Goal: Task Accomplishment & Management: Complete application form

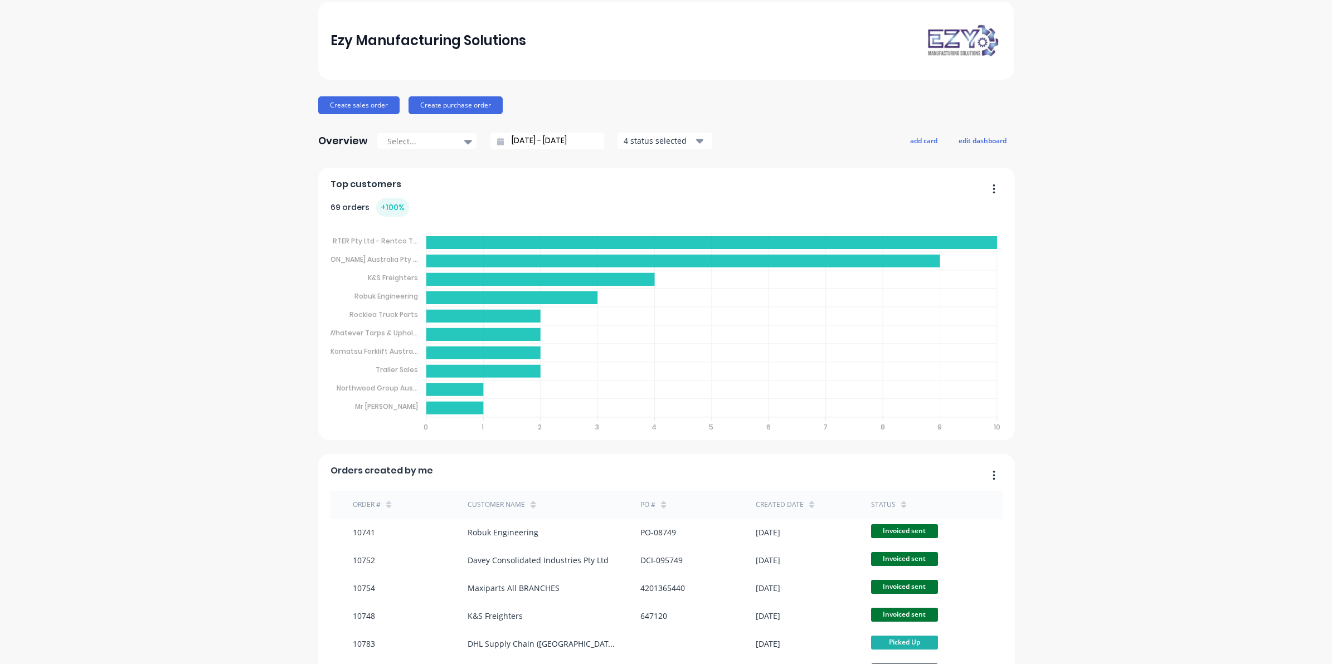
scroll to position [139, 0]
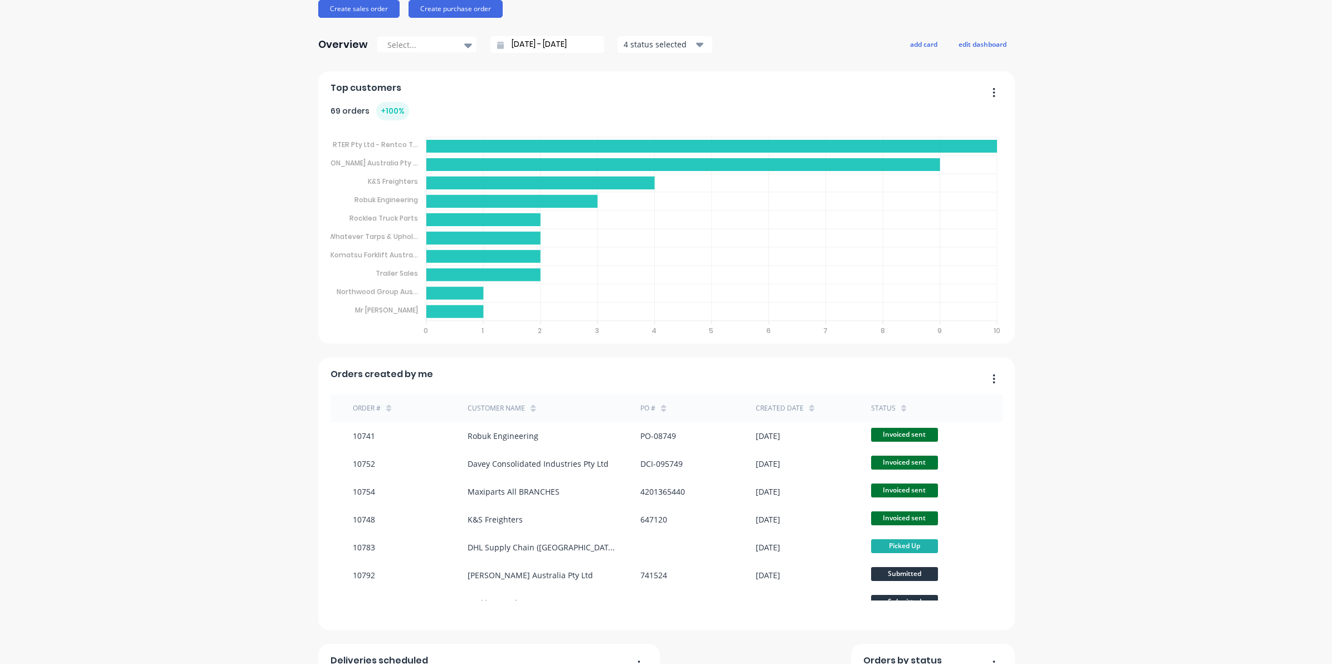
drag, startPoint x: 15, startPoint y: 637, endPoint x: 9, endPoint y: 636, distance: 6.2
drag, startPoint x: 9, startPoint y: 636, endPoint x: 1129, endPoint y: 428, distance: 1139.6
click at [1129, 428] on div "Ezy Manufacturing Solutions Create sales order Create purchase order Overview S…" at bounding box center [666, 411] width 1332 height 1012
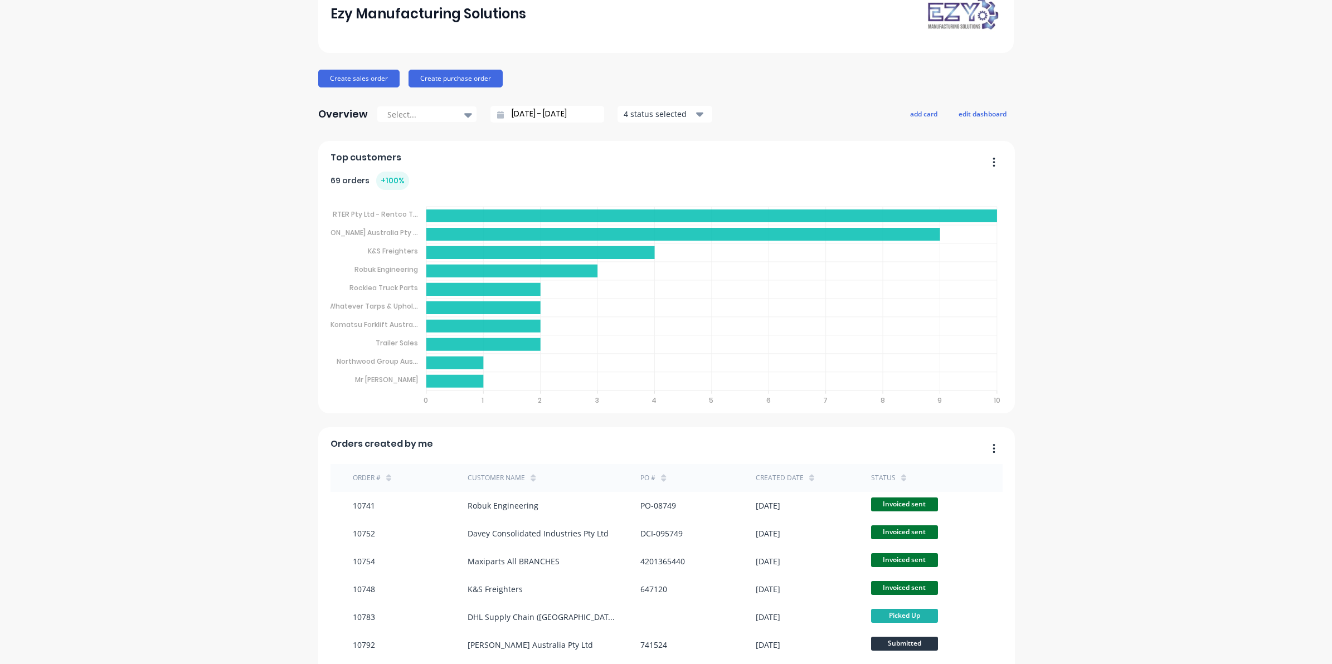
scroll to position [0, 0]
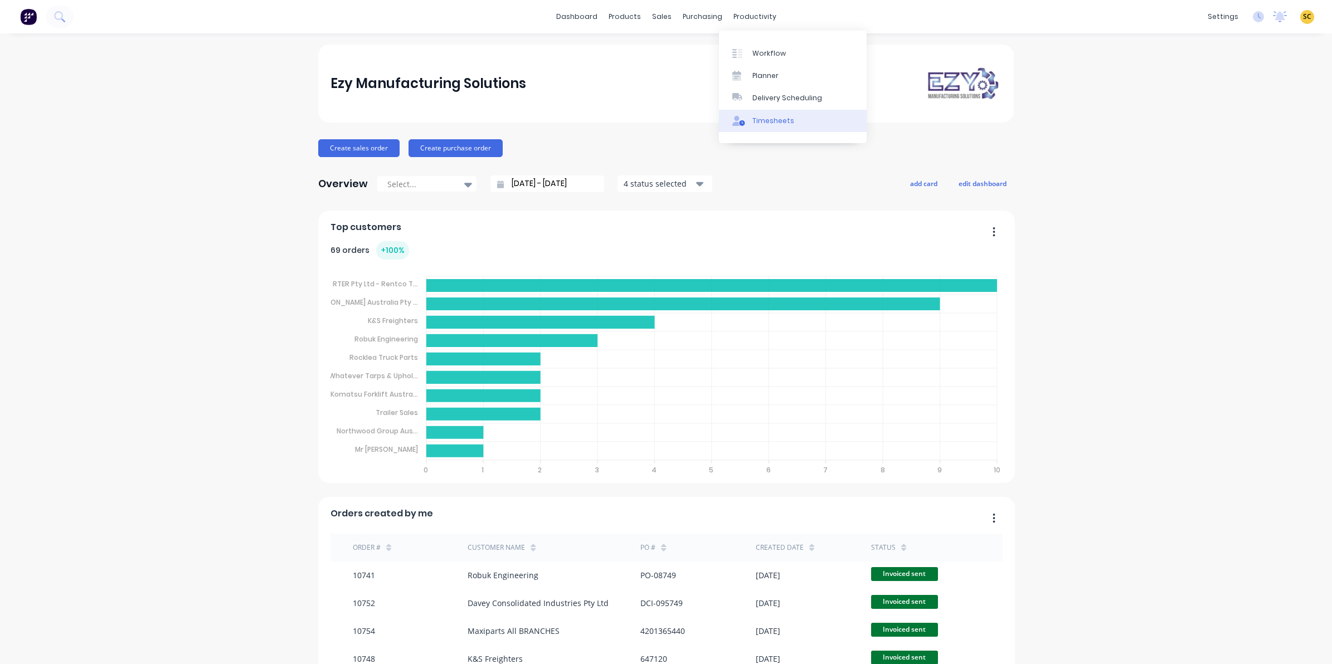
click at [772, 112] on link "Timesheets" at bounding box center [793, 121] width 148 height 22
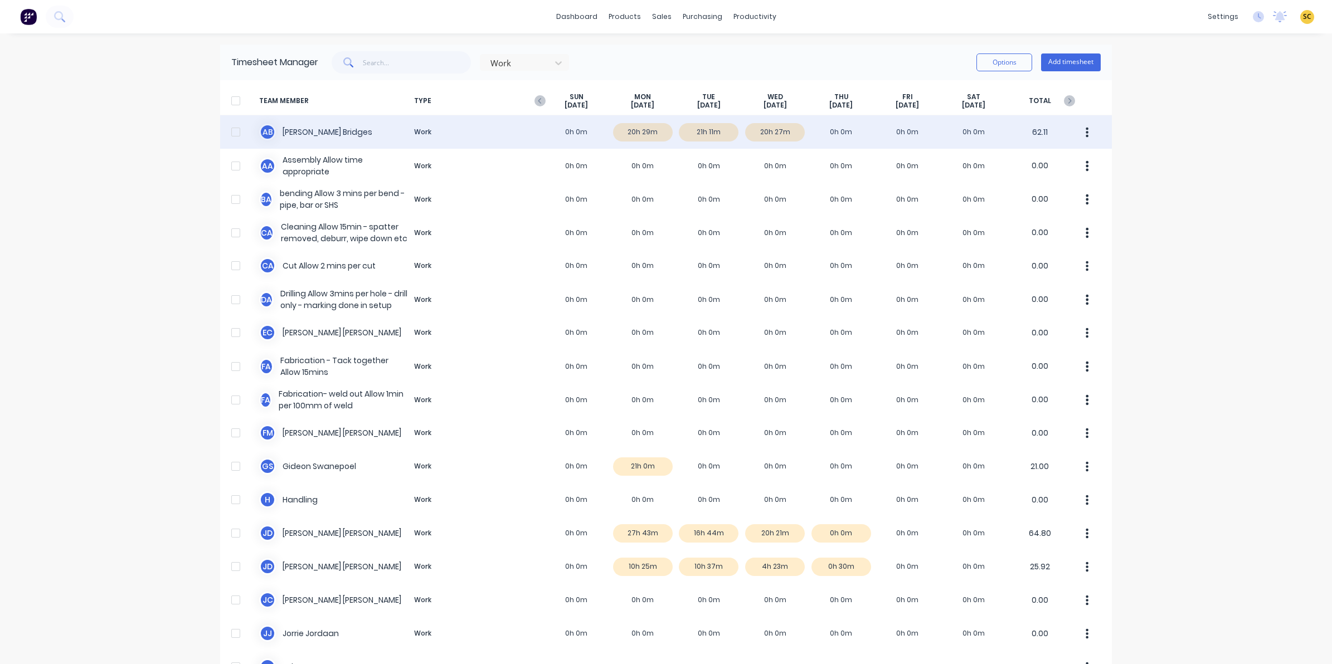
click at [768, 126] on div "A B [PERSON_NAME] Work 0h 0m 20h 29m 21h 11m 20h 27m 0h 0m 0h 0m 0h 0m 62.11" at bounding box center [666, 131] width 892 height 33
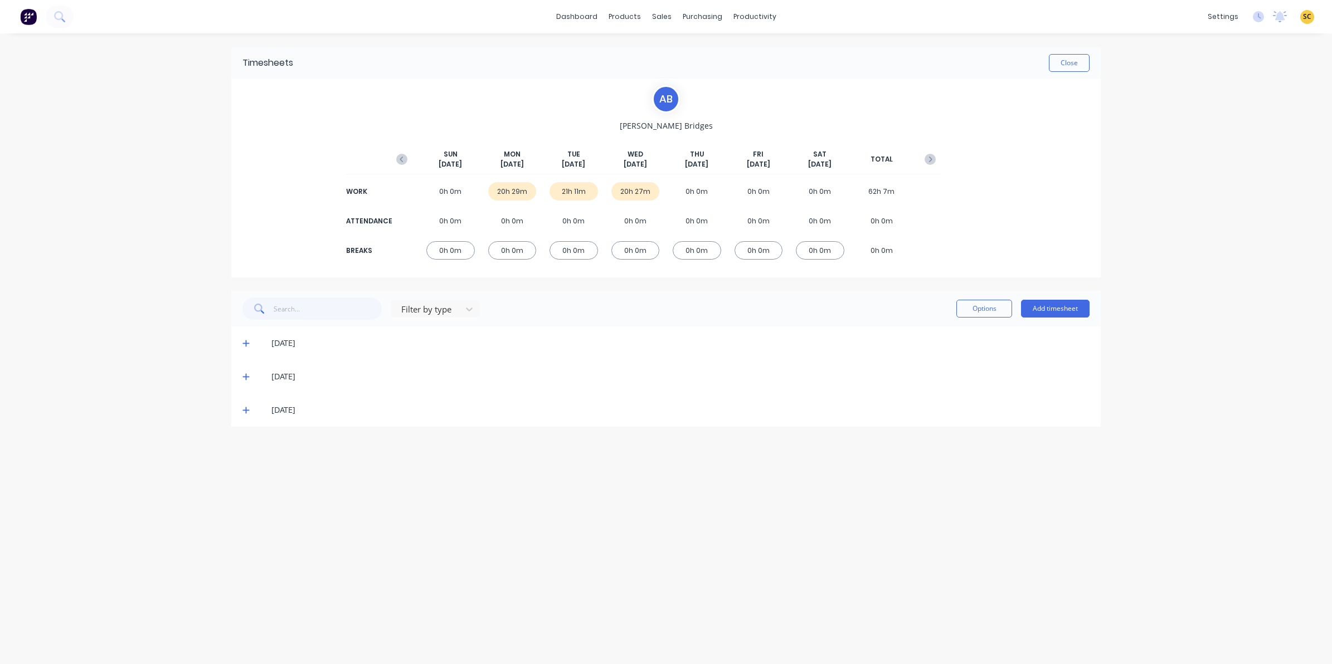
click at [246, 410] on icon at bounding box center [245, 411] width 7 height 7
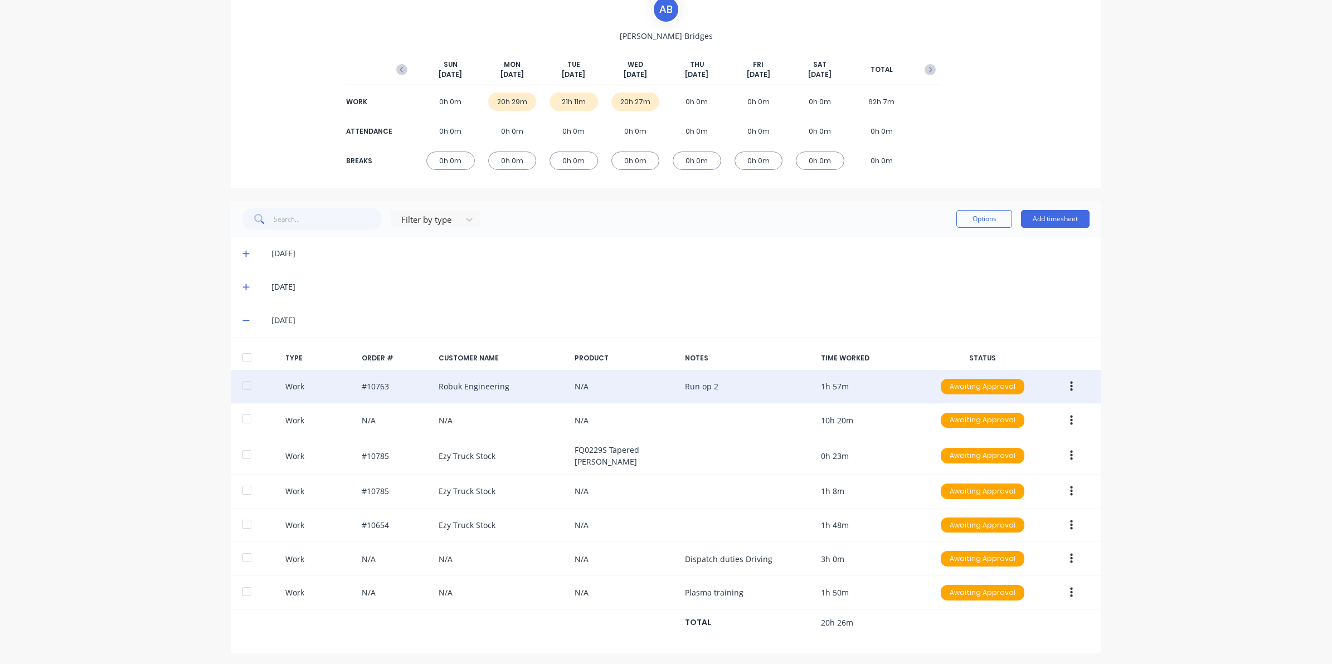
scroll to position [92, 0]
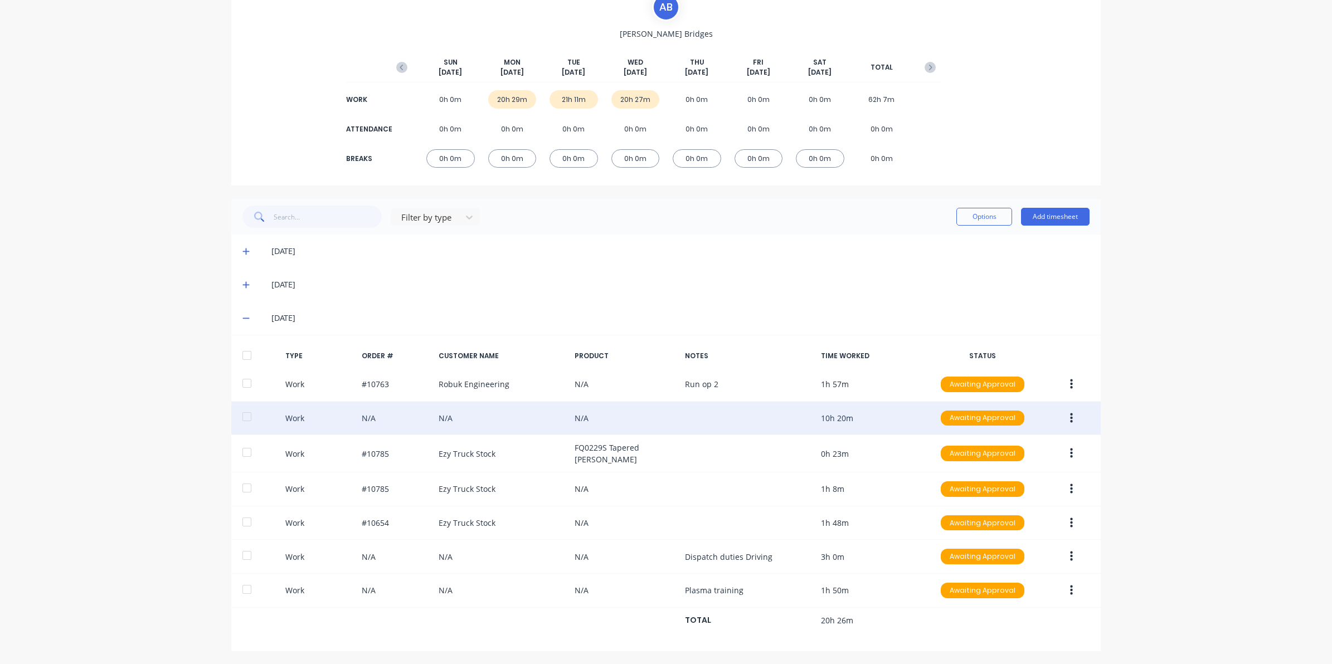
click at [1074, 413] on button "button" at bounding box center [1072, 419] width 26 height 20
click at [1017, 379] on div "Edit" at bounding box center [1032, 376] width 86 height 16
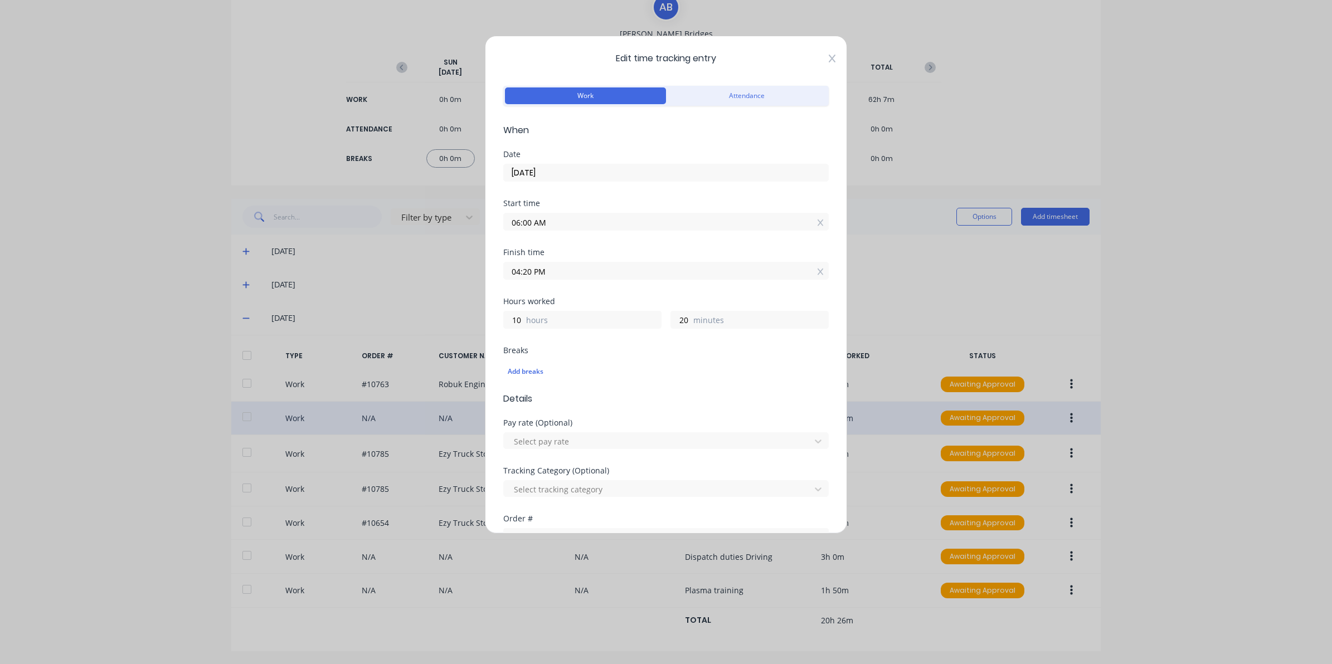
click at [829, 59] on icon at bounding box center [832, 58] width 7 height 9
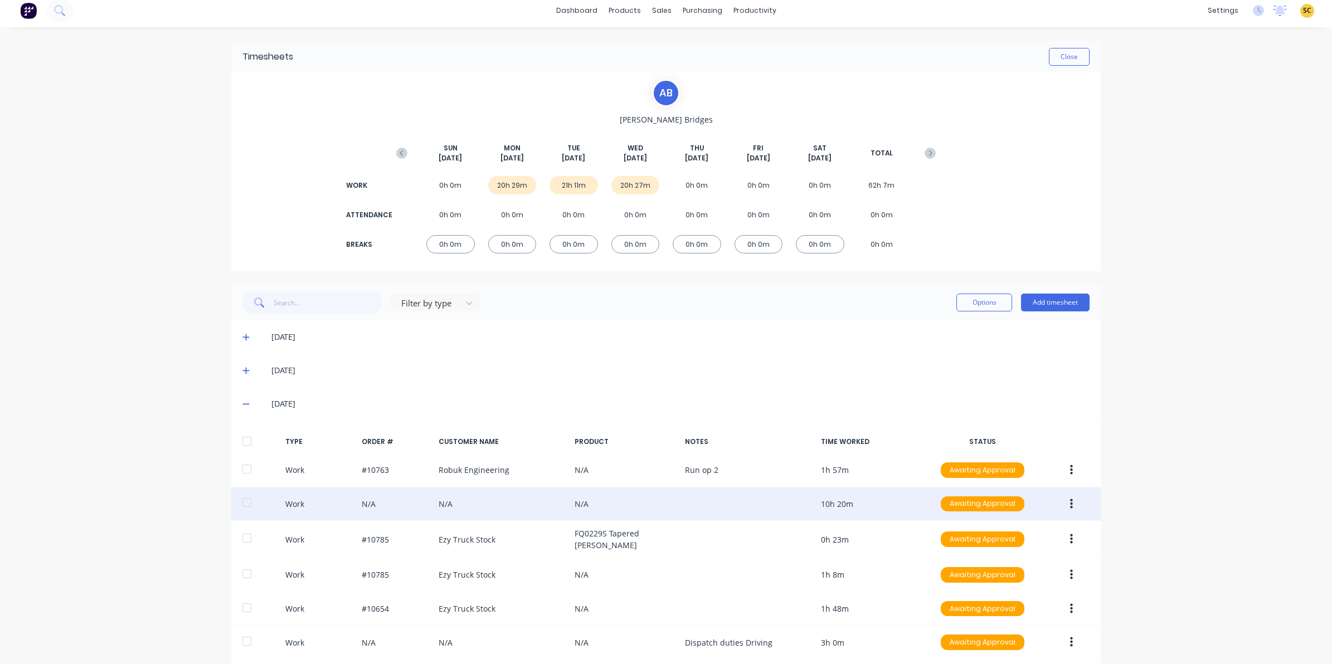
scroll to position [0, 0]
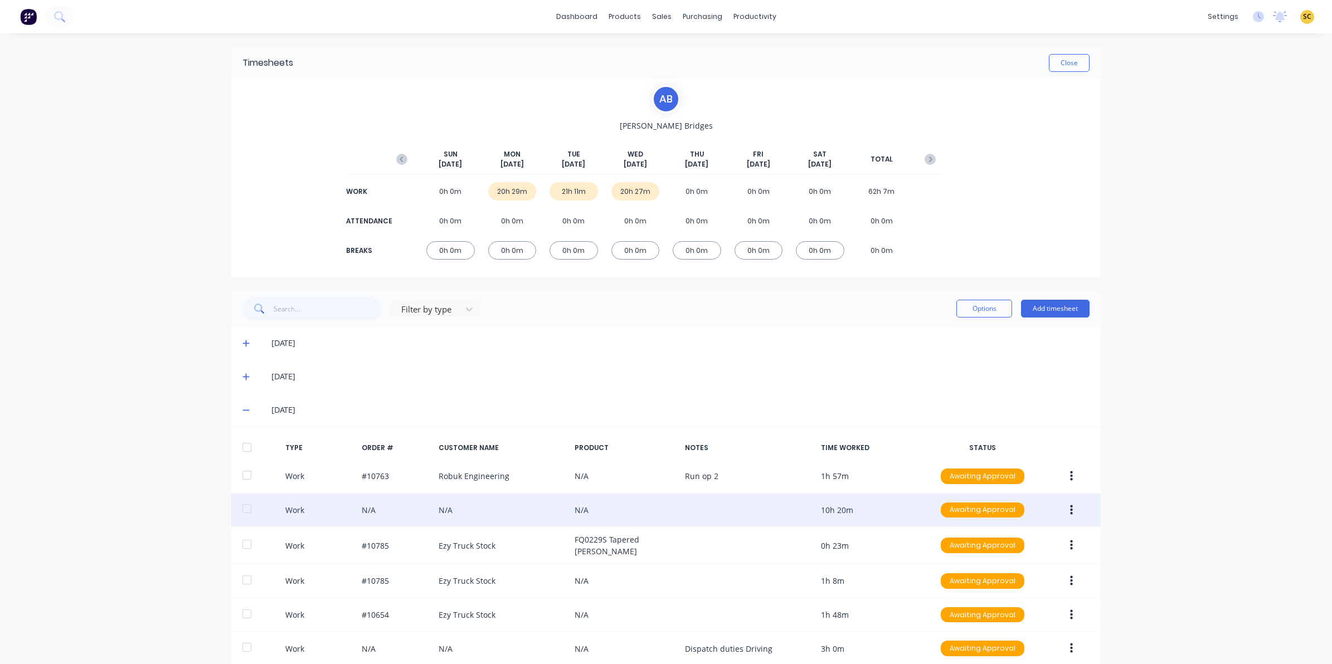
click at [243, 407] on icon at bounding box center [245, 410] width 7 height 8
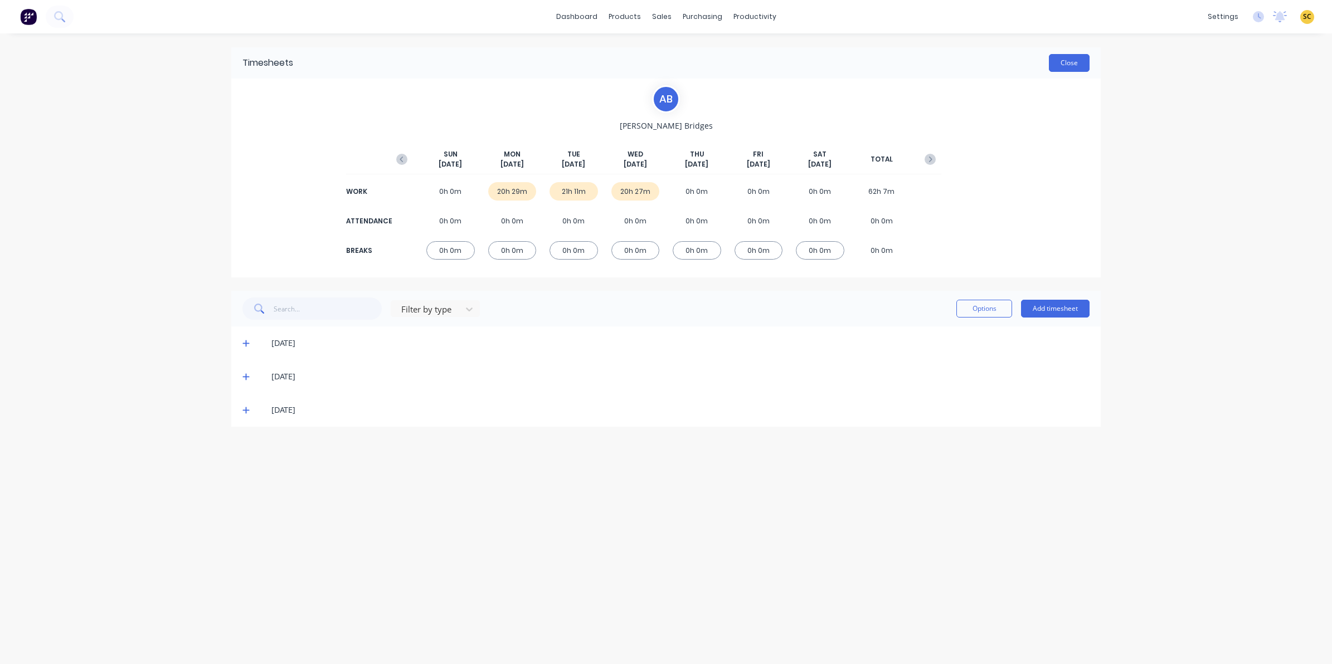
click at [1068, 61] on button "Close" at bounding box center [1069, 63] width 41 height 18
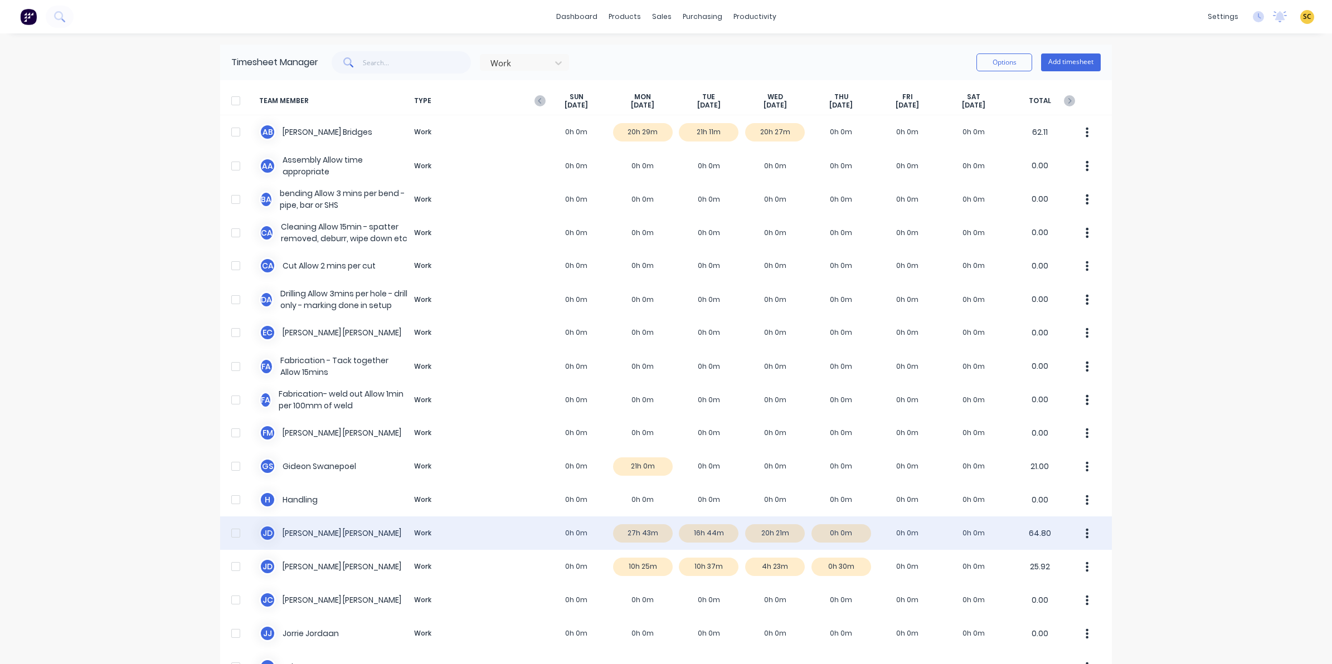
click at [627, 533] on div "[PERSON_NAME] Work 0h 0m 27h 43m 16h 44m 20h 21m 0h 0m 0h 0m 0h 0m 64.80" at bounding box center [666, 533] width 892 height 33
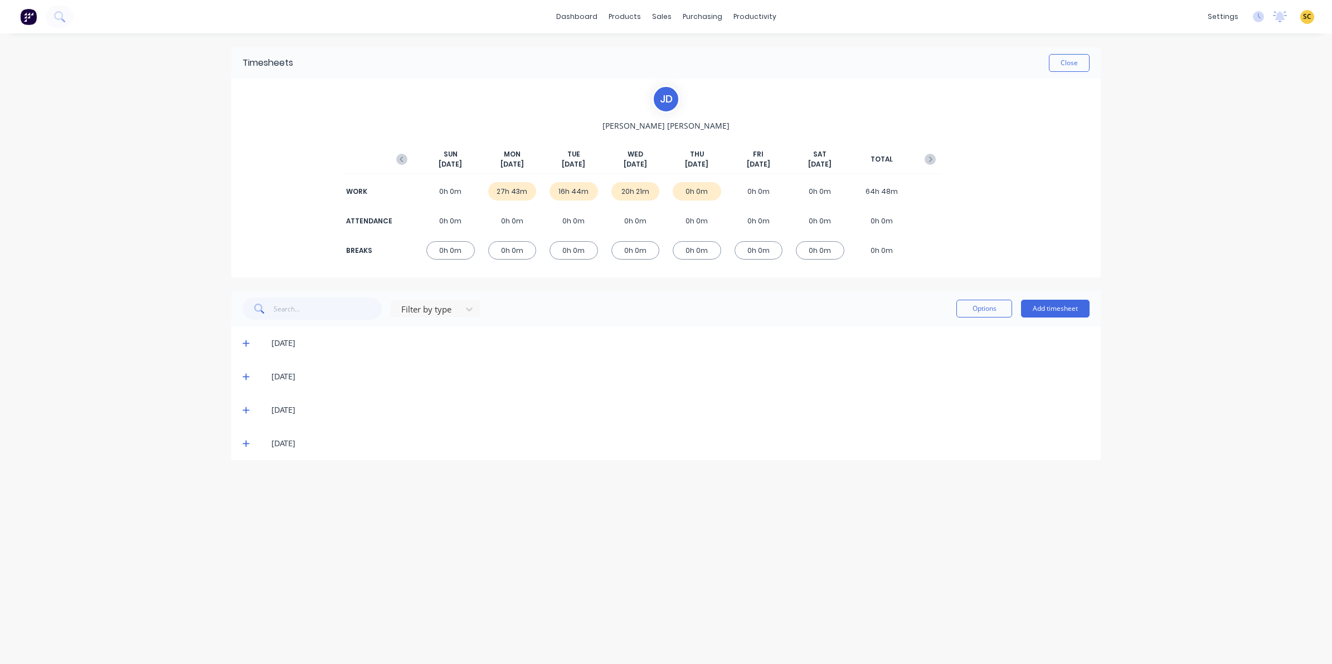
click at [244, 346] on icon at bounding box center [245, 343] width 7 height 8
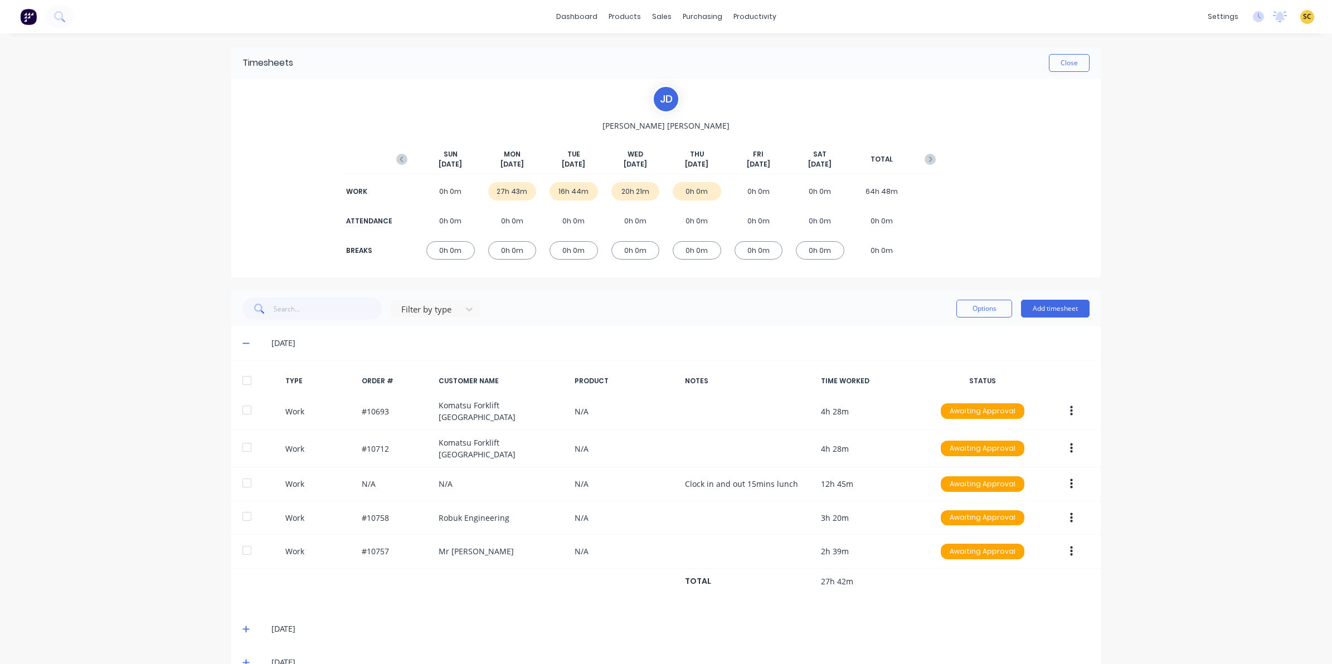
click at [242, 340] on icon at bounding box center [245, 343] width 7 height 8
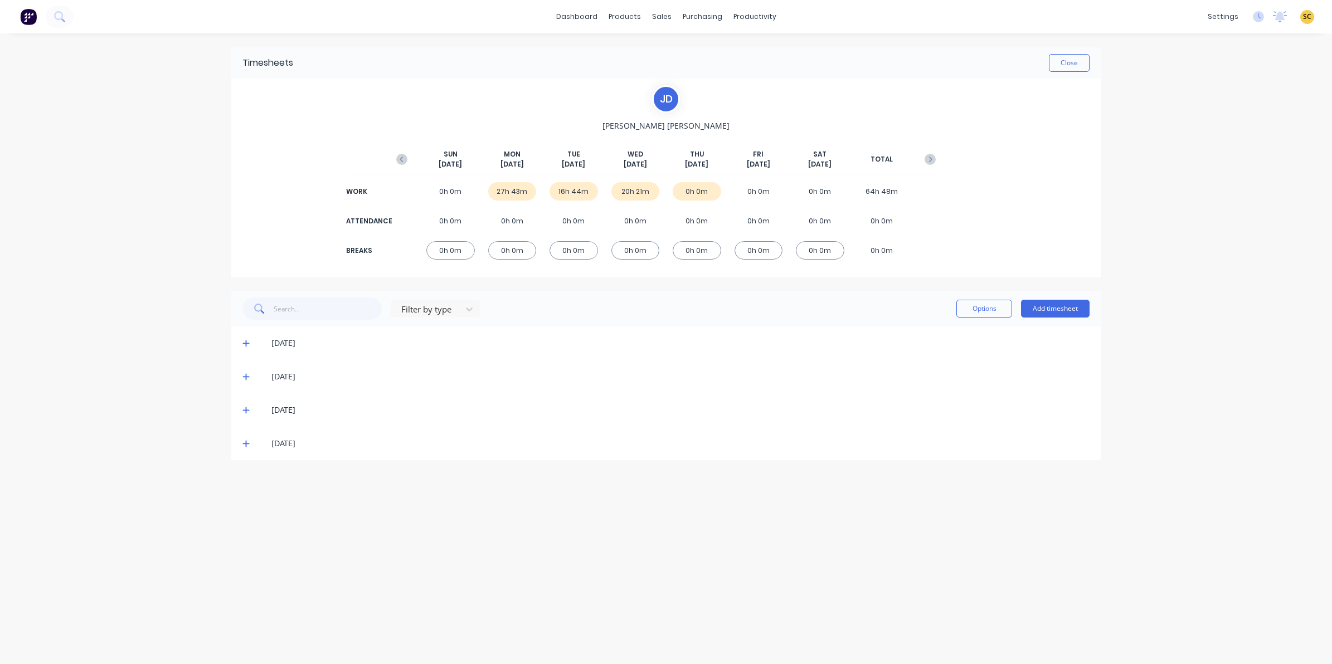
click at [244, 410] on icon at bounding box center [245, 411] width 7 height 7
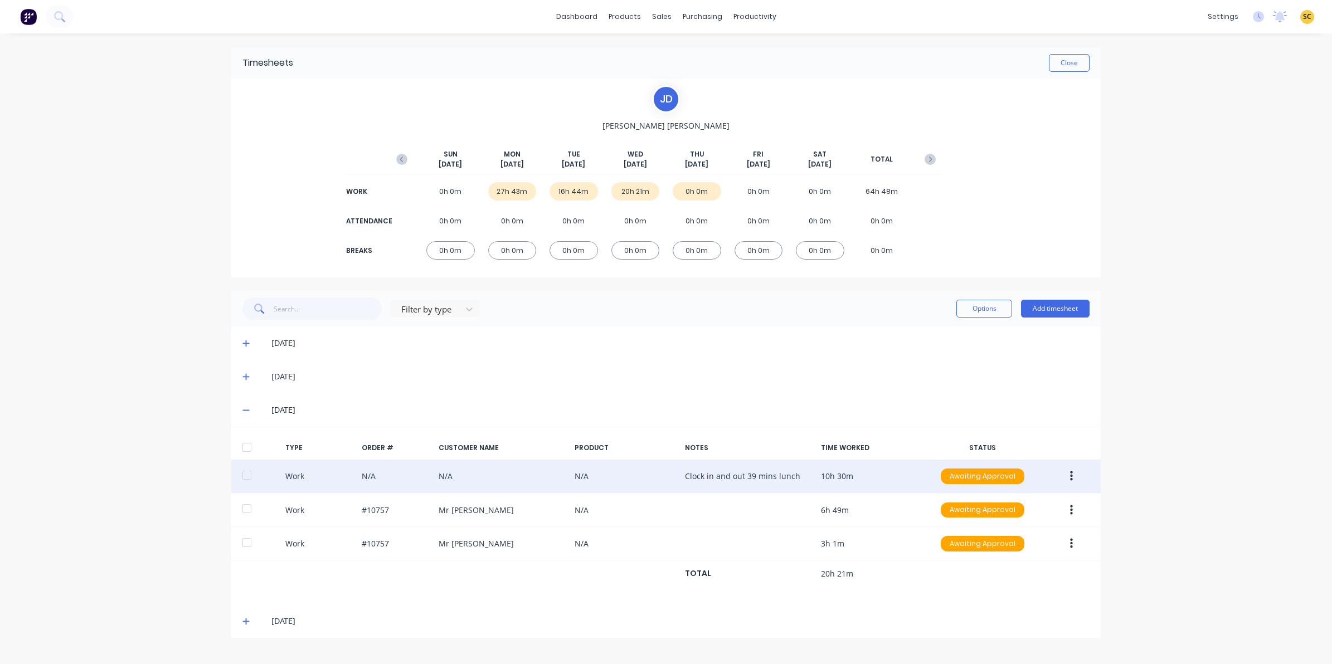
click at [1070, 472] on icon "button" at bounding box center [1071, 477] width 3 height 12
click at [1008, 435] on div "Edit" at bounding box center [1032, 434] width 86 height 16
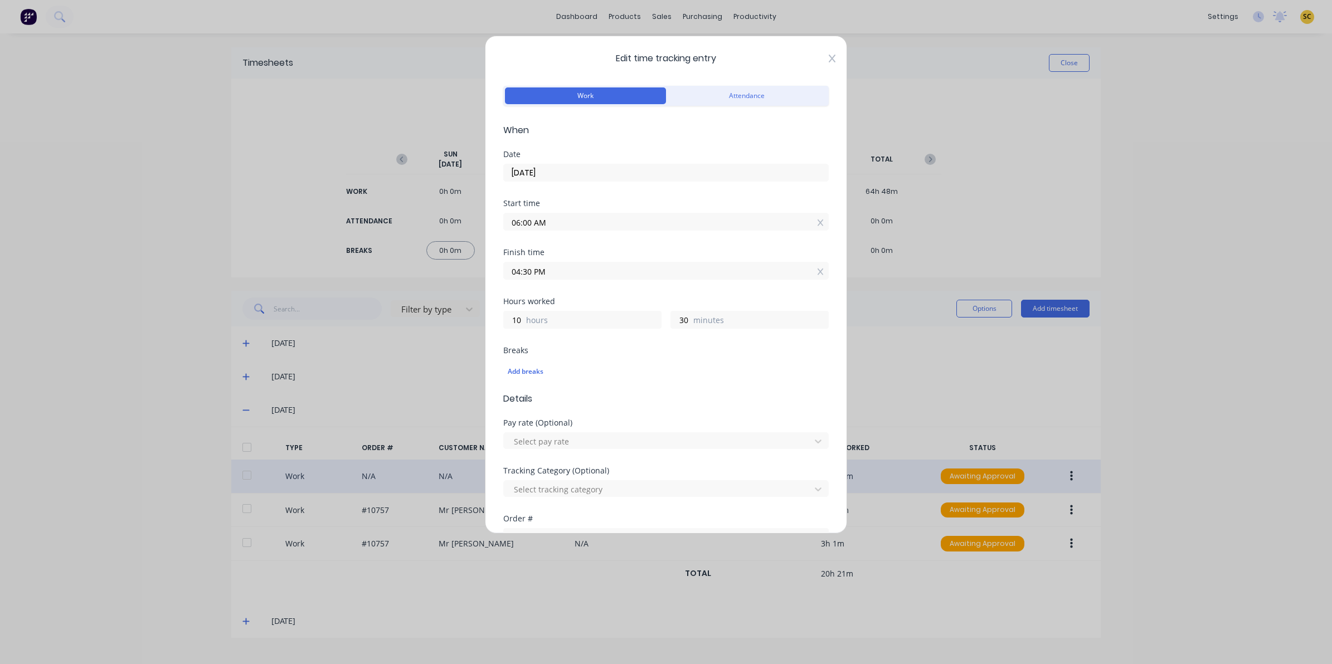
click at [829, 56] on icon at bounding box center [832, 59] width 7 height 8
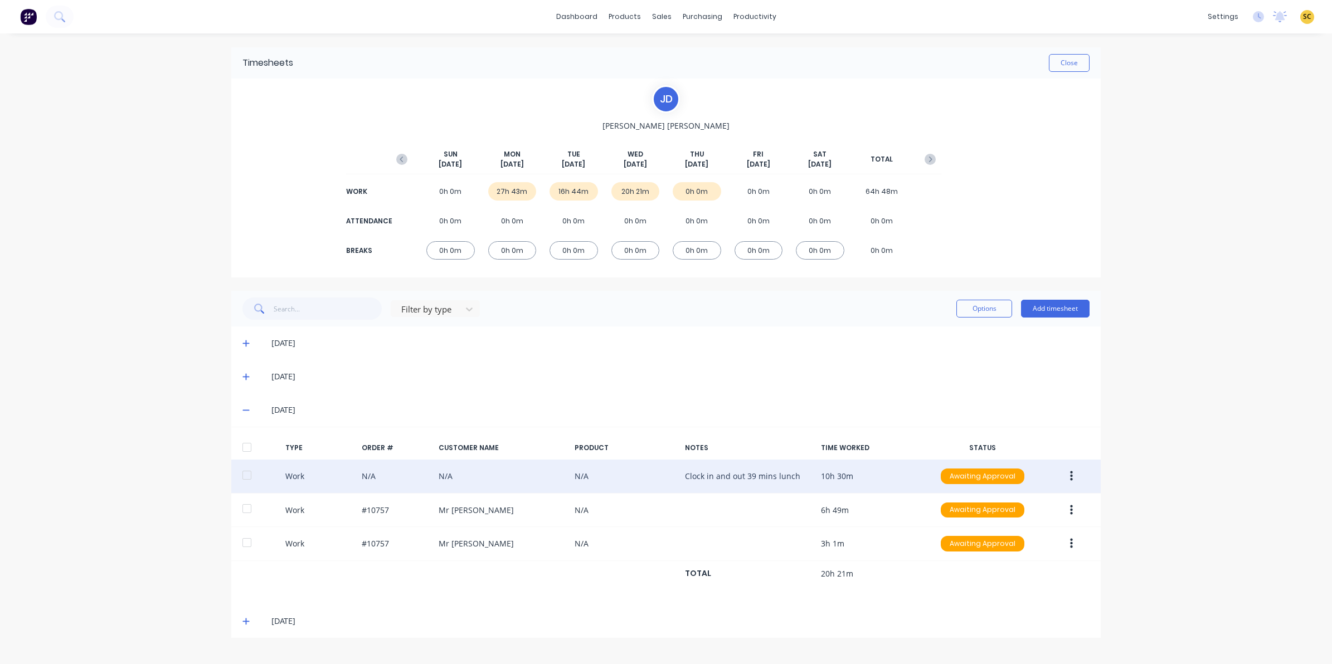
click at [240, 377] on div "[DATE]" at bounding box center [666, 376] width 870 height 33
click at [246, 375] on icon at bounding box center [245, 377] width 7 height 8
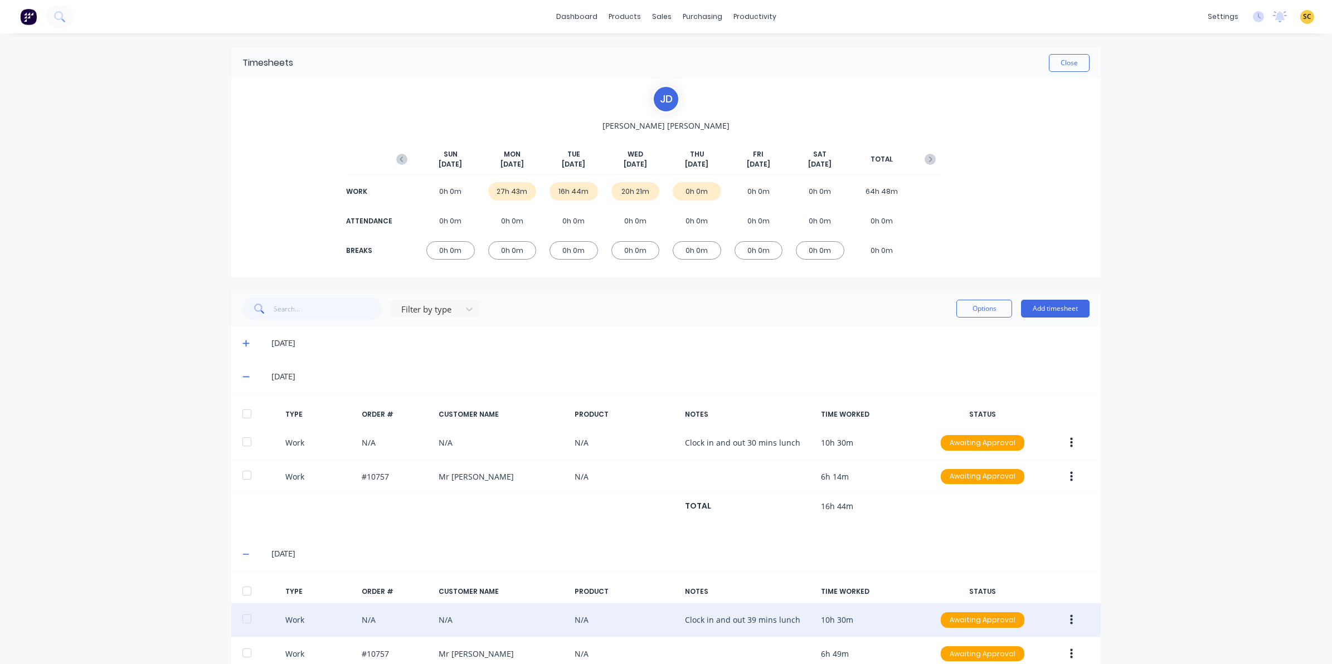
click at [242, 346] on icon at bounding box center [245, 343] width 7 height 8
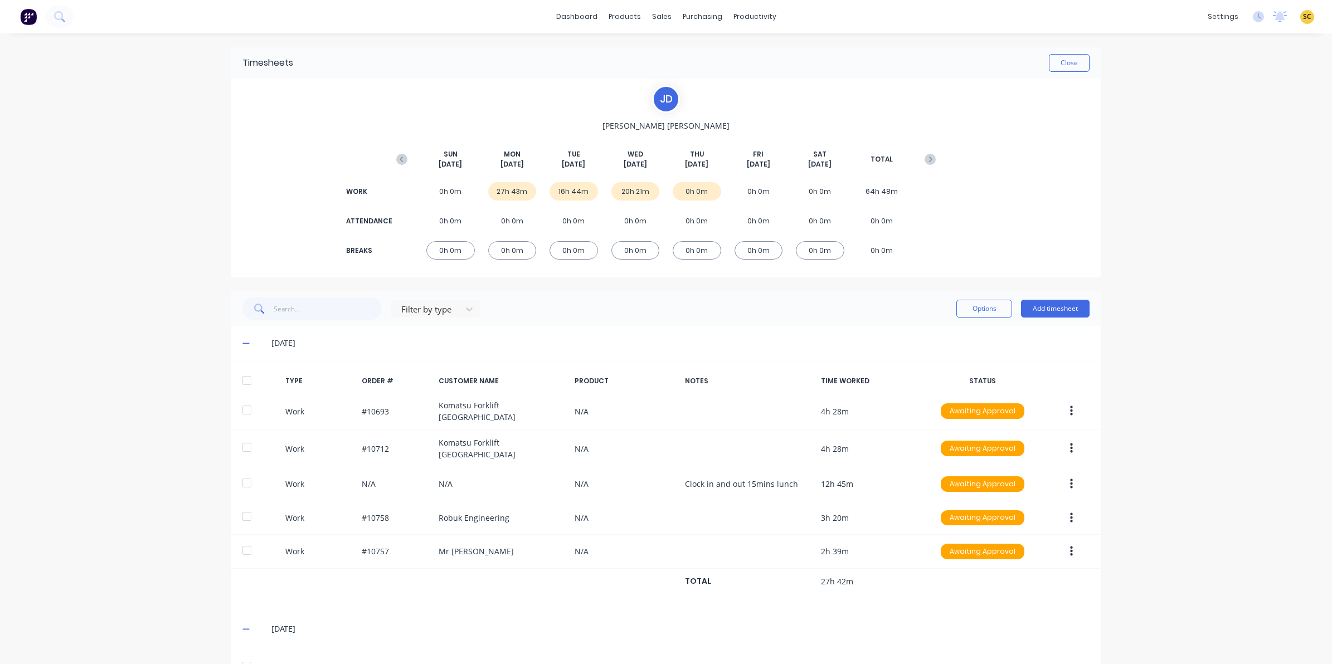
click at [244, 342] on span at bounding box center [247, 343] width 11 height 11
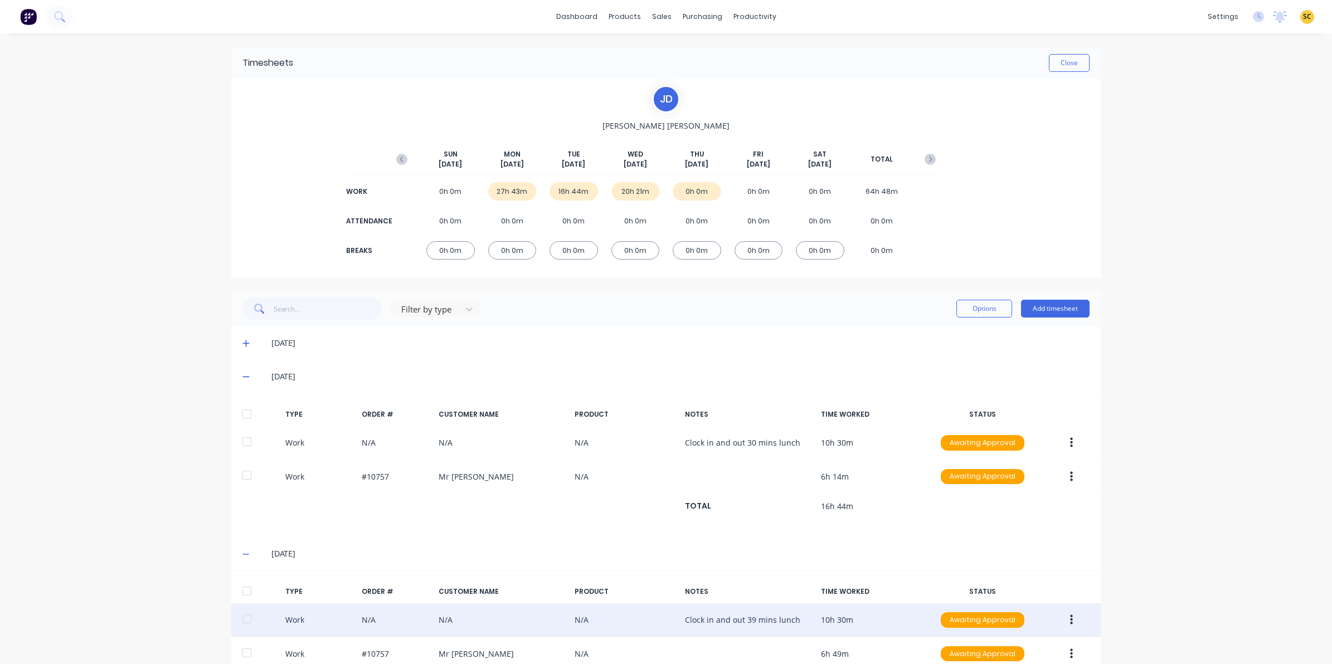
click at [243, 379] on icon at bounding box center [245, 377] width 7 height 8
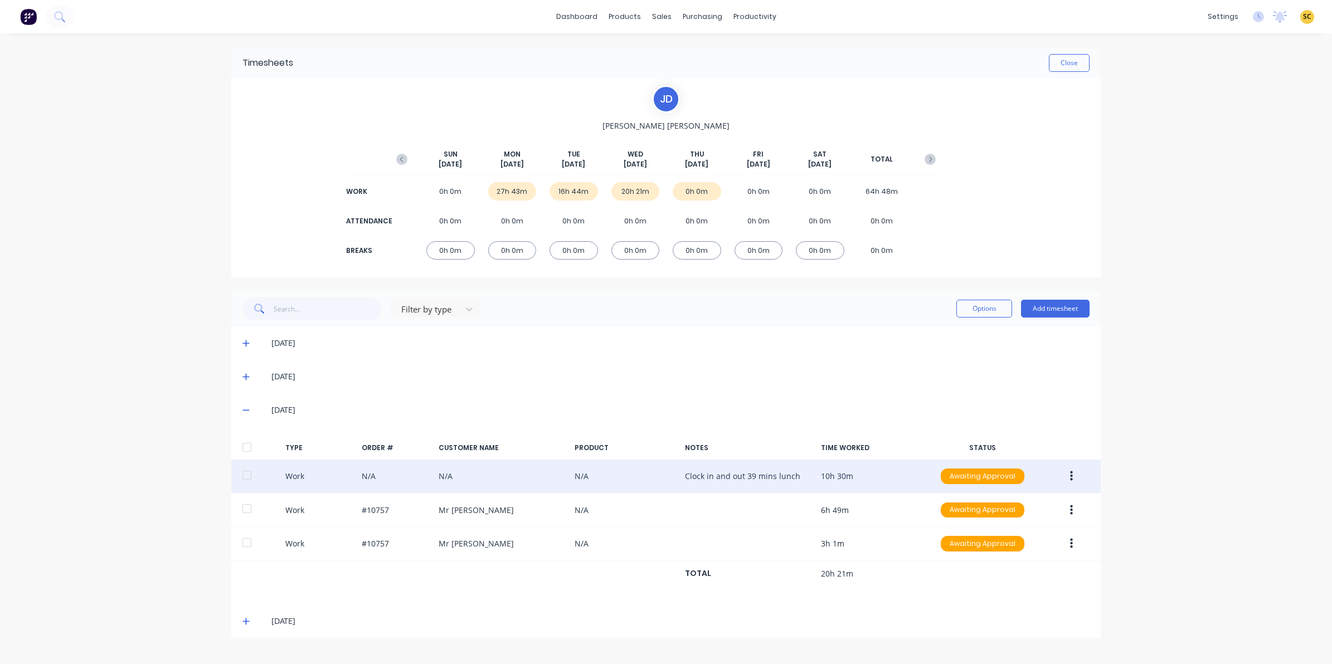
click at [1073, 472] on button "button" at bounding box center [1072, 477] width 26 height 20
click at [1005, 438] on div "Edit" at bounding box center [1032, 434] width 86 height 16
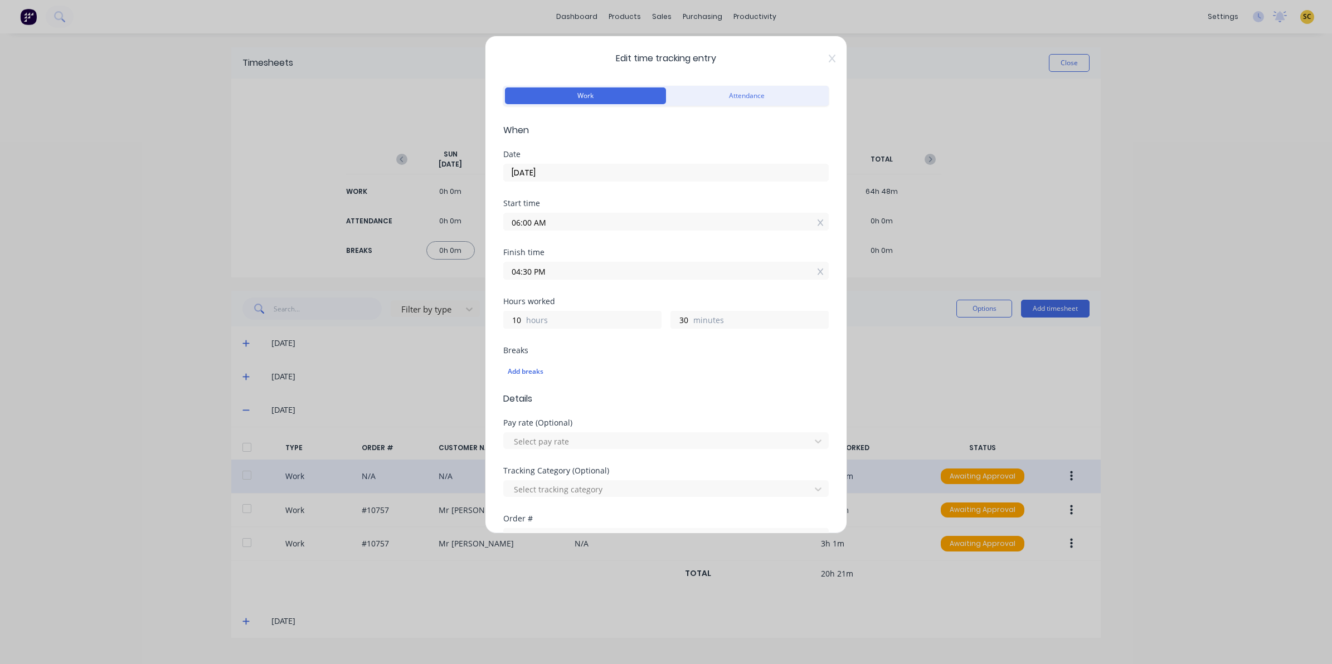
click at [820, 68] on div "Edit time tracking entry Work Attendance When Date [DATE] Start time 06:00 AM F…" at bounding box center [666, 285] width 362 height 498
click at [829, 62] on icon at bounding box center [832, 59] width 7 height 8
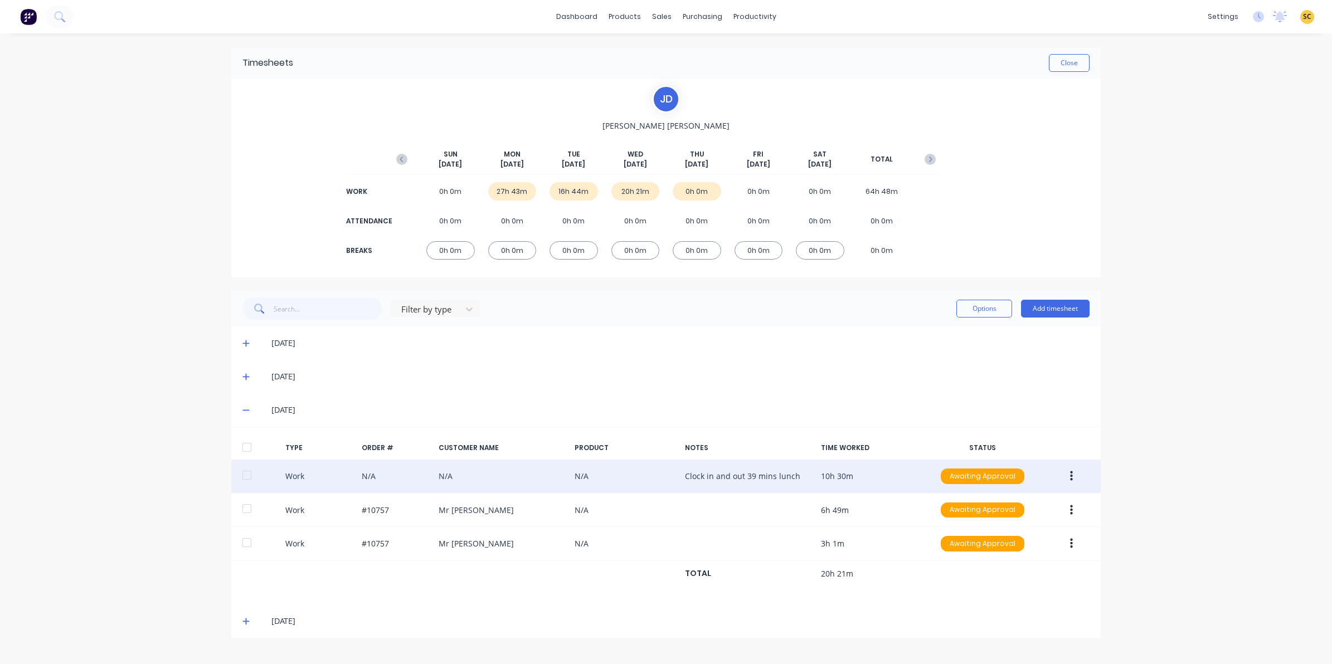
drag, startPoint x: 818, startPoint y: 62, endPoint x: 390, endPoint y: 85, distance: 428.8
click at [391, 85] on div "[PERSON_NAME] [DATE] [DATE] [DATE] [DATE] [DATE] [DATE] [DATE] TOTAL WORK 0h 0m…" at bounding box center [666, 178] width 551 height 186
click at [1076, 63] on button "Close" at bounding box center [1069, 63] width 41 height 18
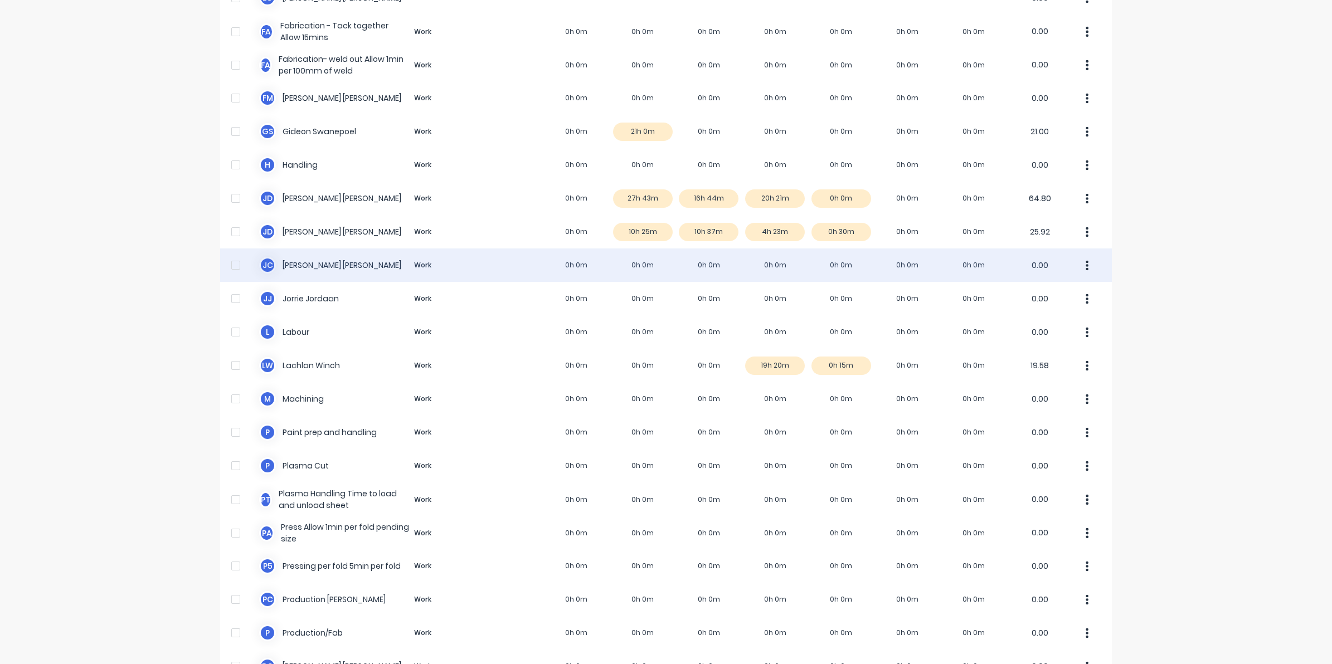
scroll to position [418, 0]
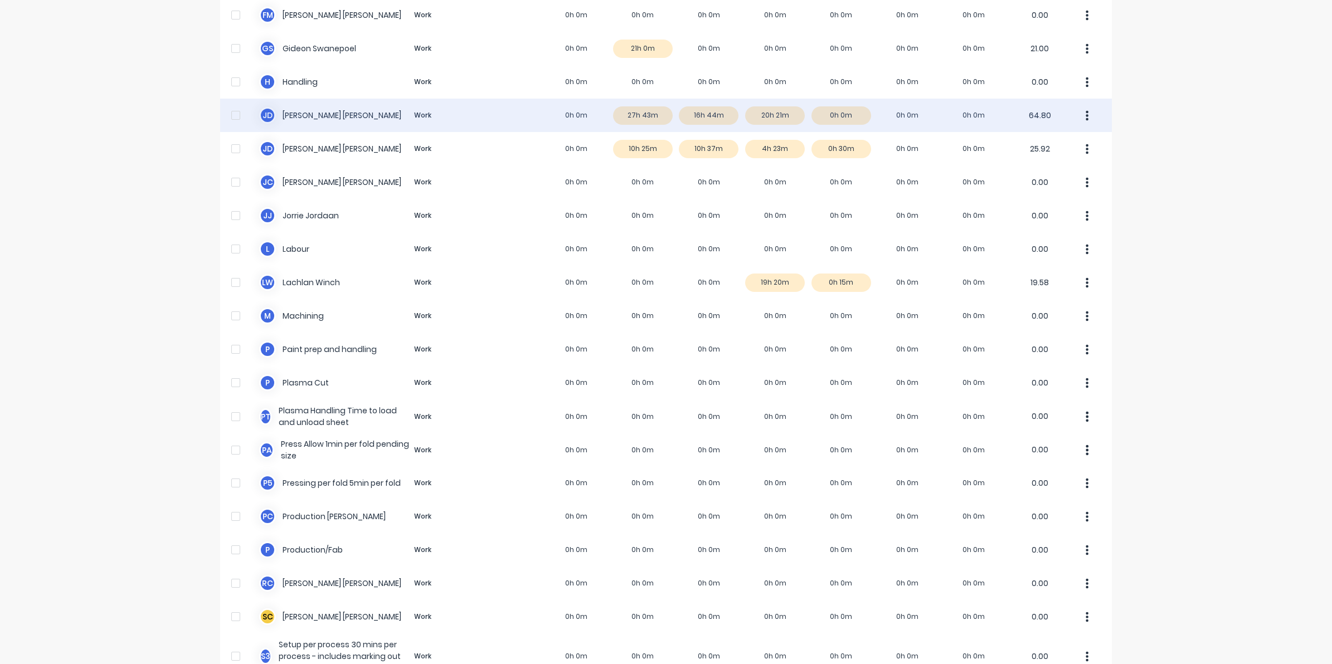
click at [780, 110] on div "[PERSON_NAME] Work 0h 0m 27h 43m 16h 44m 20h 21m 0h 0m 0h 0m 0h 0m 64.80" at bounding box center [666, 115] width 892 height 33
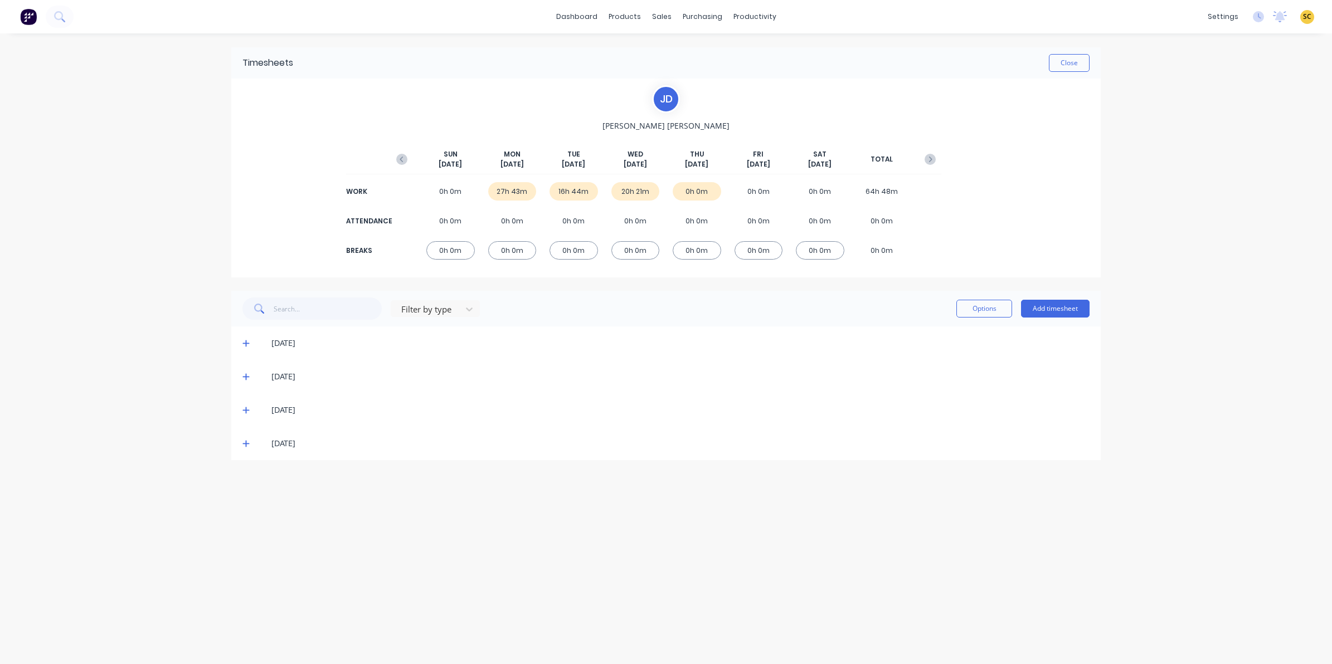
click at [244, 413] on icon at bounding box center [245, 410] width 7 height 8
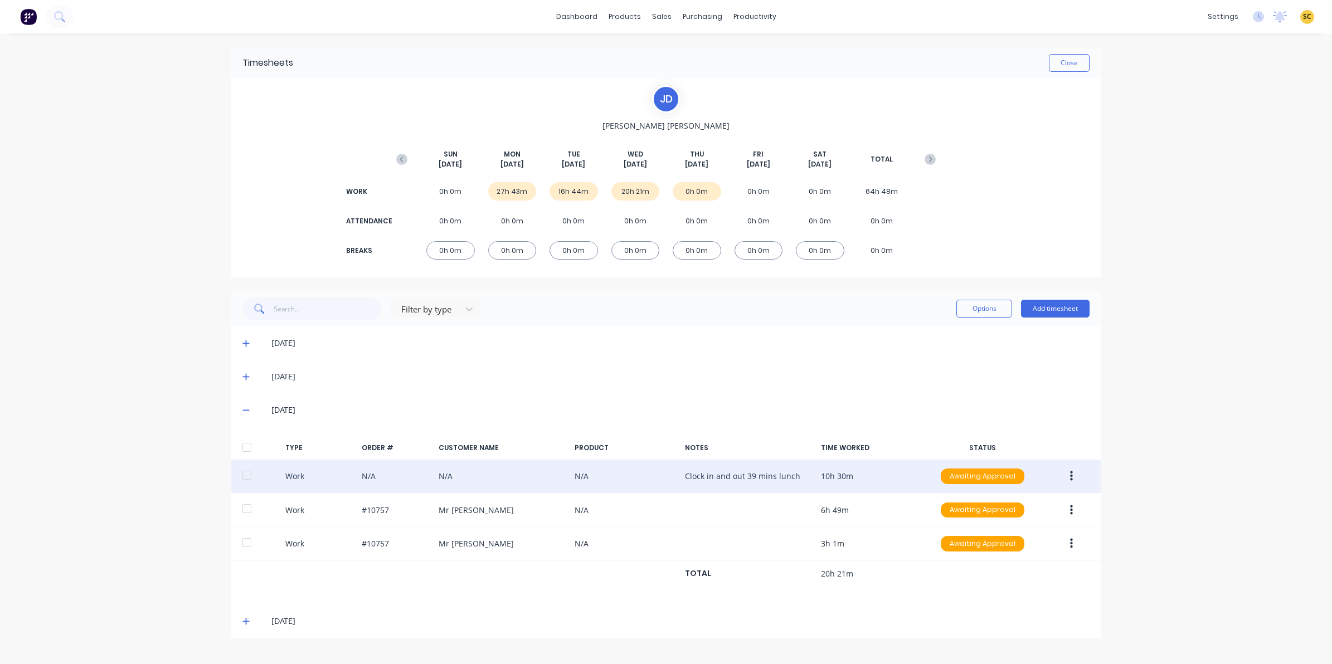
click at [1074, 477] on button "button" at bounding box center [1072, 477] width 26 height 20
click at [1013, 428] on div "Edit" at bounding box center [1032, 434] width 86 height 16
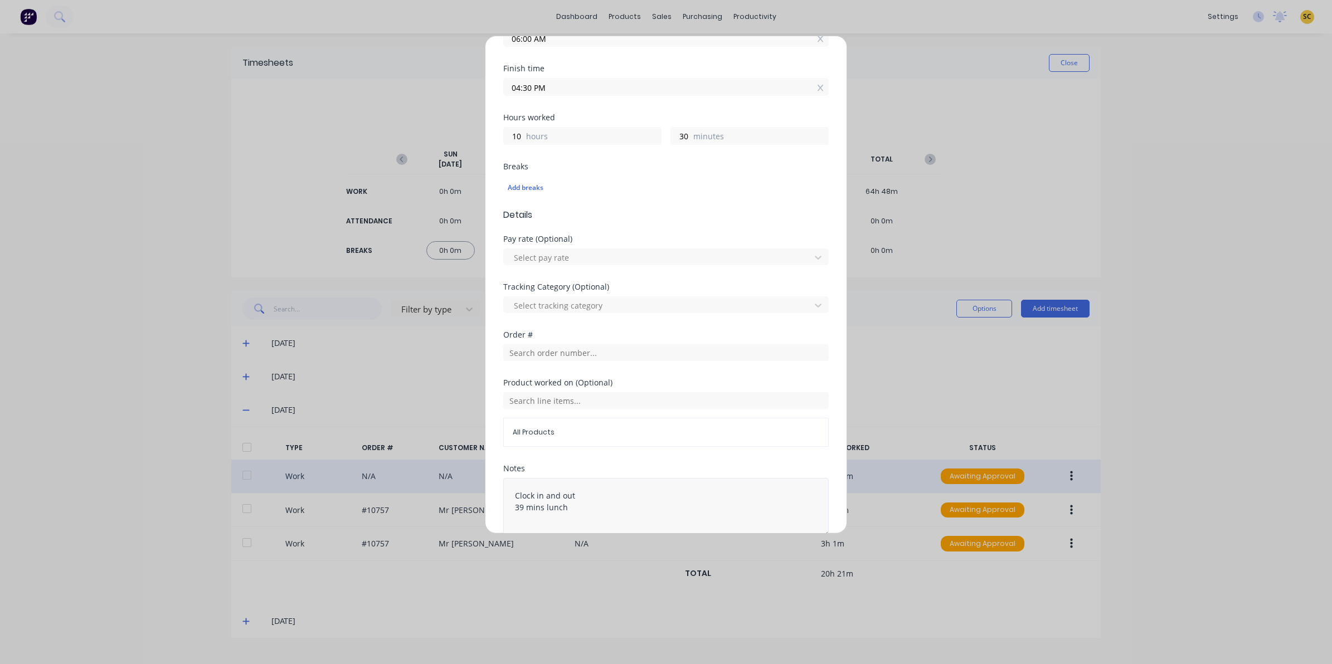
scroll to position [240, 0]
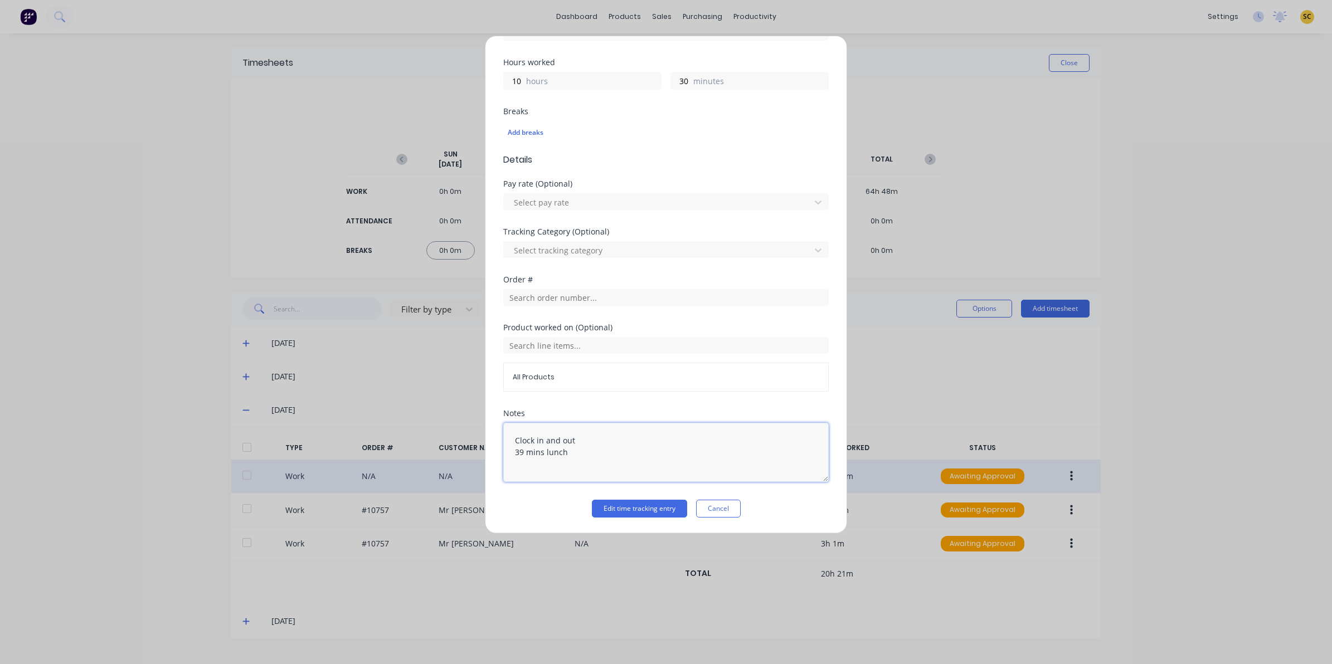
drag, startPoint x: 523, startPoint y: 454, endPoint x: 575, endPoint y: 460, distance: 52.8
click at [524, 454] on textarea "Clock in and out 39 mins lunch" at bounding box center [666, 452] width 326 height 59
type textarea "Clock in and out 30 mins lunch"
click at [662, 507] on button "Edit time tracking entry" at bounding box center [639, 509] width 95 height 18
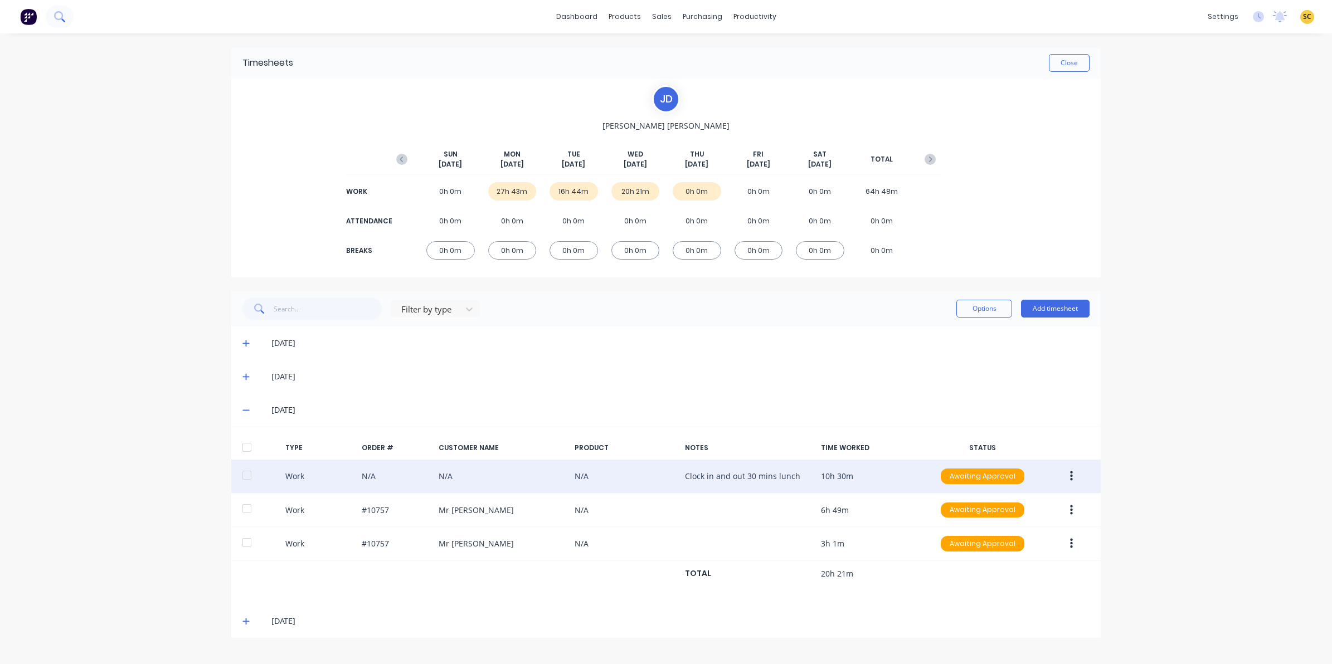
click at [56, 22] on button at bounding box center [60, 17] width 28 height 22
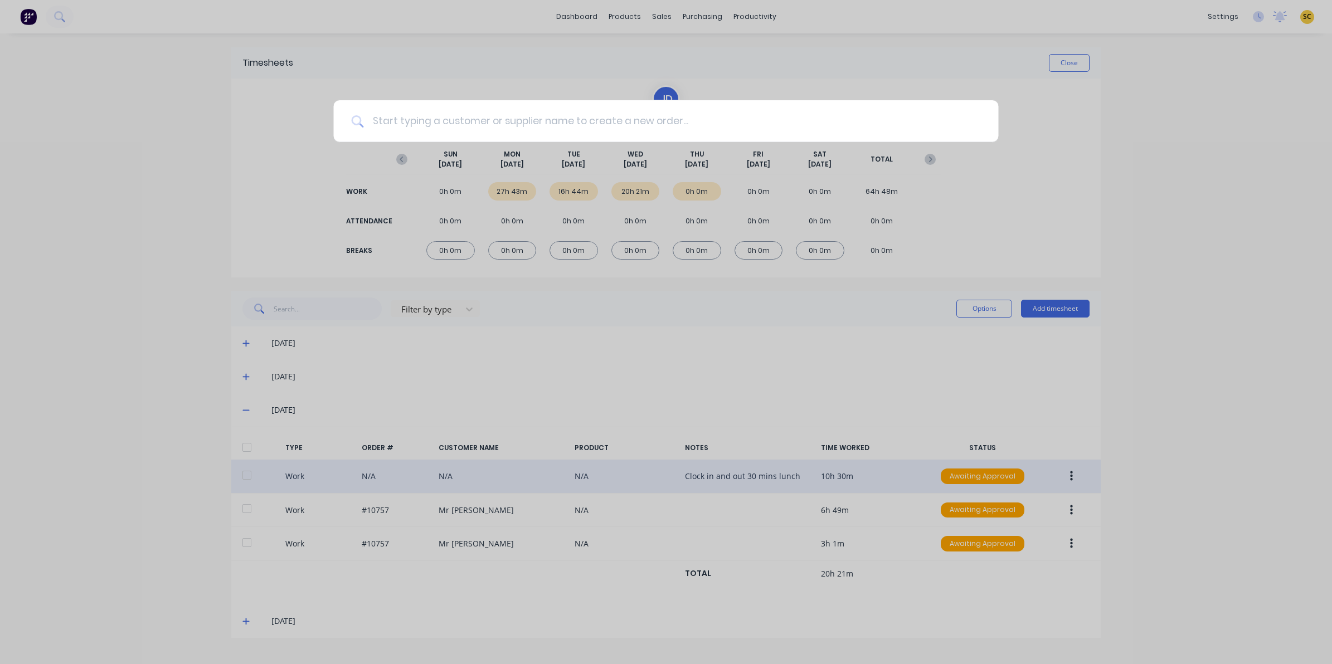
click at [425, 128] on input at bounding box center [671, 121] width 617 height 42
type input "10799"
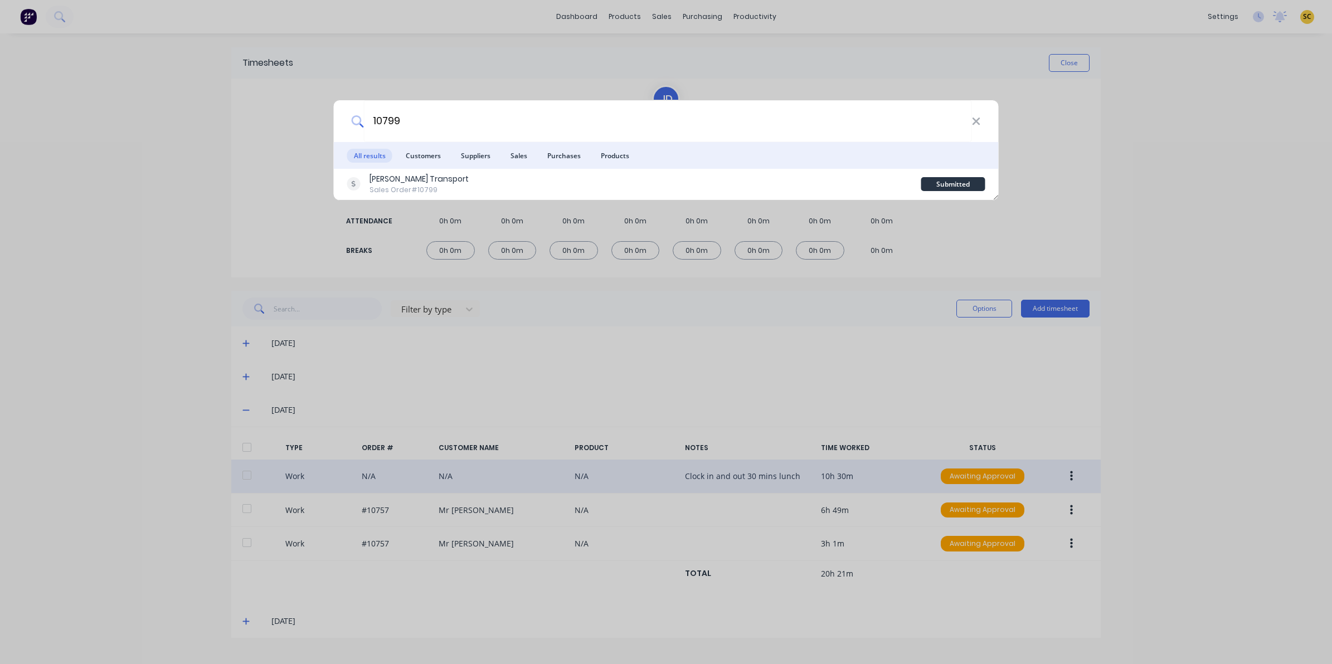
click at [143, 151] on div "10799 All results Customers Suppliers Sales Purchases Products [PERSON_NAME] Tr…" at bounding box center [666, 332] width 1332 height 664
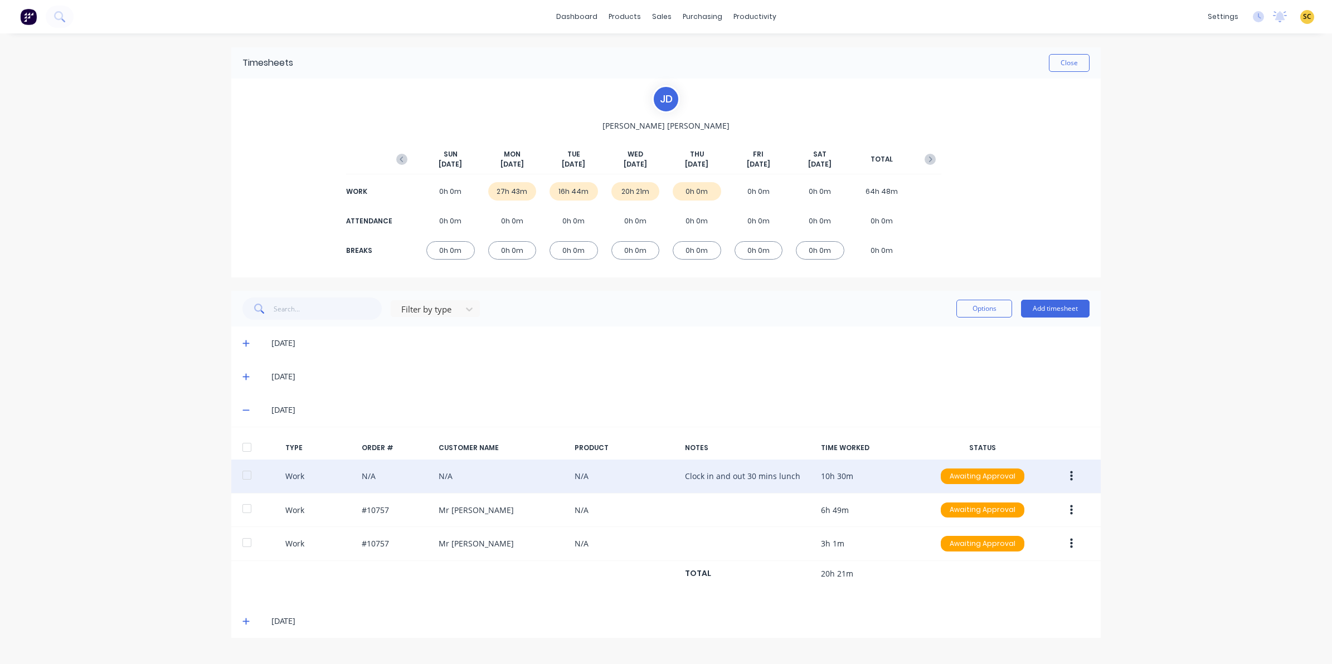
click at [1074, 481] on button "button" at bounding box center [1072, 477] width 26 height 20
click at [1001, 435] on div "Edit" at bounding box center [1032, 434] width 86 height 16
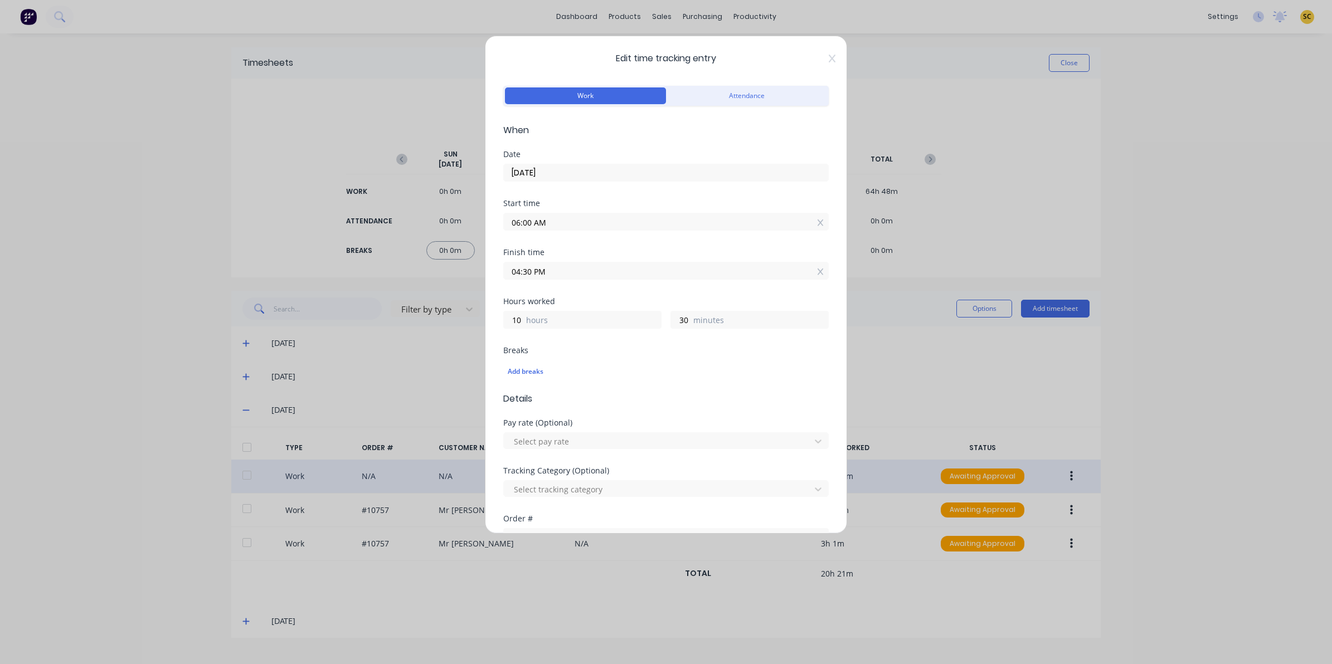
click at [278, 138] on div "Edit time tracking entry Work Attendance When Date [DATE] Start time 06:00 AM F…" at bounding box center [666, 332] width 1332 height 664
drag, startPoint x: 827, startPoint y: 63, endPoint x: 821, endPoint y: 60, distance: 6.5
click at [821, 60] on div "Edit time tracking entry Work Attendance When Date [DATE] Start time 06:00 AM F…" at bounding box center [666, 285] width 362 height 498
click at [829, 60] on icon at bounding box center [832, 58] width 7 height 9
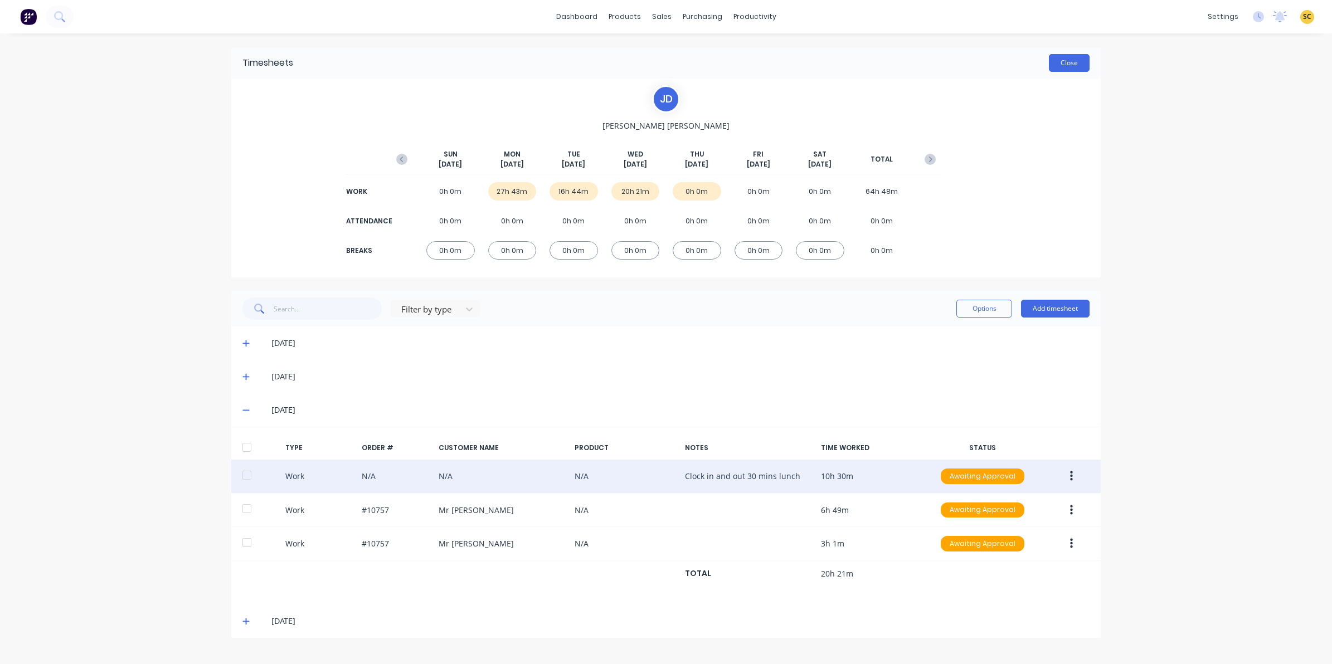
click at [1077, 62] on button "Close" at bounding box center [1069, 63] width 41 height 18
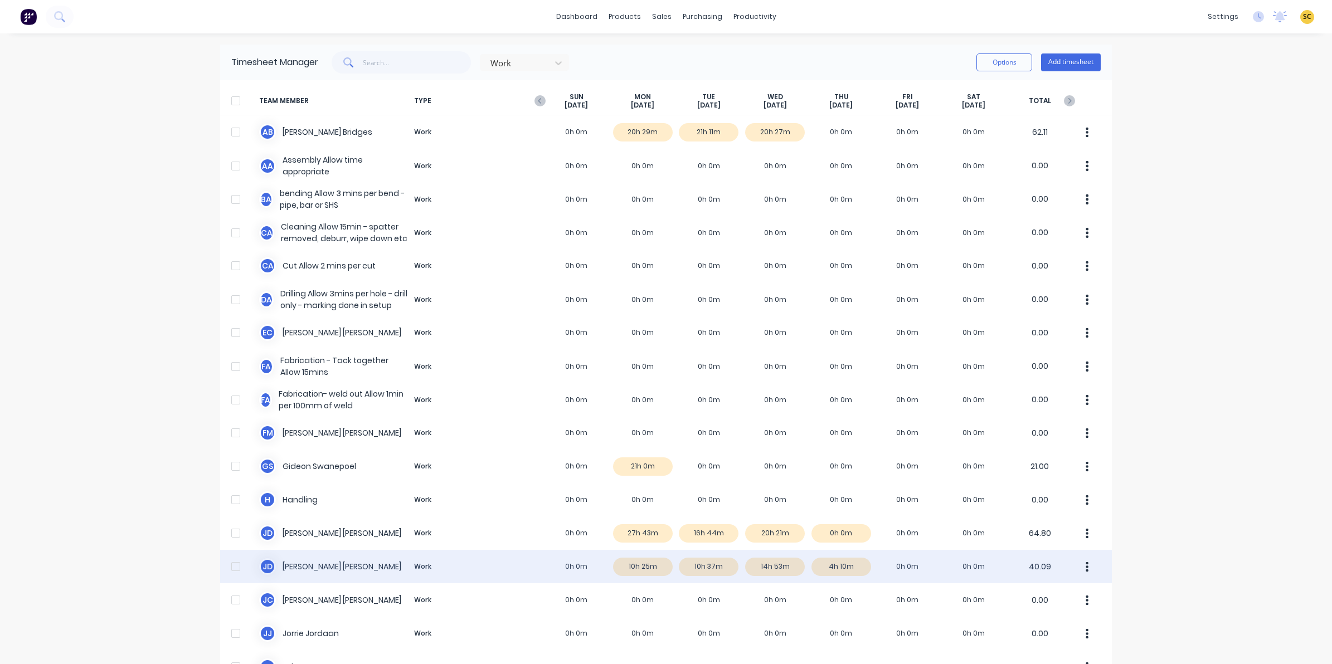
click at [777, 567] on div "J d [PERSON_NAME] Work 0h 0m 10h 25m 10h 37m 14h 53m 4h 10m 0h 0m 0h 0m 40.09" at bounding box center [666, 566] width 892 height 33
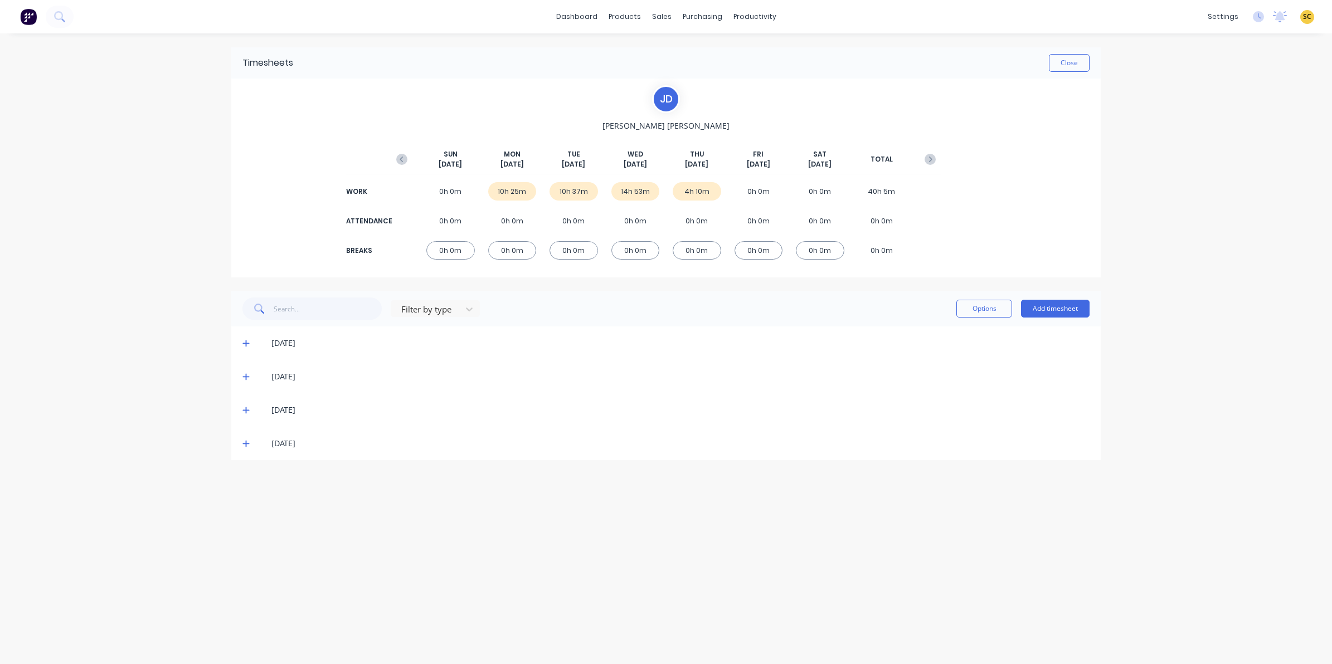
click at [248, 413] on icon at bounding box center [245, 410] width 7 height 8
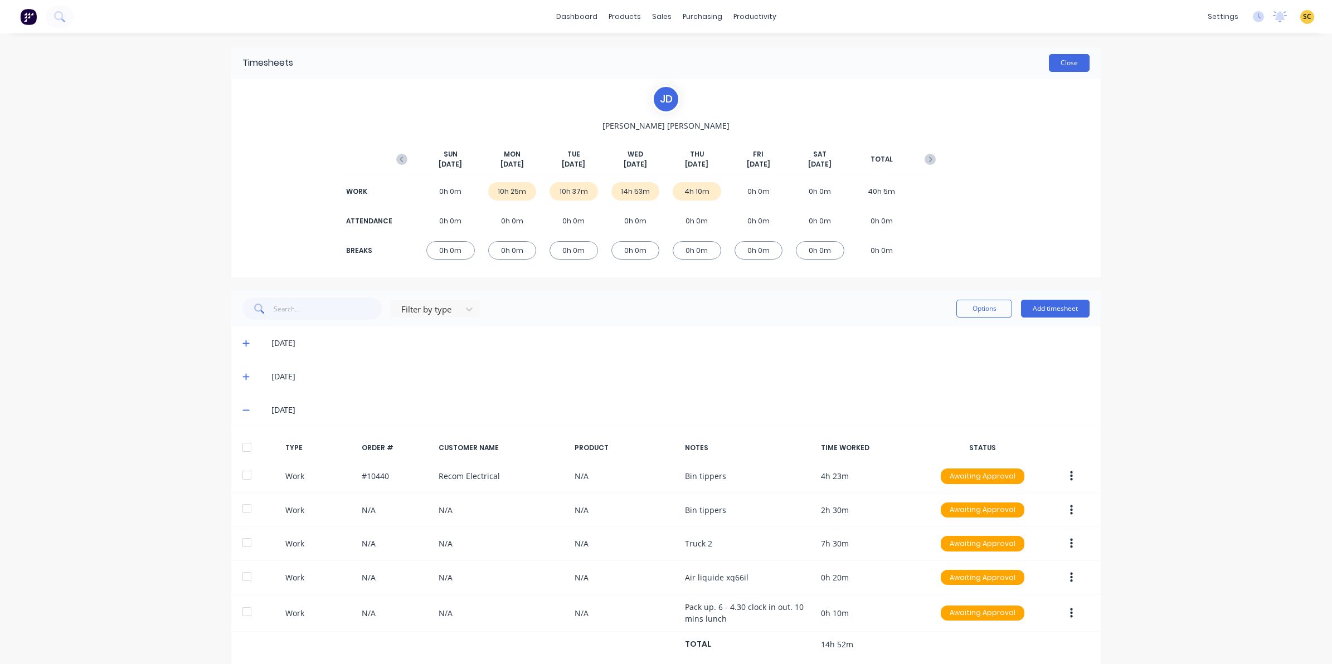
click at [1068, 62] on button "Close" at bounding box center [1069, 63] width 41 height 18
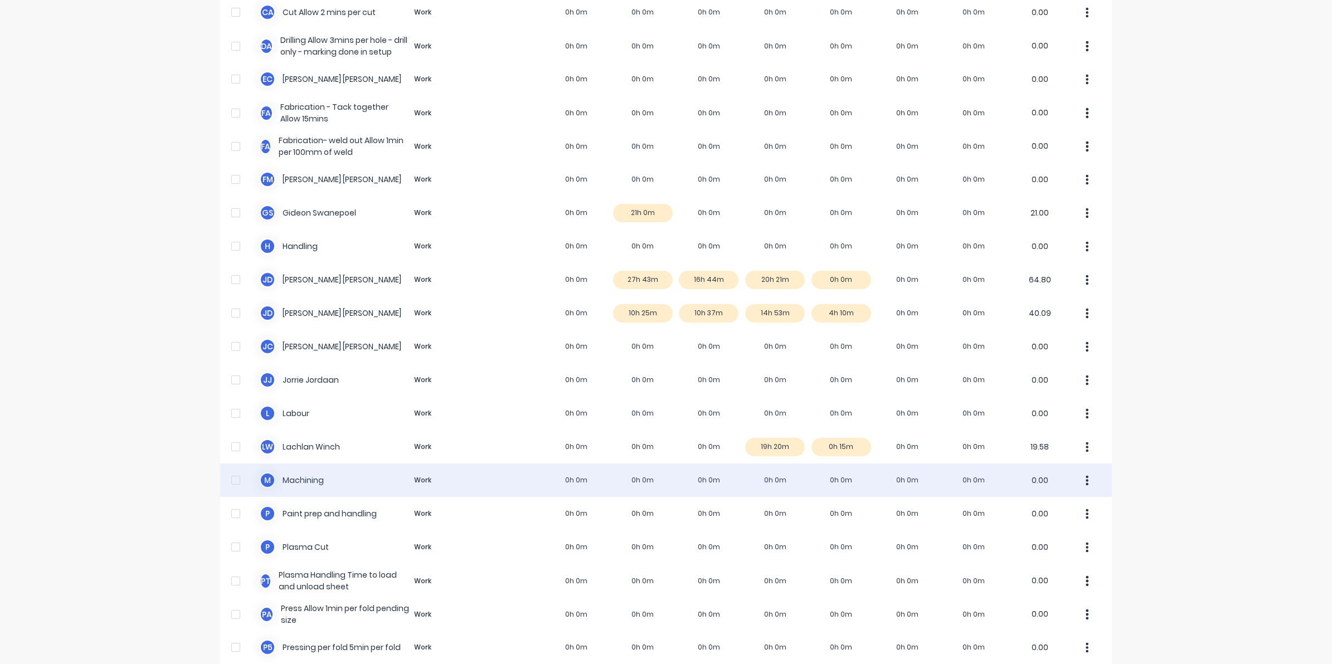
scroll to position [279, 0]
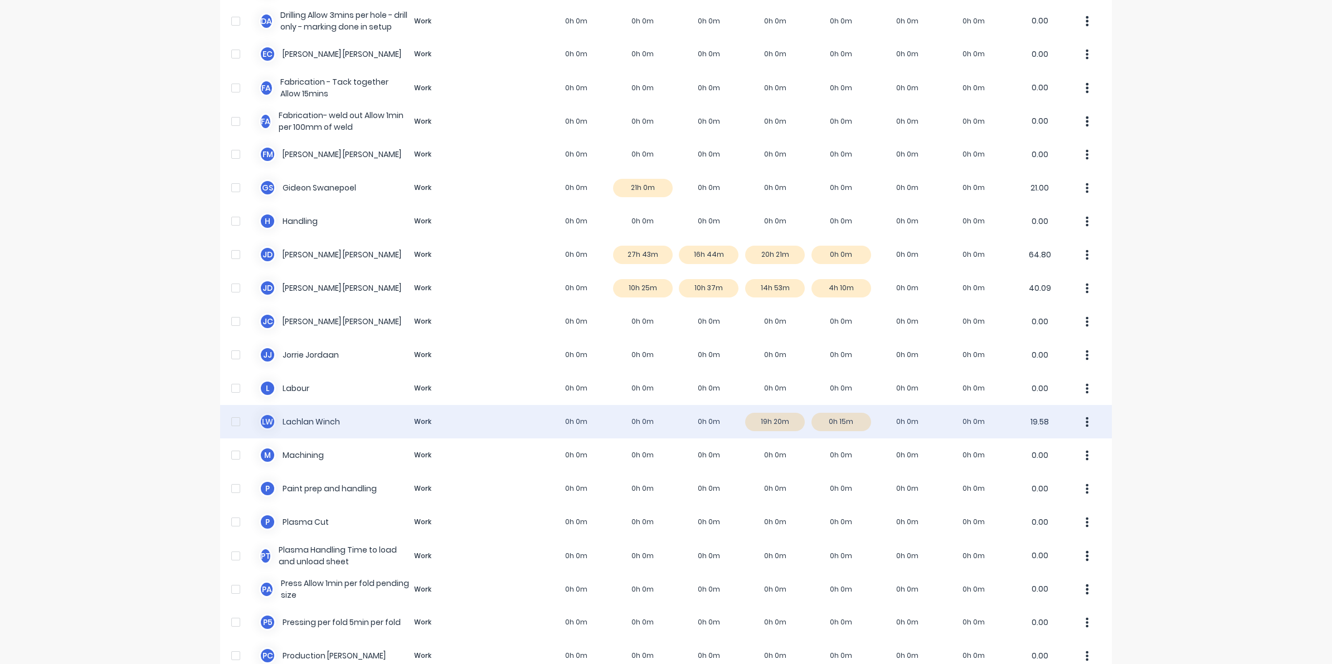
click at [774, 421] on div "[PERSON_NAME] [PERSON_NAME] Work 0h 0m 0h 0m 0h 0m 19h 20m 0h 15m 0h 0m 0h 0m 1…" at bounding box center [666, 421] width 892 height 33
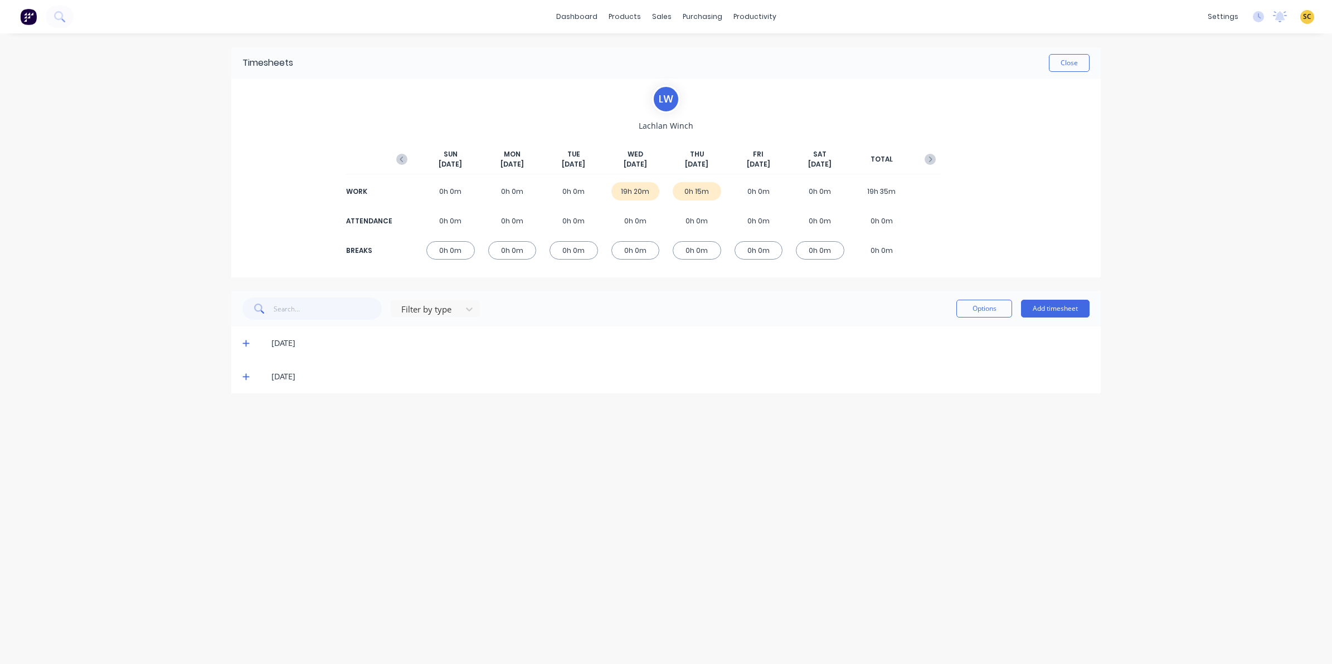
click at [246, 342] on icon at bounding box center [245, 343] width 7 height 8
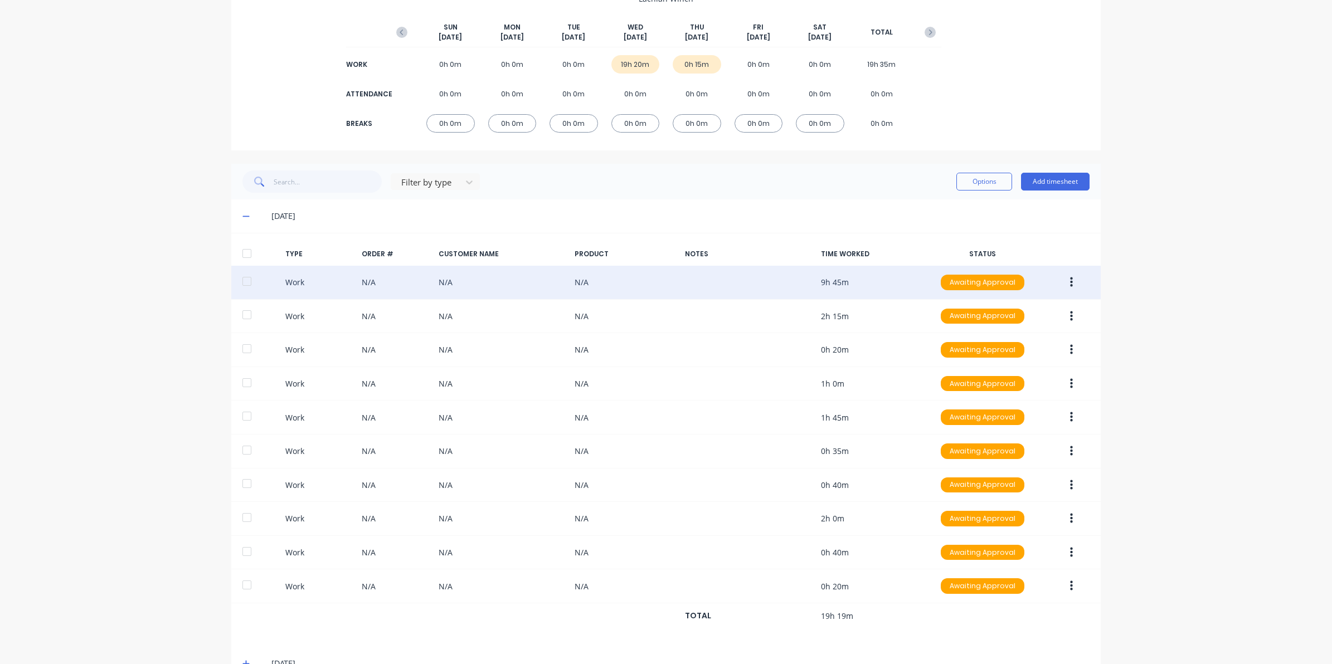
scroll to position [139, 0]
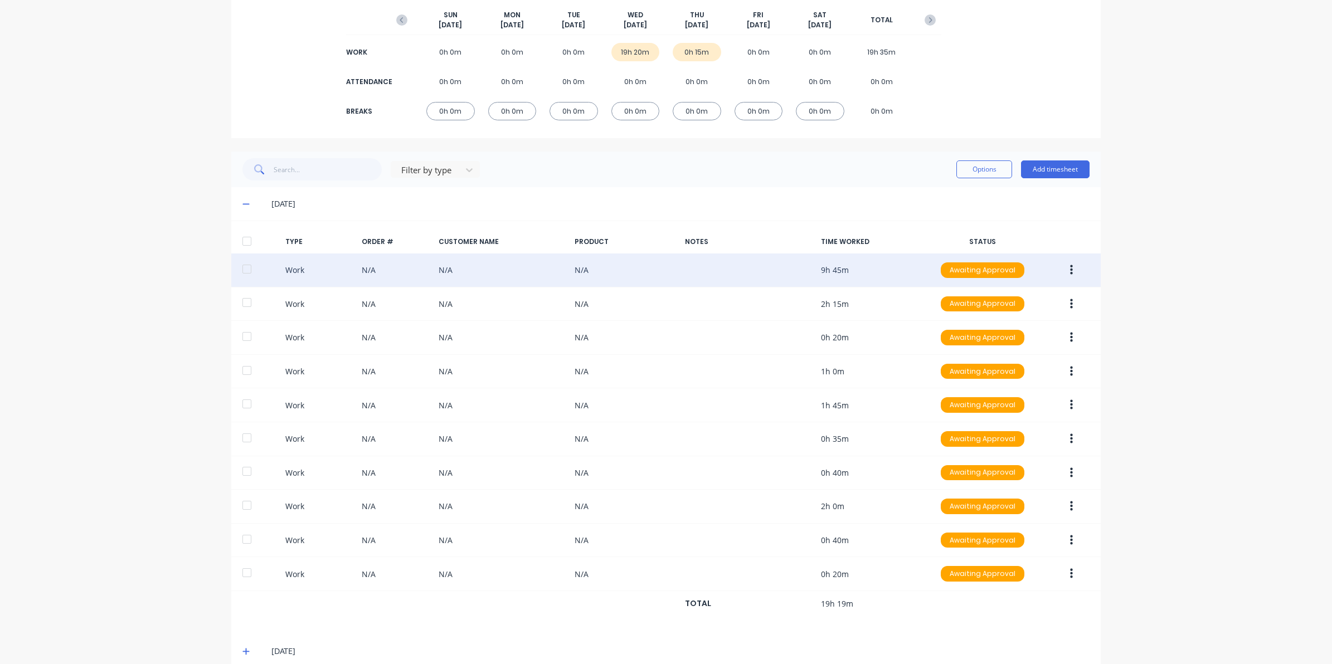
click at [1068, 265] on button "button" at bounding box center [1072, 270] width 26 height 20
click at [1013, 236] on div "Edit" at bounding box center [1032, 228] width 86 height 16
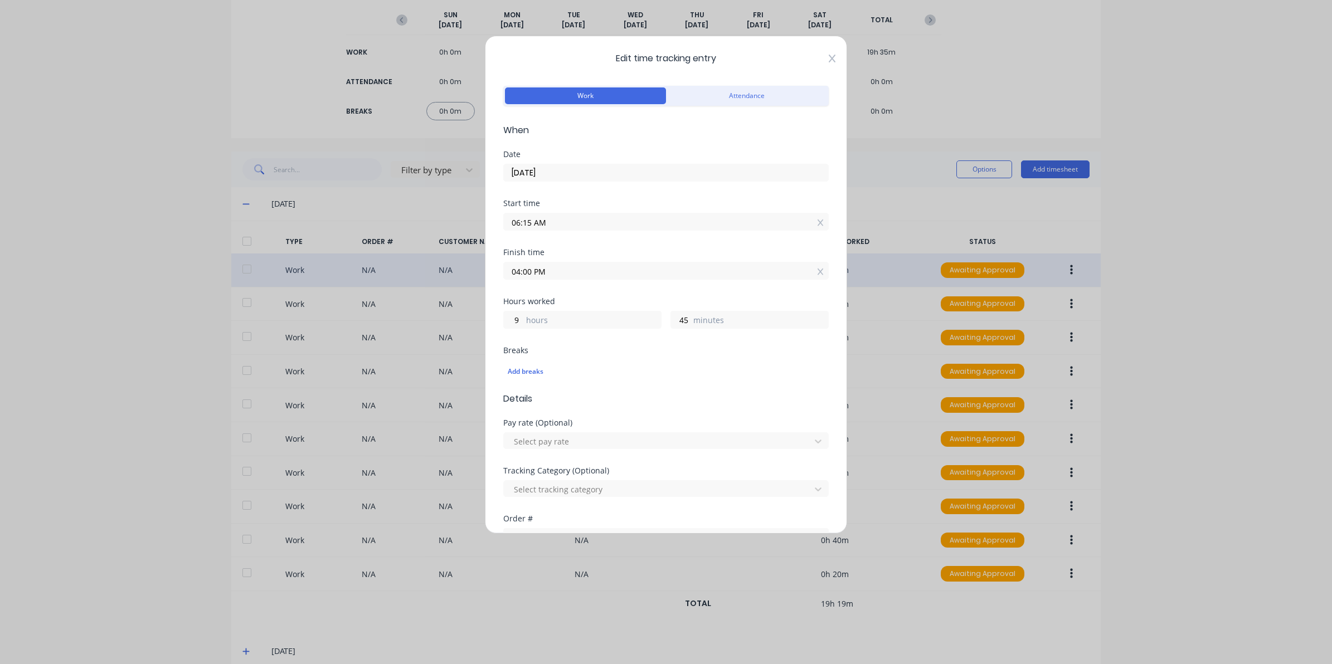
click at [829, 62] on icon at bounding box center [832, 58] width 7 height 9
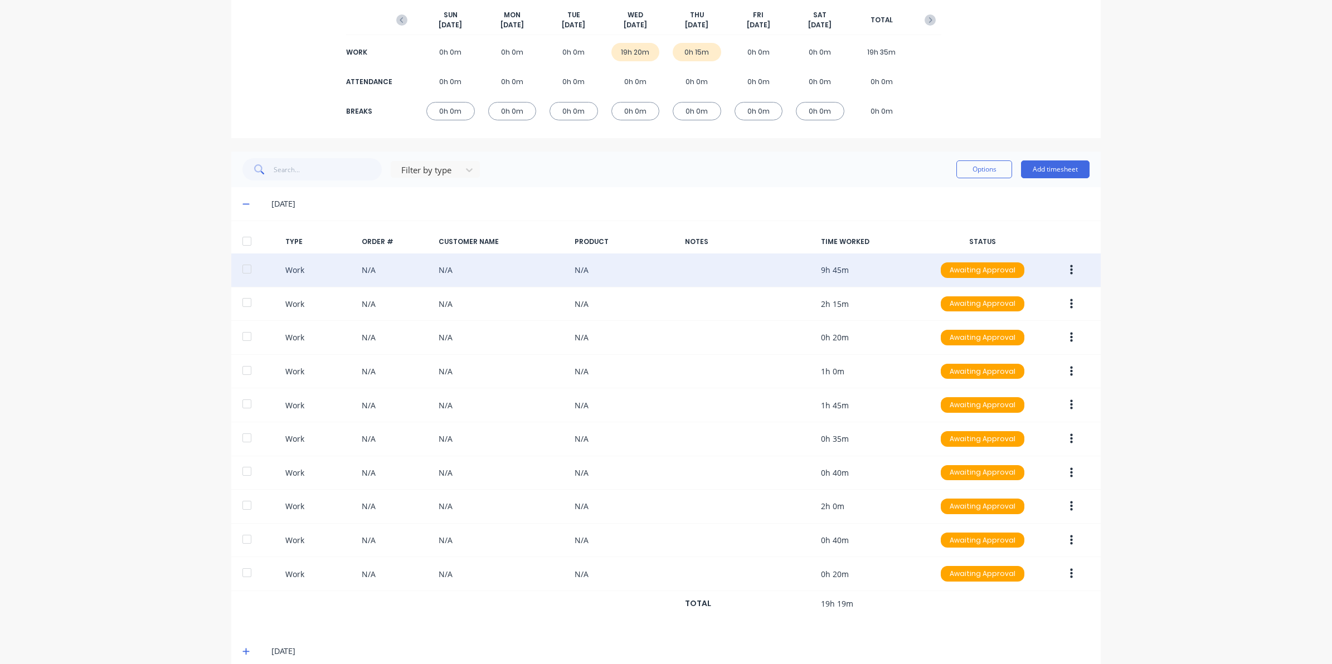
click at [1070, 274] on icon "button" at bounding box center [1071, 270] width 3 height 12
click at [1001, 232] on div "Edit" at bounding box center [1032, 228] width 86 height 16
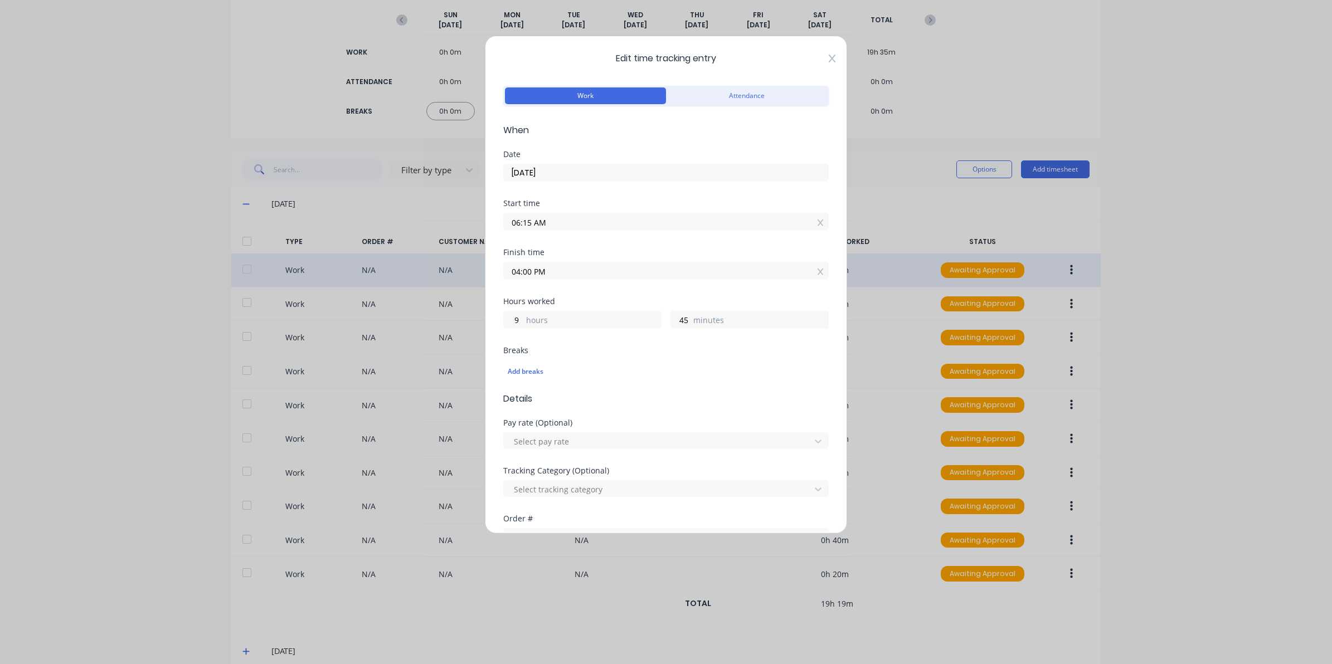
click at [829, 59] on icon at bounding box center [832, 58] width 7 height 9
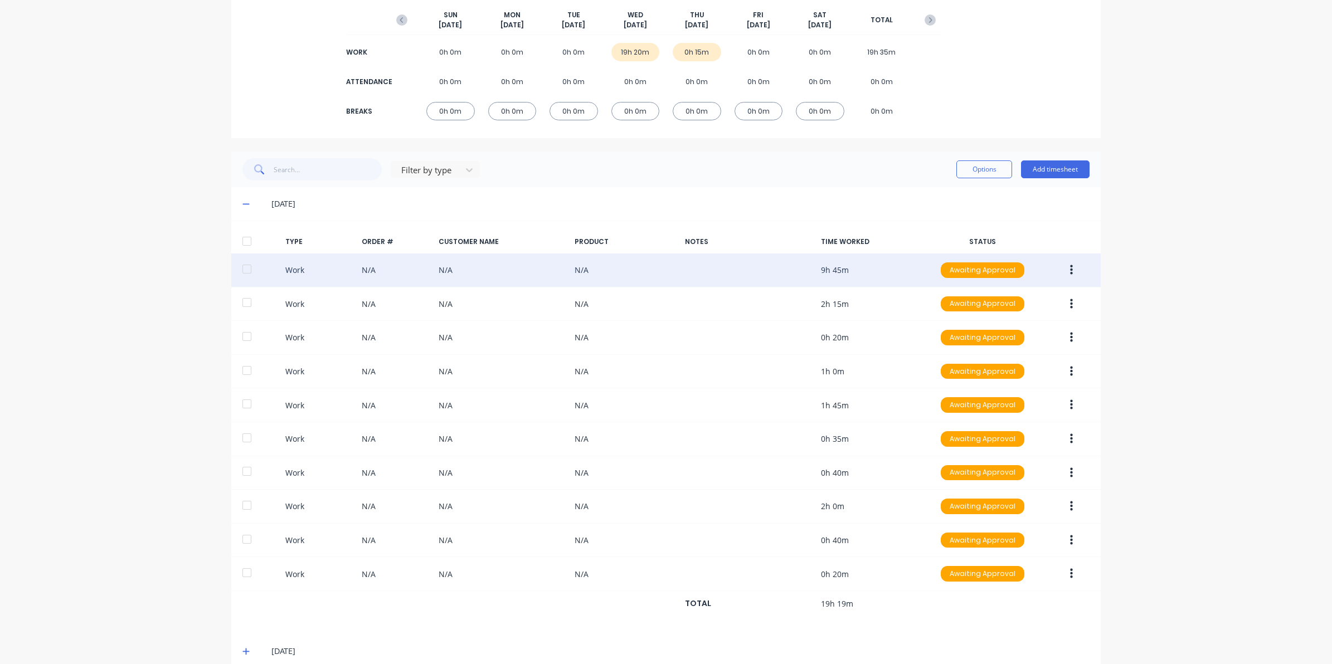
scroll to position [0, 0]
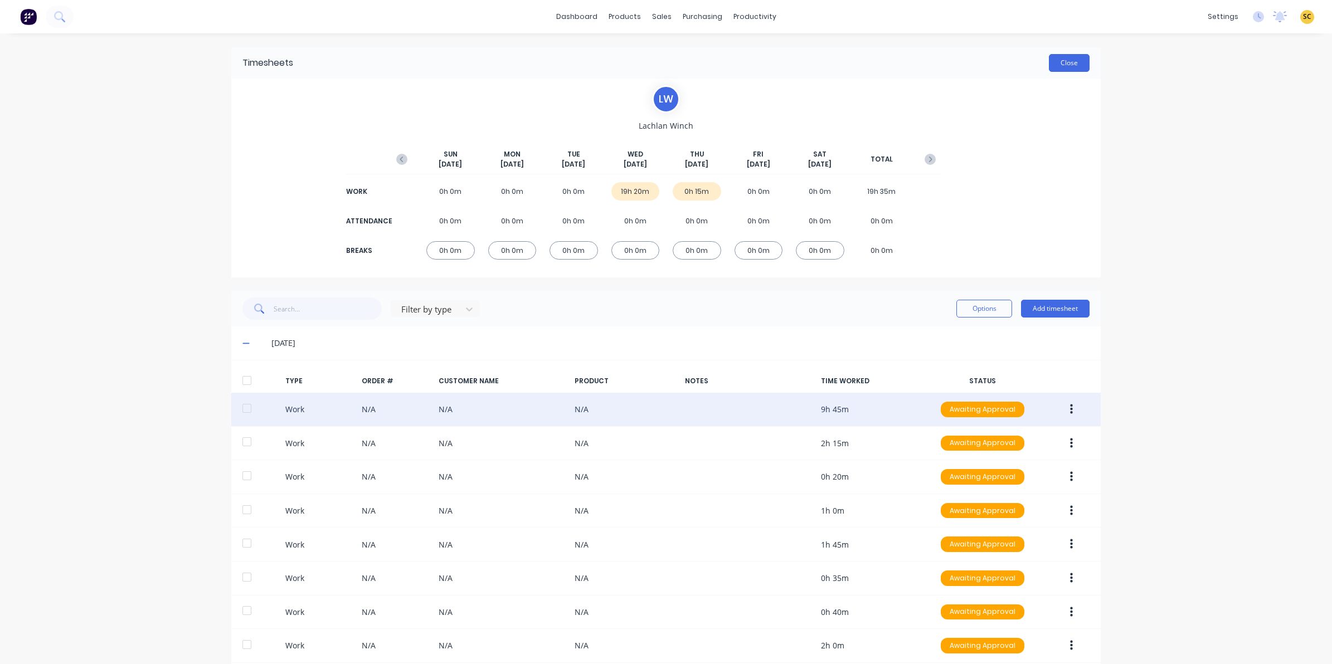
click at [1065, 69] on button "Close" at bounding box center [1069, 63] width 41 height 18
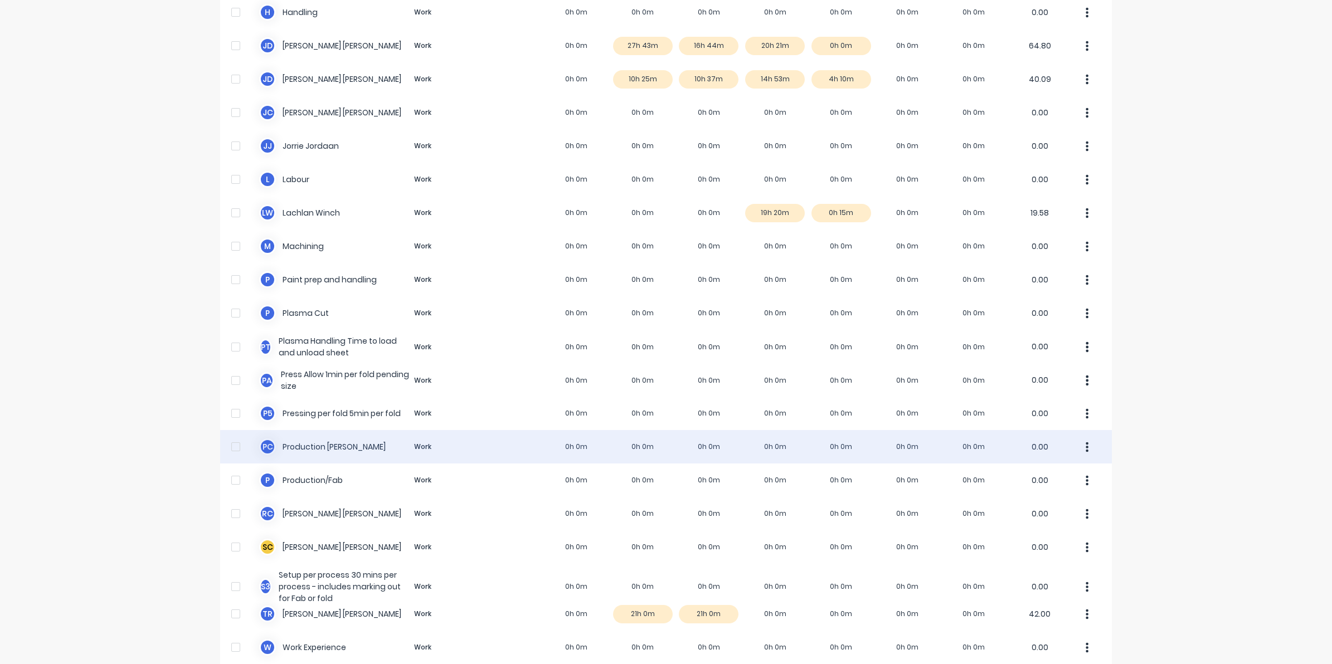
scroll to position [573, 0]
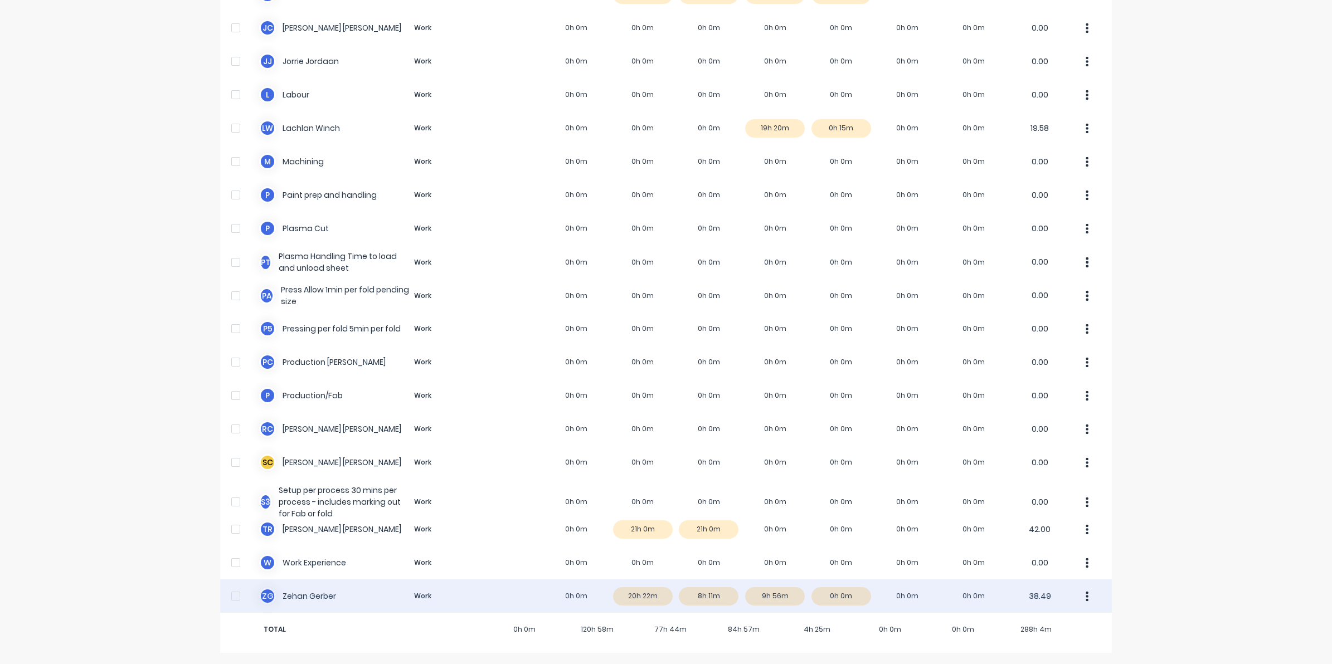
click at [756, 601] on div "Z G [PERSON_NAME] Work 0h 0m 20h 22m 8h 11m 9h 56m 0h 0m 0h 0m 0h 0m 38.49" at bounding box center [666, 596] width 892 height 33
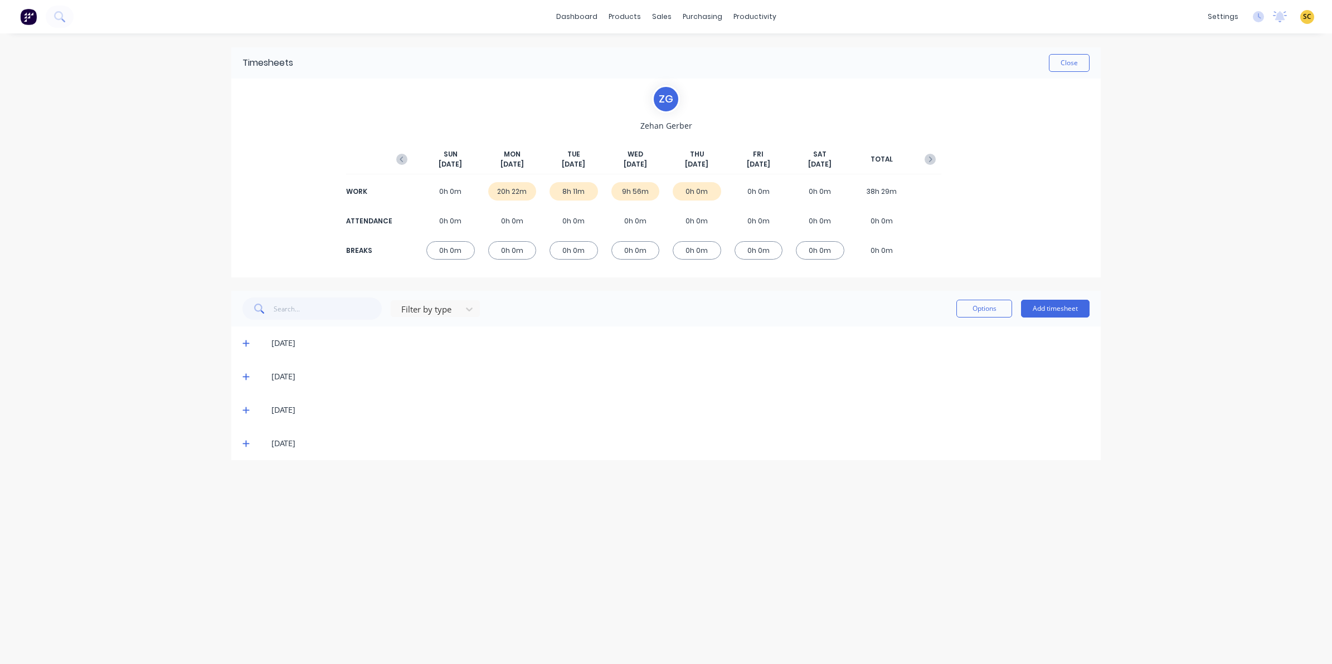
click at [251, 408] on span at bounding box center [247, 410] width 11 height 11
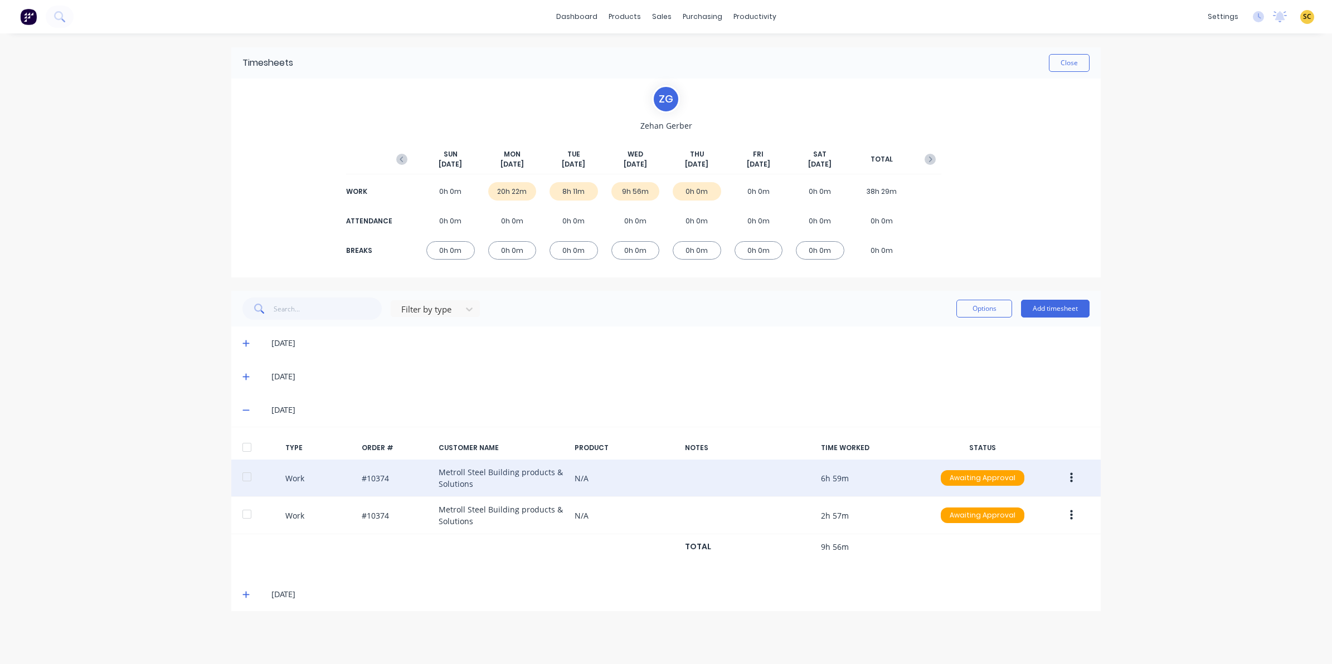
click at [1072, 477] on icon "button" at bounding box center [1071, 478] width 3 height 12
click at [1018, 425] on button "Edit" at bounding box center [1032, 436] width 106 height 22
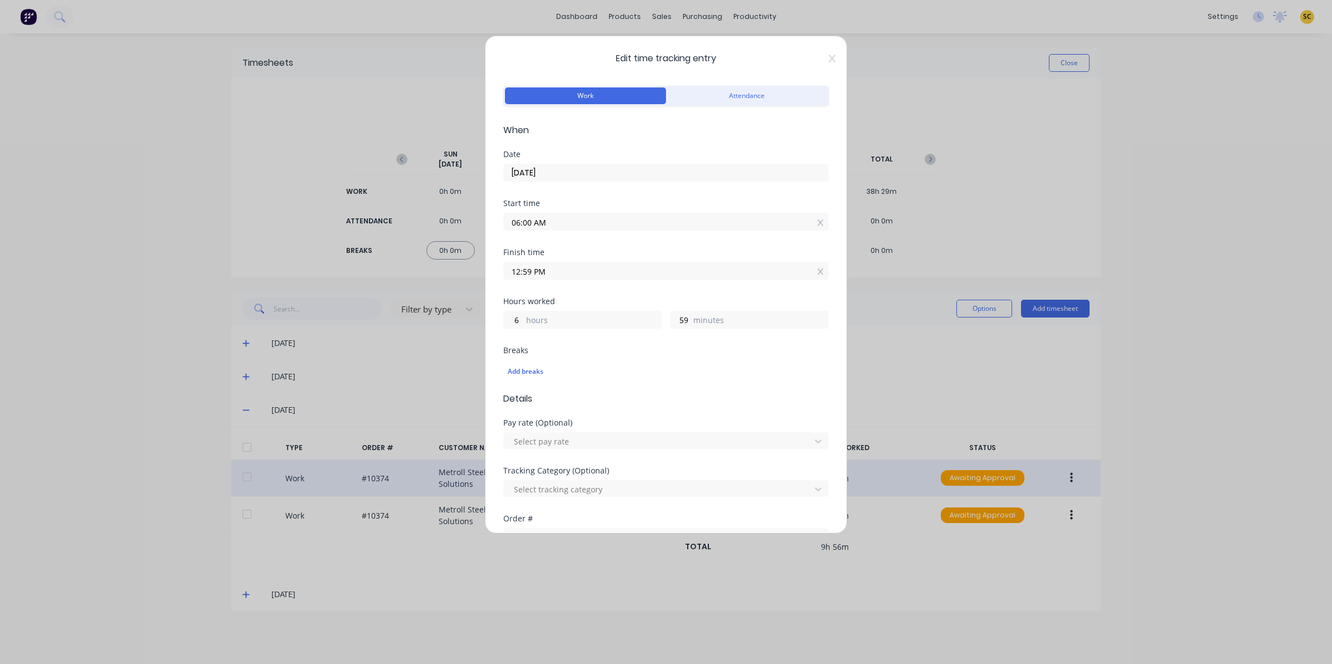
drag, startPoint x: 820, startPoint y: 57, endPoint x: 820, endPoint y: 65, distance: 7.2
click at [829, 60] on icon at bounding box center [832, 58] width 7 height 9
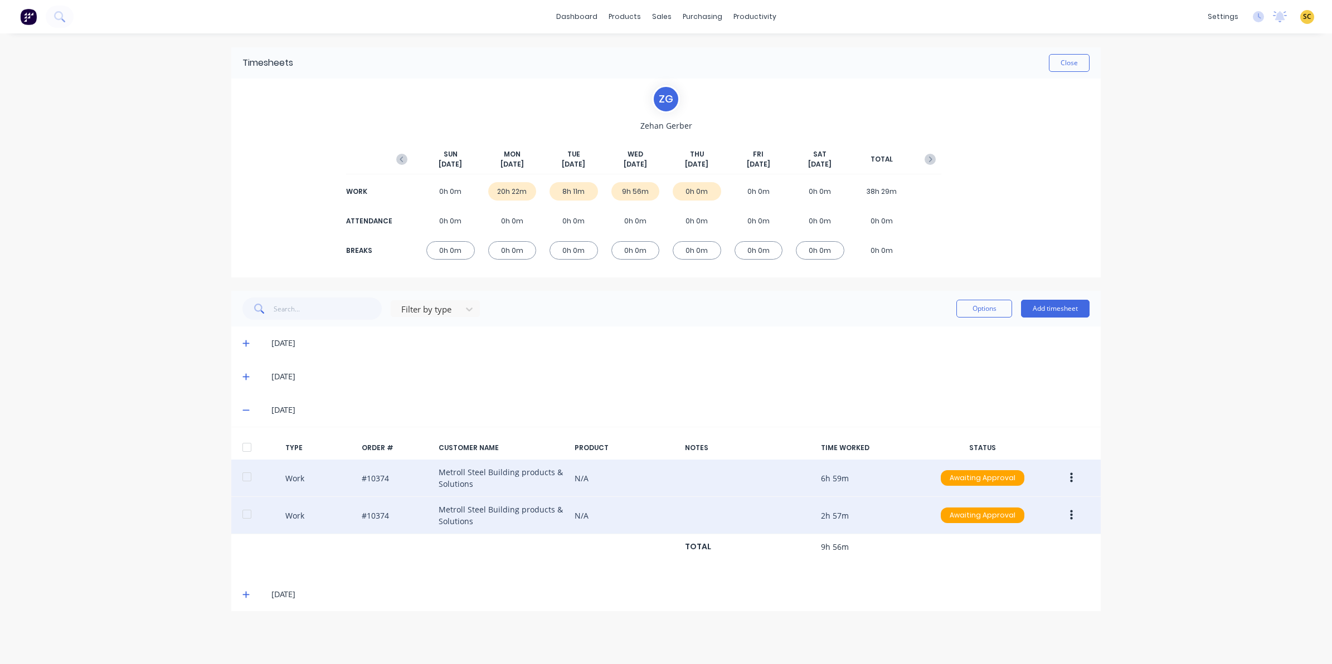
click at [1072, 512] on icon "button" at bounding box center [1071, 516] width 3 height 10
click at [1010, 472] on div "Edit" at bounding box center [1032, 474] width 86 height 16
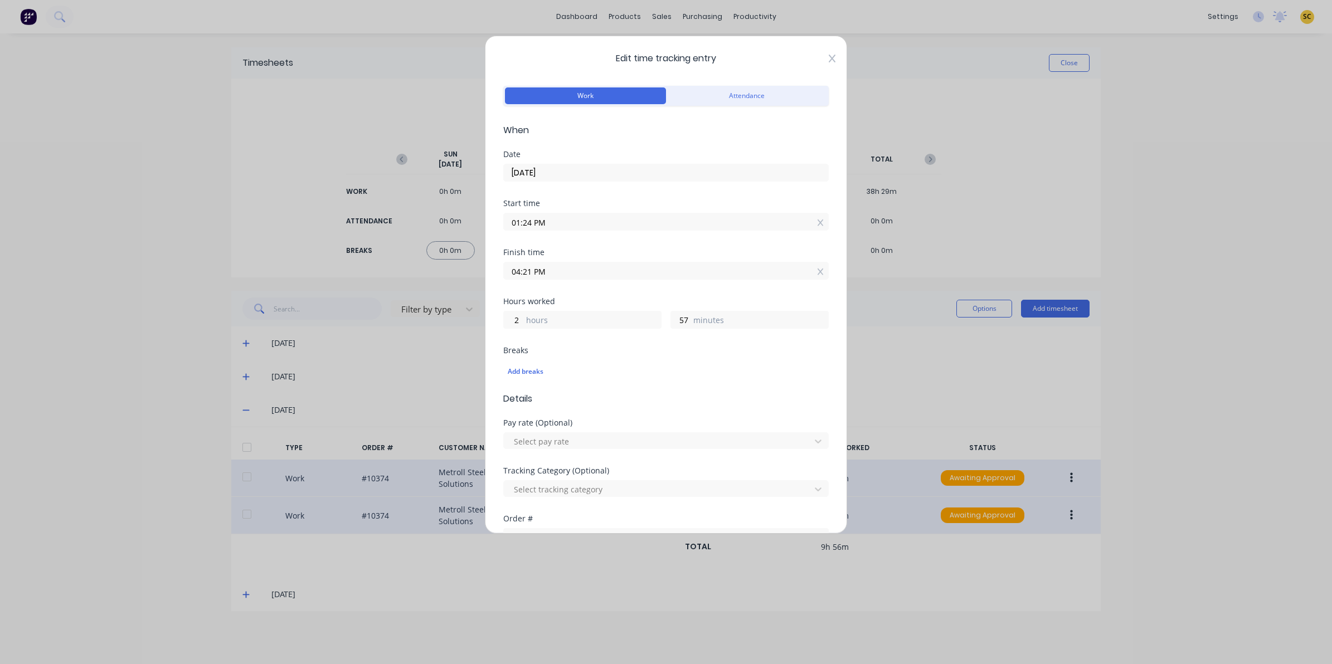
click at [829, 61] on icon at bounding box center [832, 58] width 7 height 9
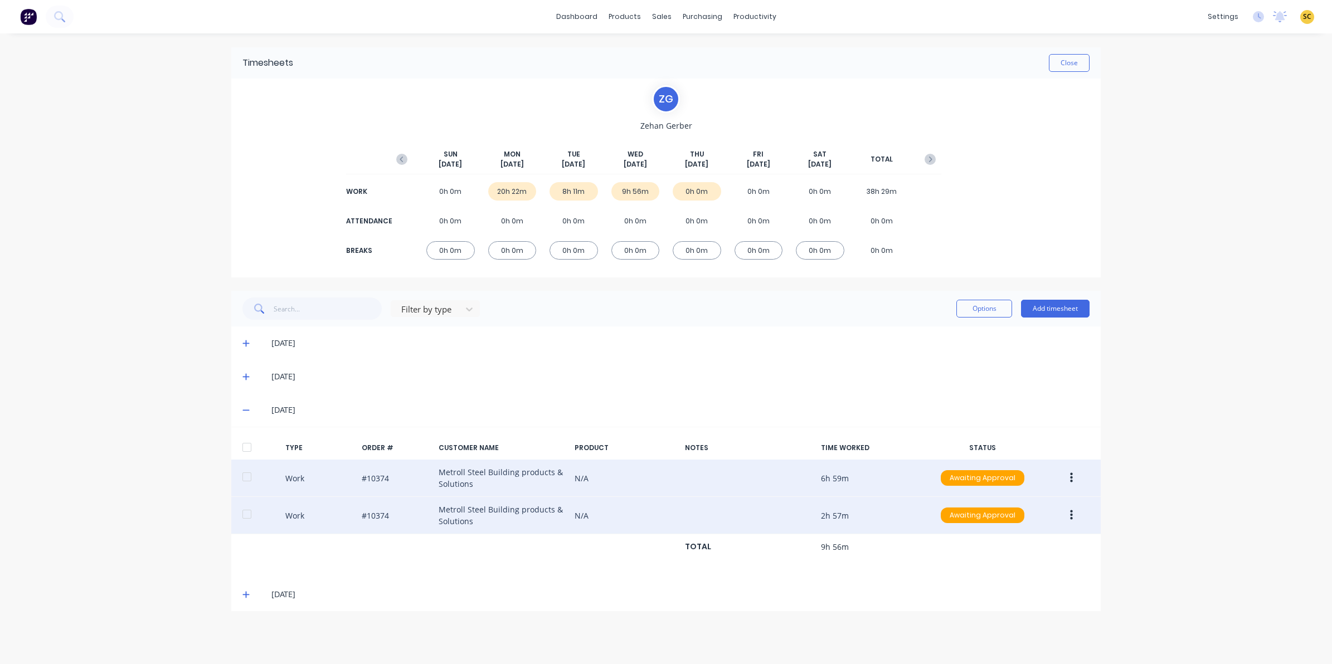
click at [1071, 473] on icon "button" at bounding box center [1071, 478] width 3 height 12
click at [1040, 435] on div "Edit" at bounding box center [1032, 437] width 86 height 16
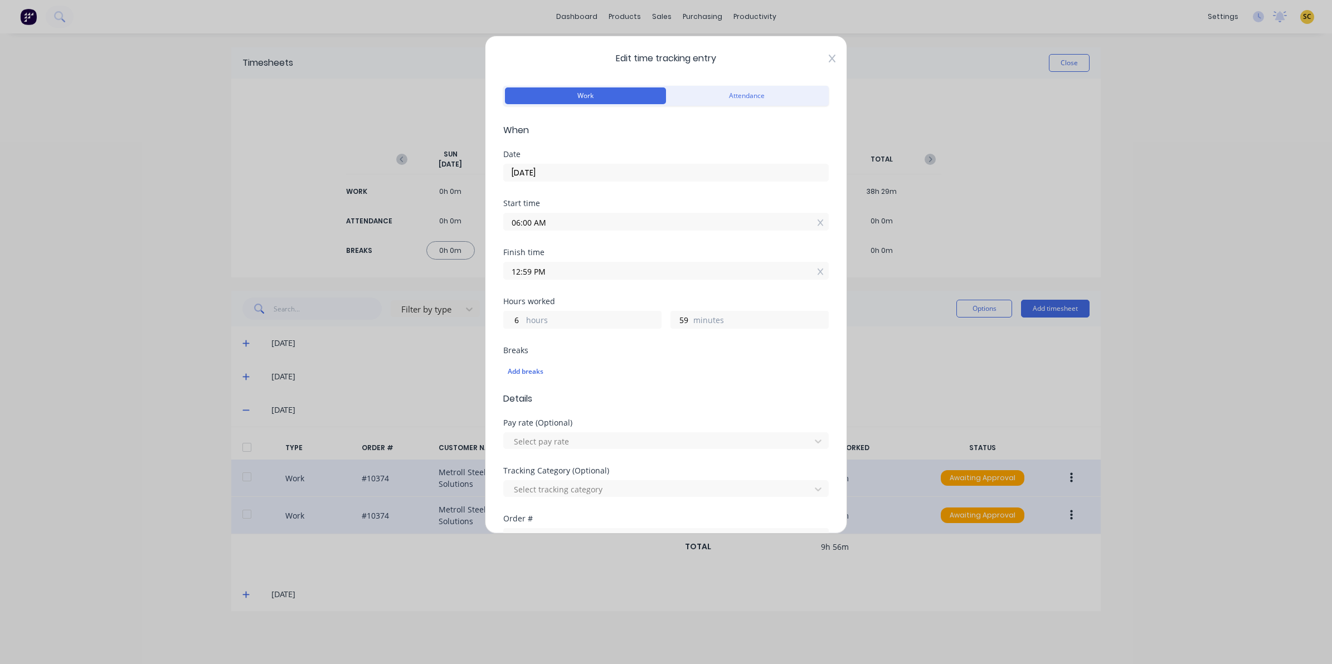
drag, startPoint x: 828, startPoint y: 50, endPoint x: 823, endPoint y: 59, distance: 10.0
click at [825, 56] on div "Edit time tracking entry Work Attendance When Date [DATE] Start time 06:00 AM F…" at bounding box center [666, 285] width 362 height 498
click at [829, 59] on icon at bounding box center [832, 58] width 7 height 9
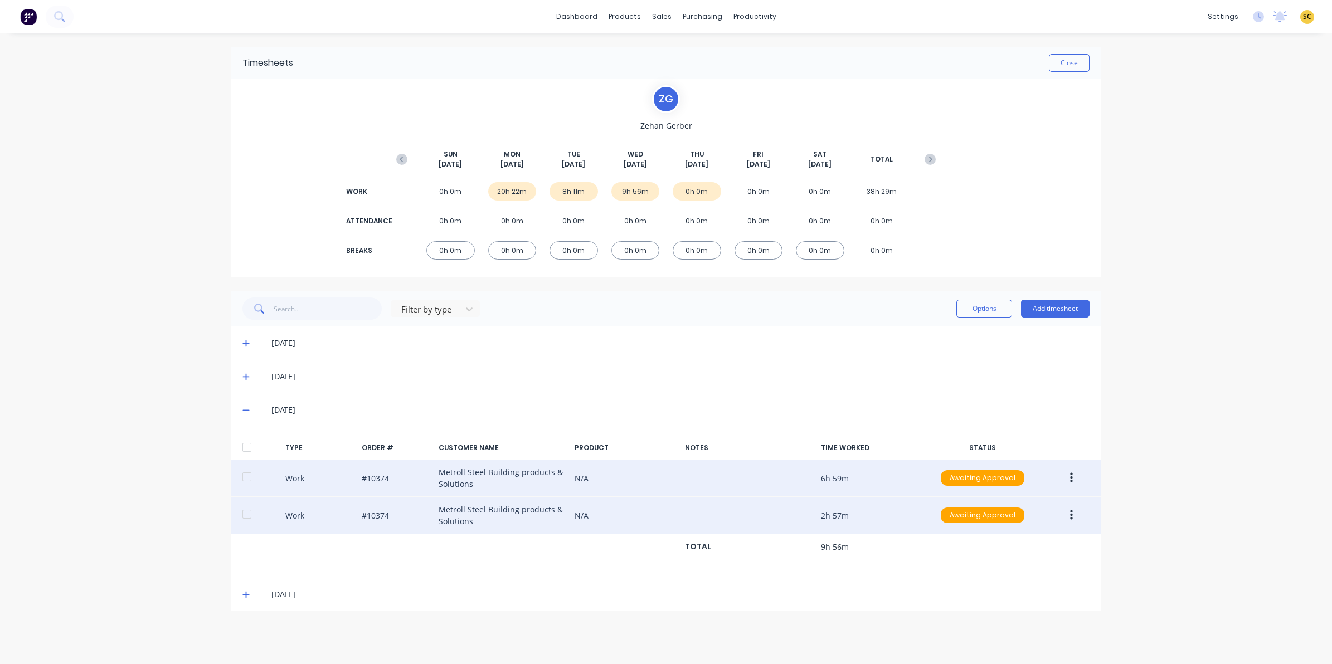
click at [1072, 518] on icon "button" at bounding box center [1071, 516] width 3 height 12
click at [1002, 476] on div "Edit" at bounding box center [1032, 474] width 86 height 16
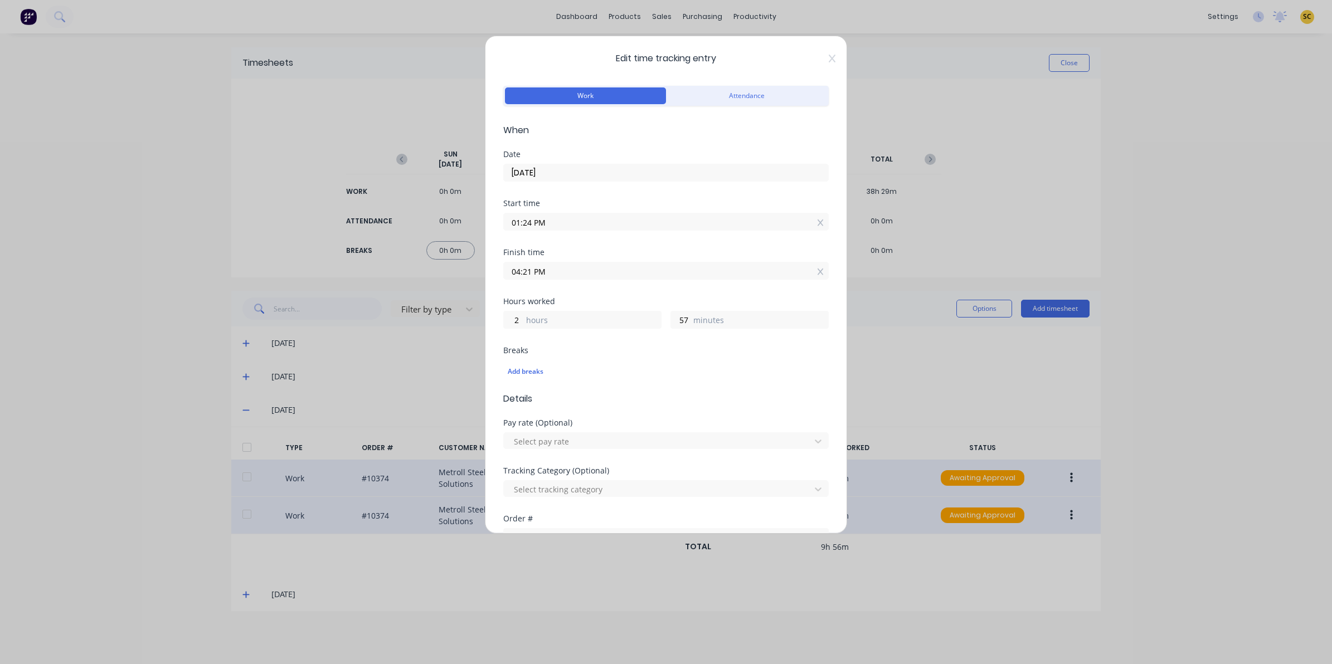
click at [829, 59] on icon at bounding box center [832, 58] width 7 height 9
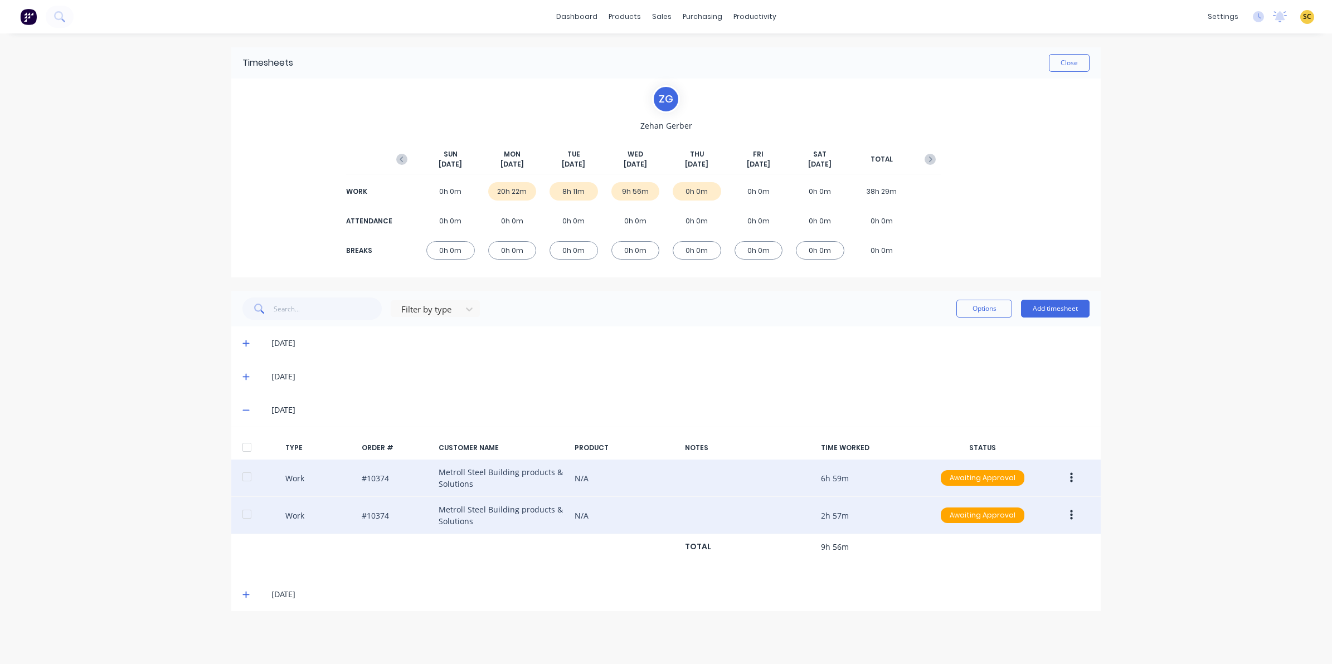
click at [246, 375] on icon at bounding box center [245, 377] width 7 height 8
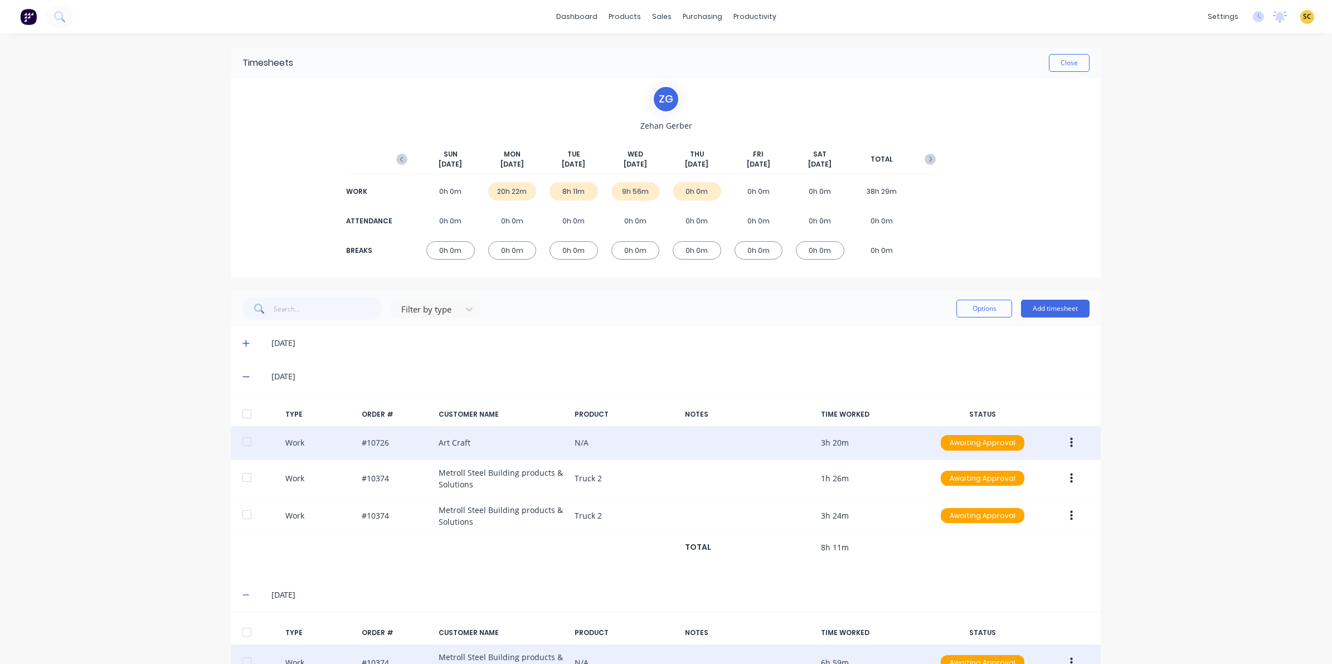
click at [1070, 441] on icon "button" at bounding box center [1071, 443] width 3 height 12
click at [1030, 396] on div "Edit" at bounding box center [1032, 401] width 86 height 16
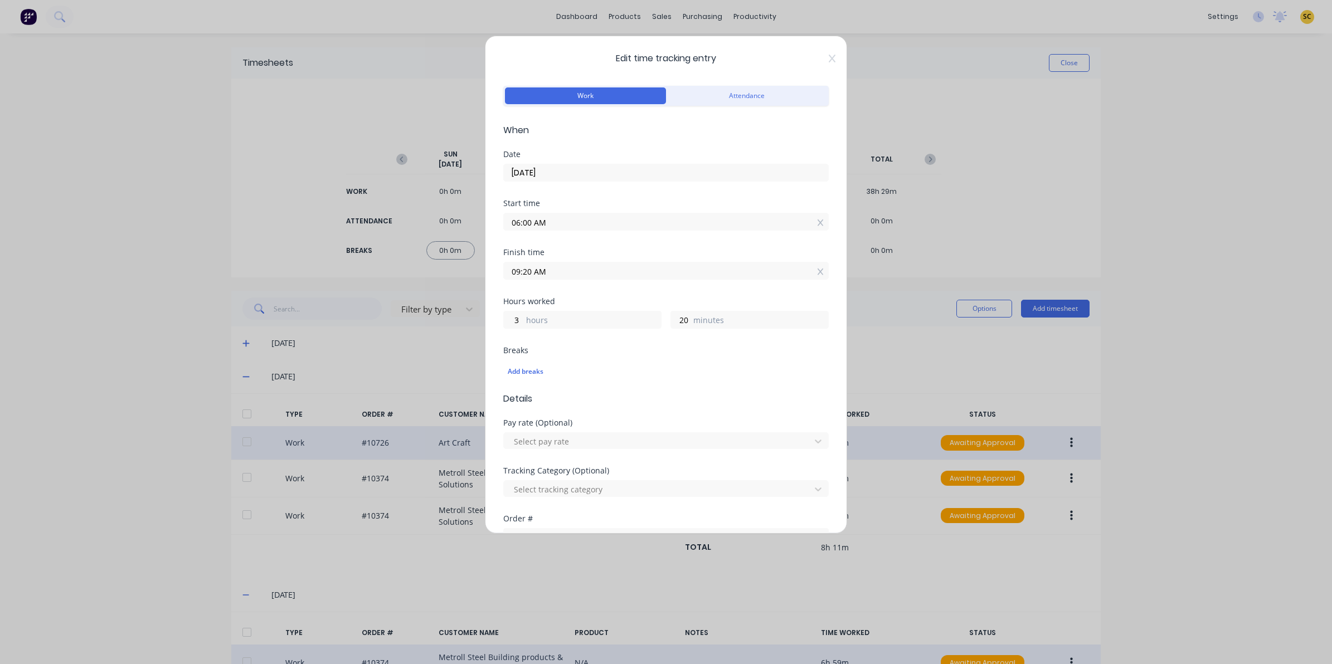
click at [829, 56] on icon at bounding box center [832, 58] width 7 height 9
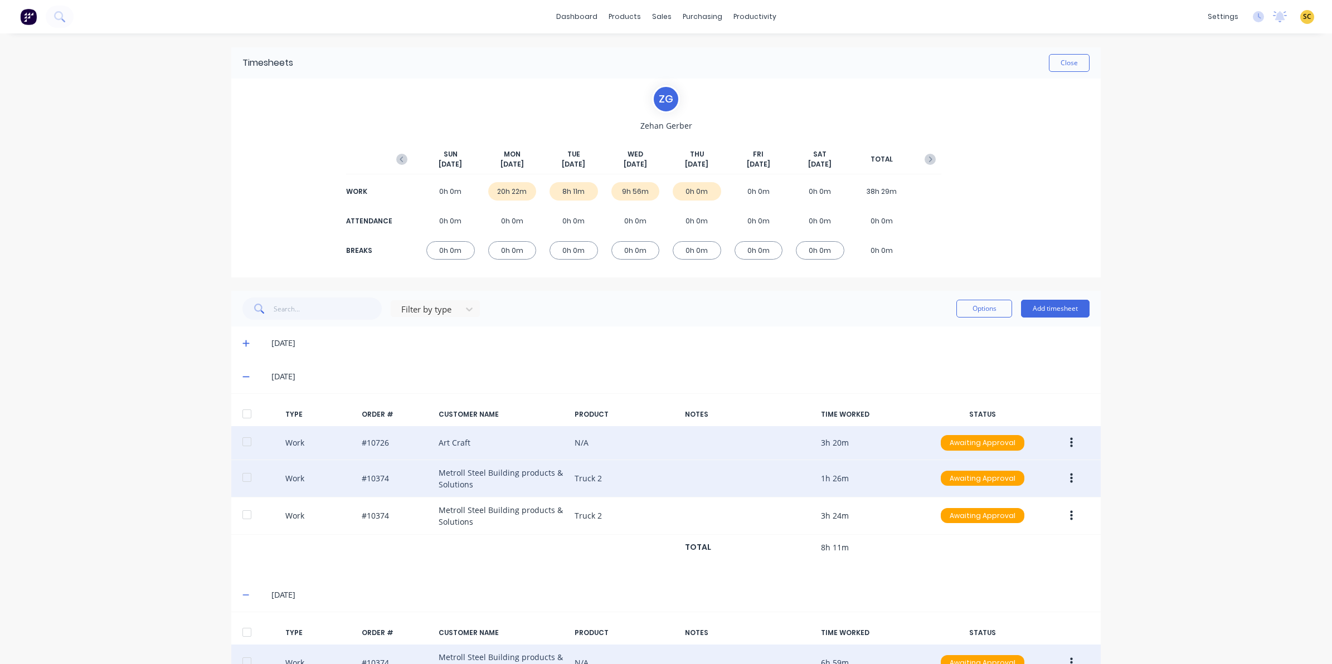
click at [1070, 478] on icon "button" at bounding box center [1071, 478] width 3 height 10
click at [1035, 436] on div "Edit" at bounding box center [1032, 437] width 86 height 16
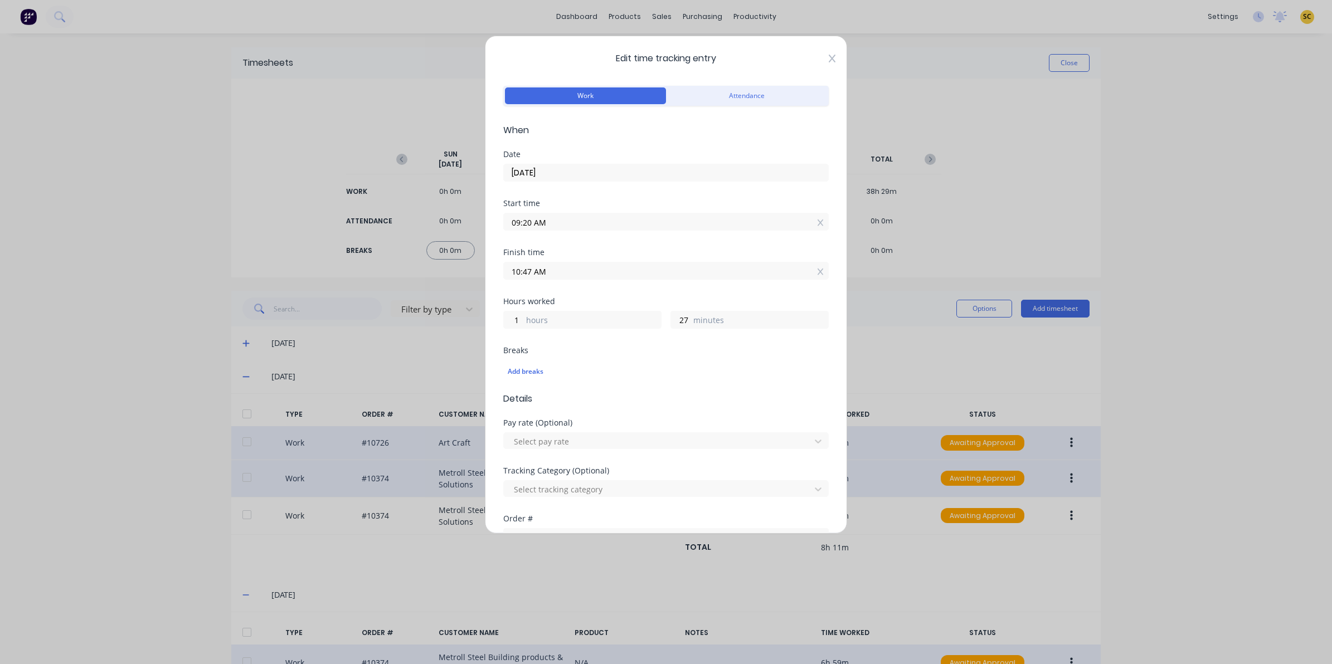
click at [829, 60] on icon at bounding box center [832, 58] width 7 height 9
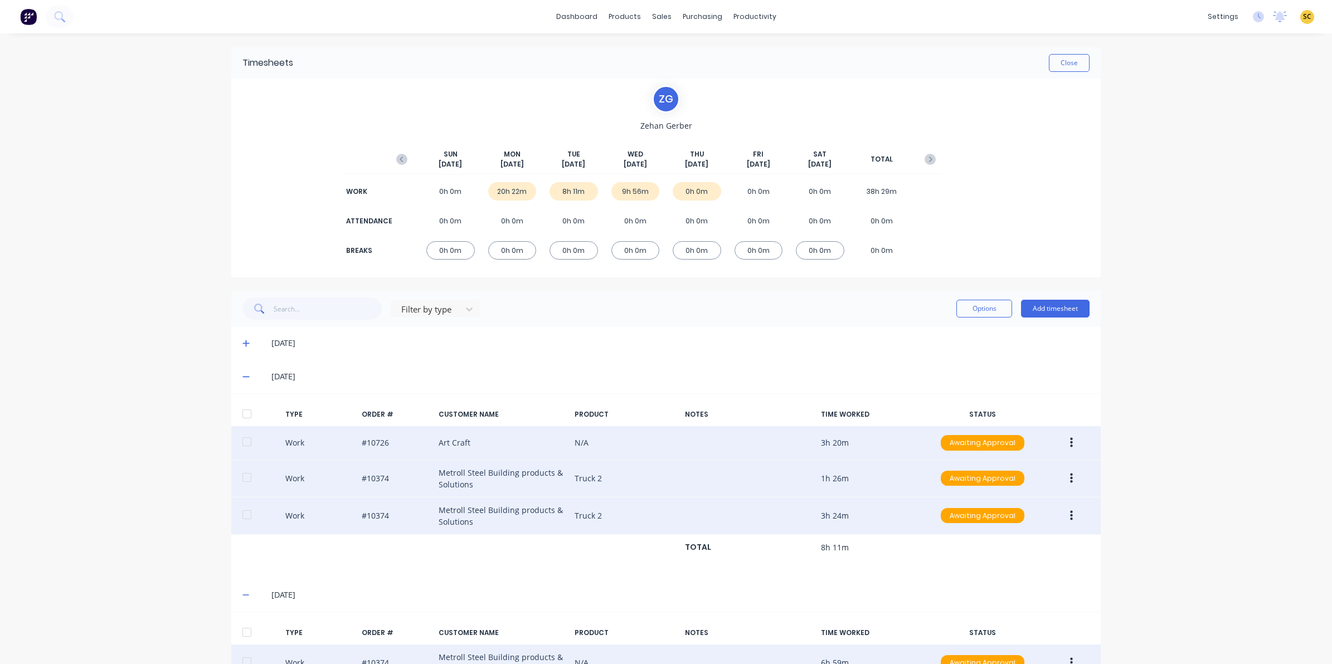
click at [1070, 514] on icon "button" at bounding box center [1071, 516] width 3 height 12
click at [1018, 477] on div "Edit" at bounding box center [1032, 474] width 86 height 16
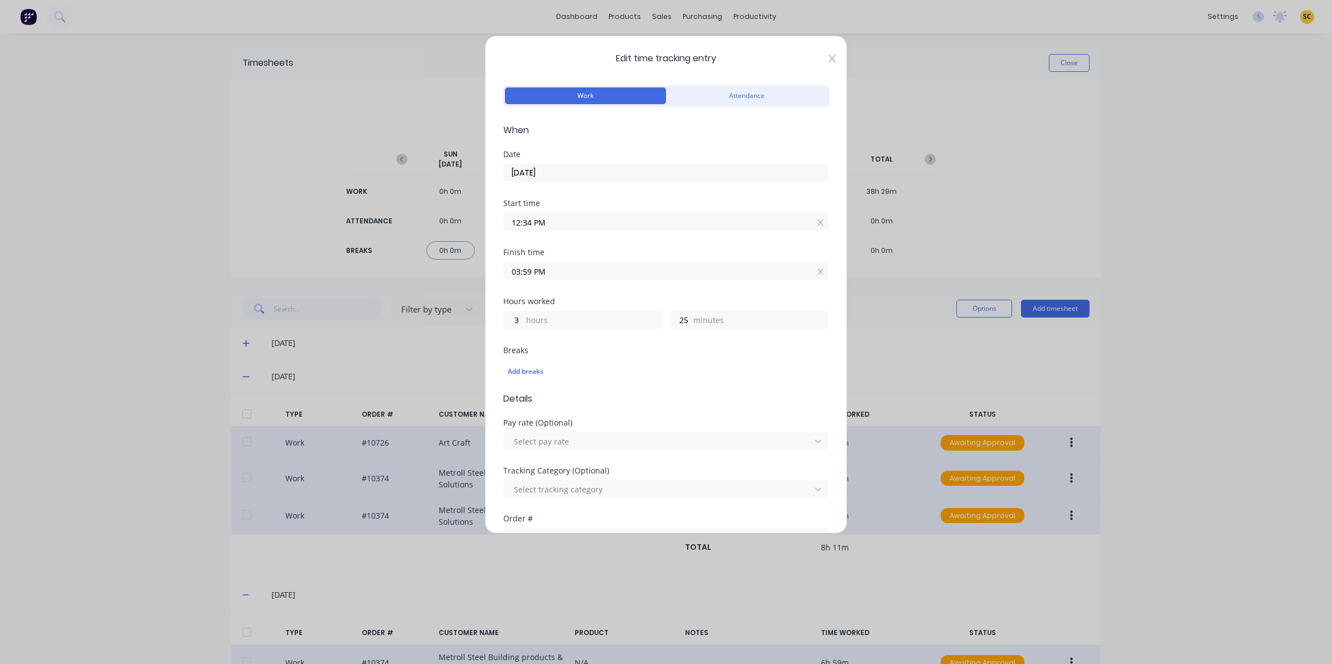
click at [829, 60] on icon at bounding box center [832, 58] width 7 height 9
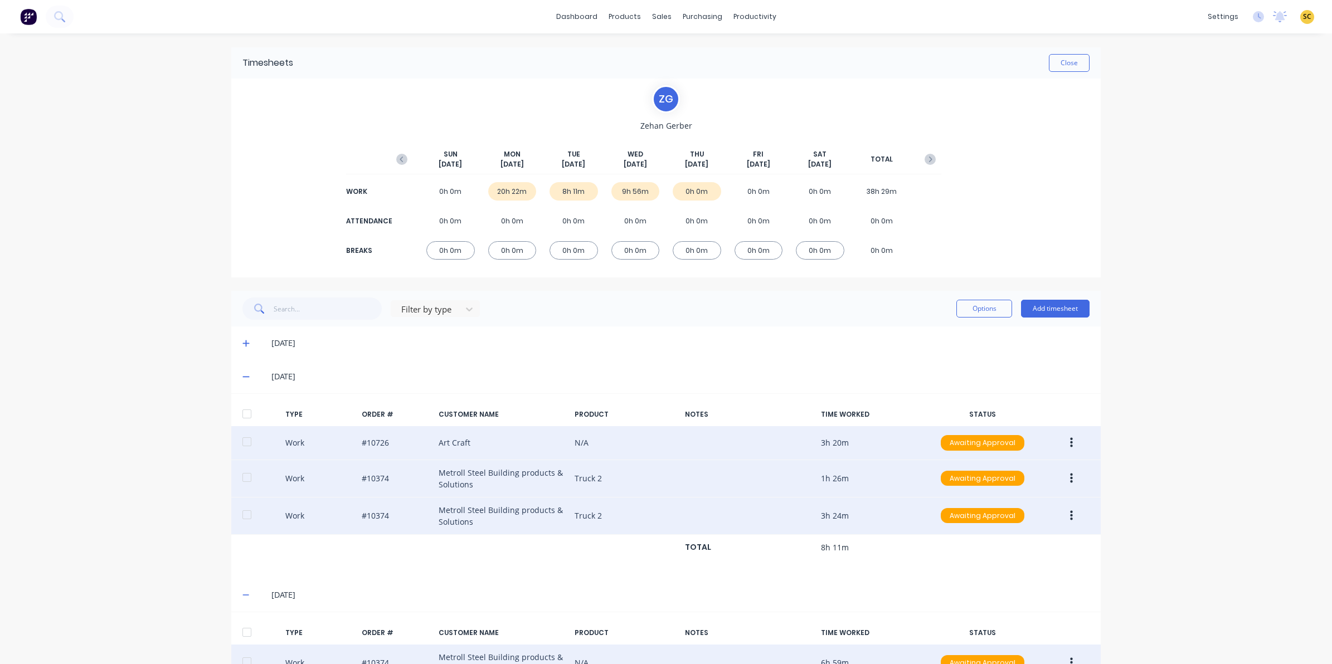
click at [513, 191] on div "20h 22m" at bounding box center [512, 191] width 48 height 18
click at [242, 343] on icon at bounding box center [245, 344] width 7 height 7
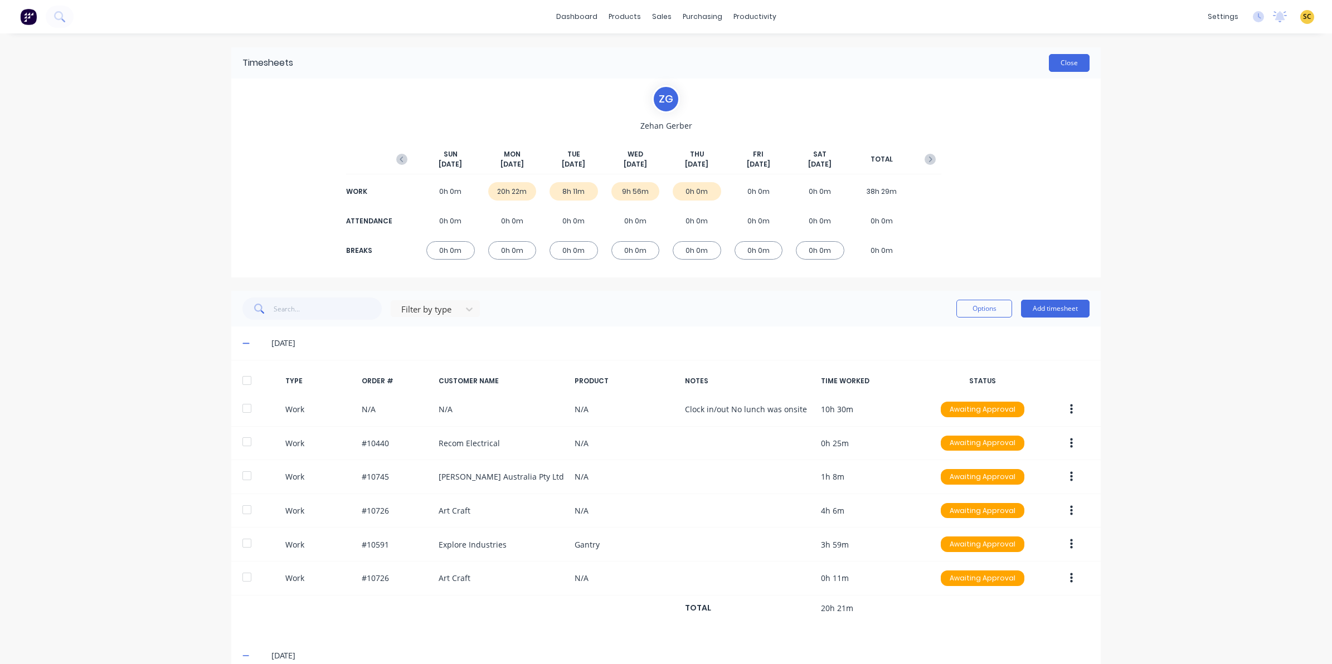
click at [1080, 57] on button "Close" at bounding box center [1069, 63] width 41 height 18
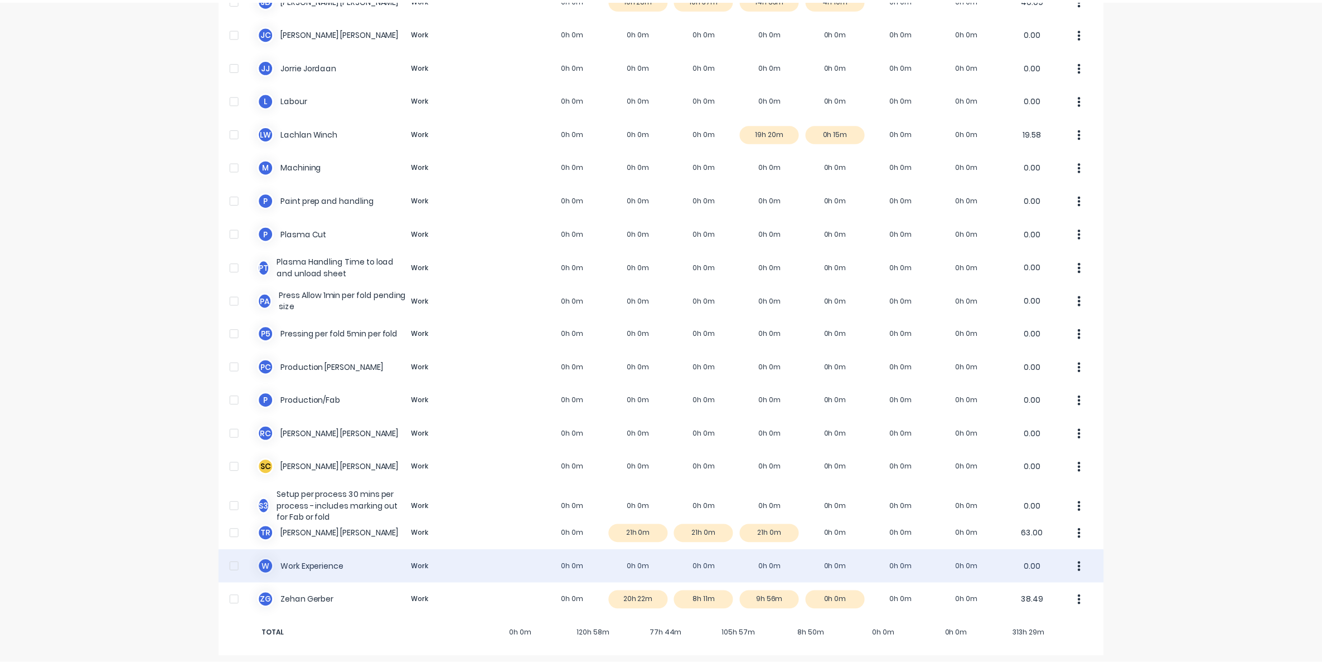
scroll to position [573, 0]
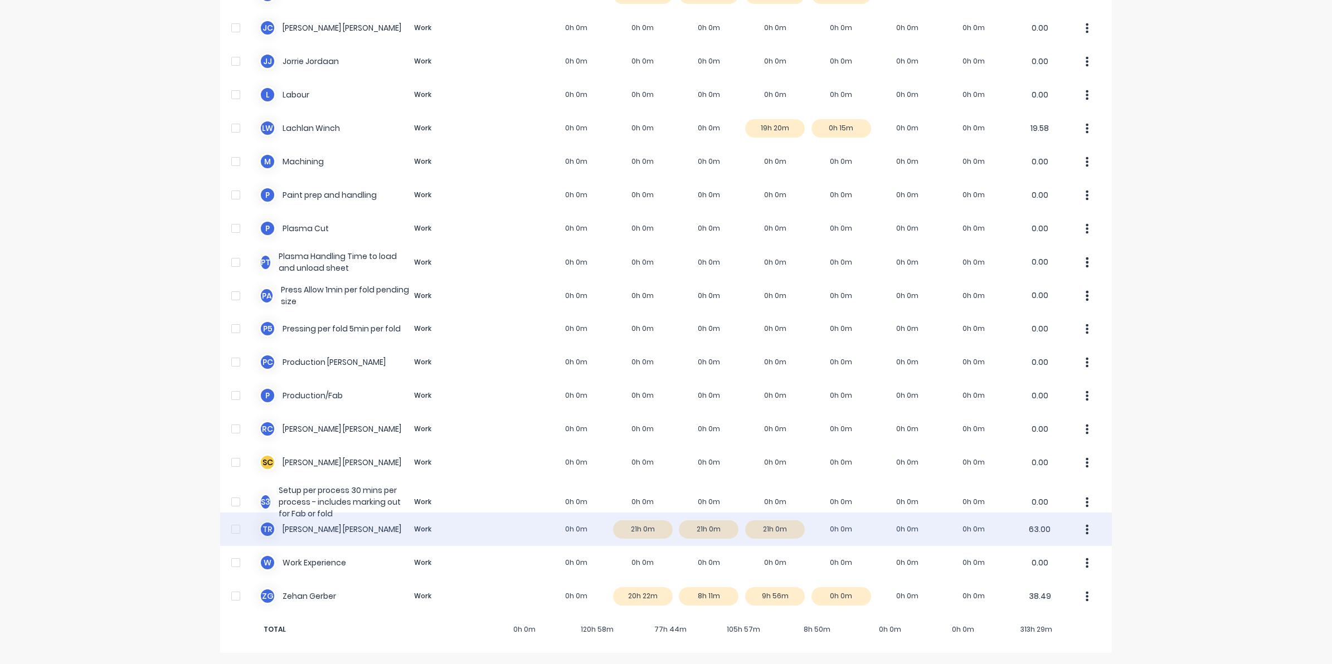
click at [760, 533] on div "T R [PERSON_NAME] Work 0h 0m 21h 0m 21h 0m 21h 0m 0h 0m 0h 0m 0h 0m 63.00" at bounding box center [666, 529] width 892 height 33
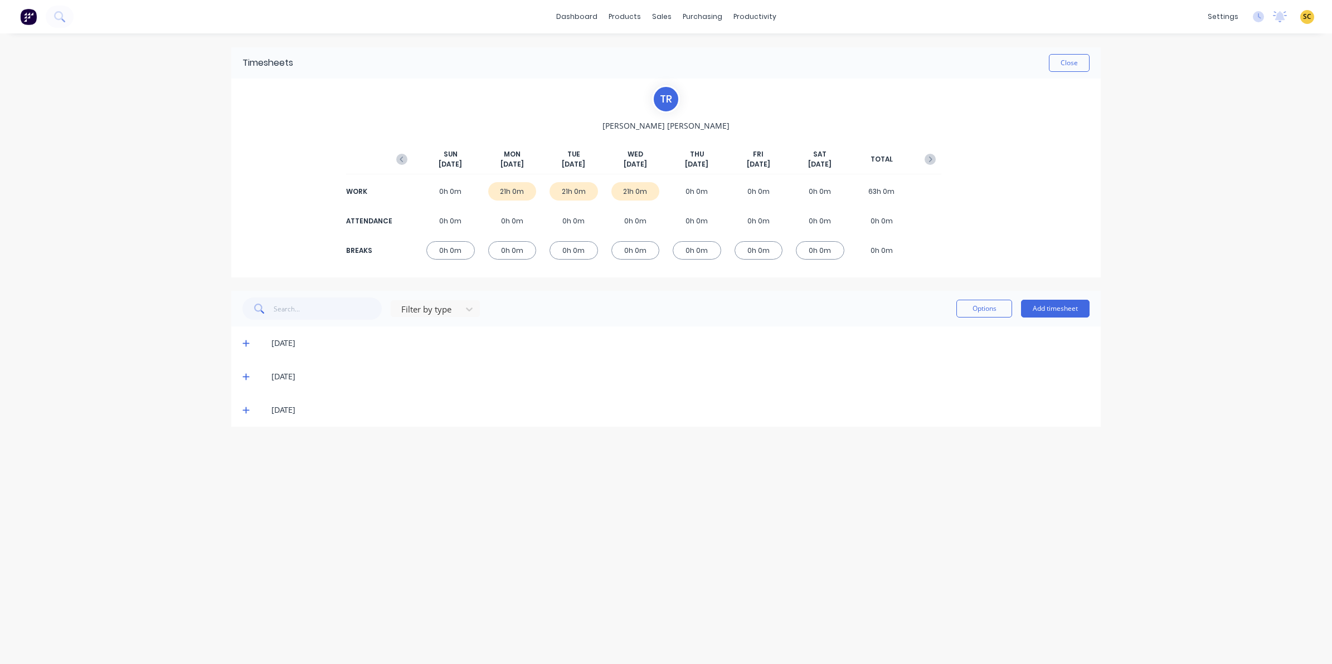
click at [241, 406] on div "[DATE]" at bounding box center [666, 410] width 870 height 33
click at [245, 410] on icon at bounding box center [245, 410] width 7 height 8
click at [60, 18] on icon at bounding box center [59, 16] width 11 height 11
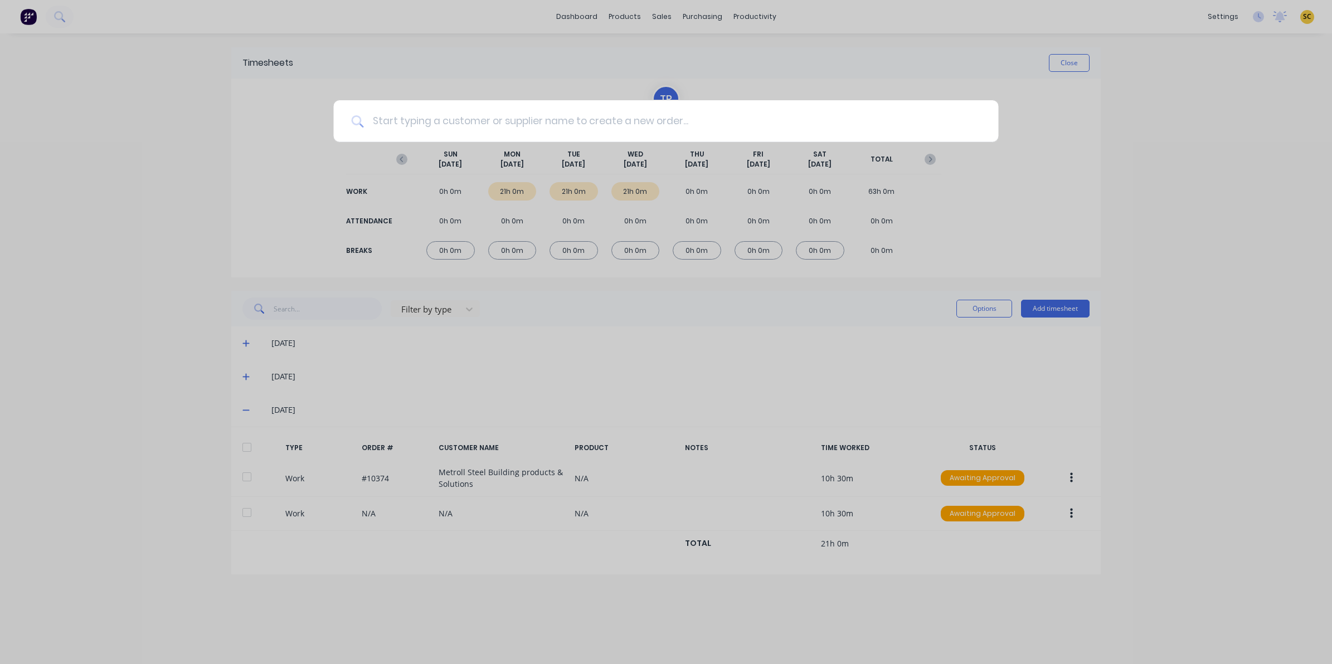
click at [394, 114] on input at bounding box center [671, 121] width 617 height 42
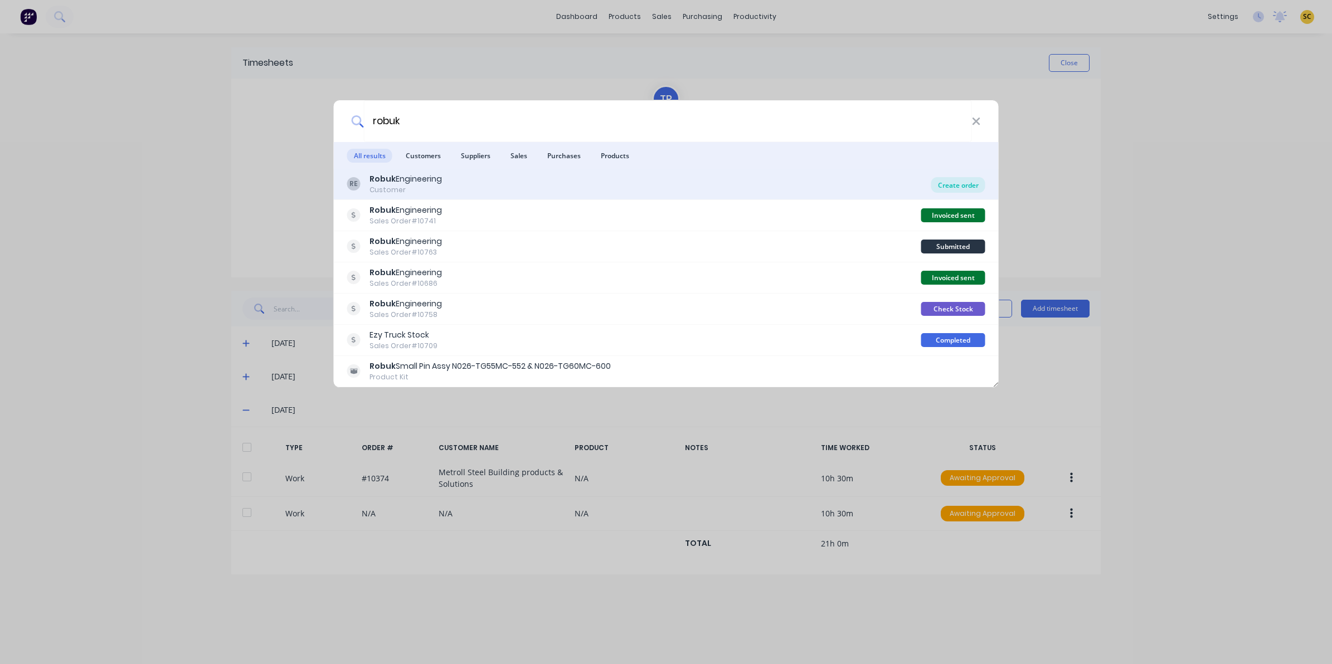
type input "robuk"
click at [955, 180] on div "Create order" at bounding box center [959, 185] width 54 height 16
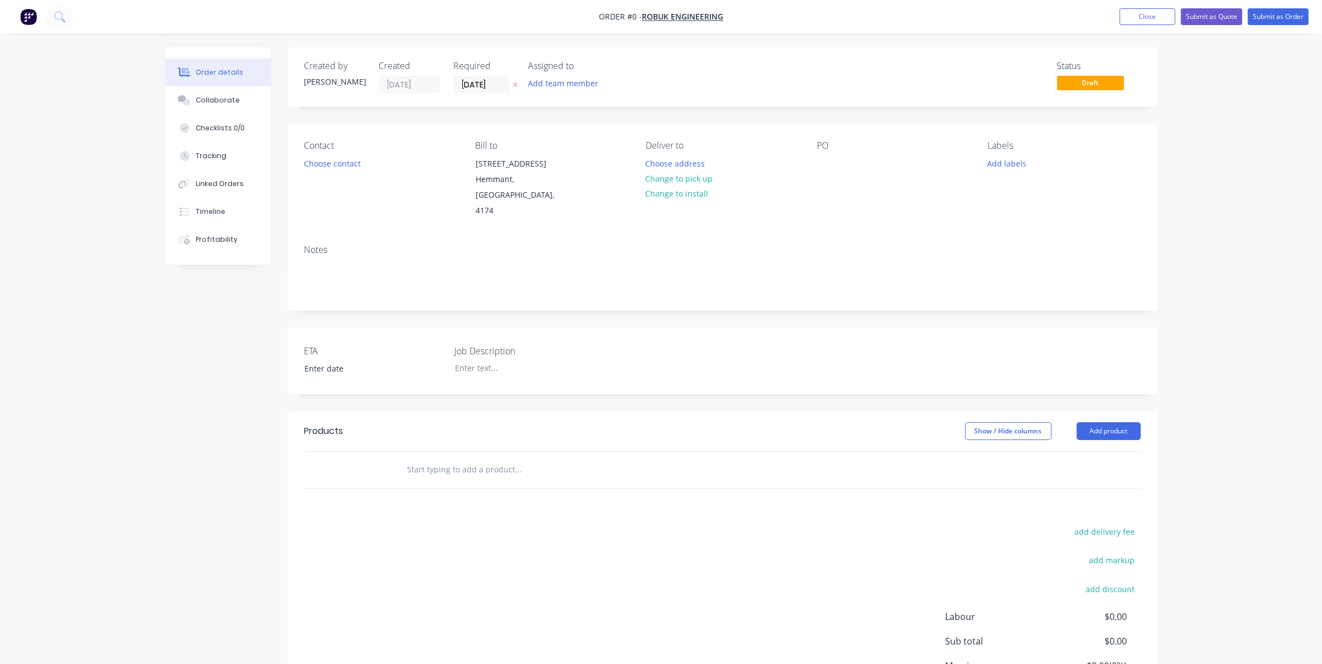
click at [480, 345] on label "Job Description" at bounding box center [523, 351] width 139 height 13
click at [489, 360] on div at bounding box center [515, 368] width 139 height 16
click at [351, 155] on div "Order details Collaborate Checklists 0/0 Tracking Linked Orders Timeline Profit…" at bounding box center [661, 410] width 1015 height 726
click at [353, 166] on button "Choose contact" at bounding box center [332, 163] width 69 height 15
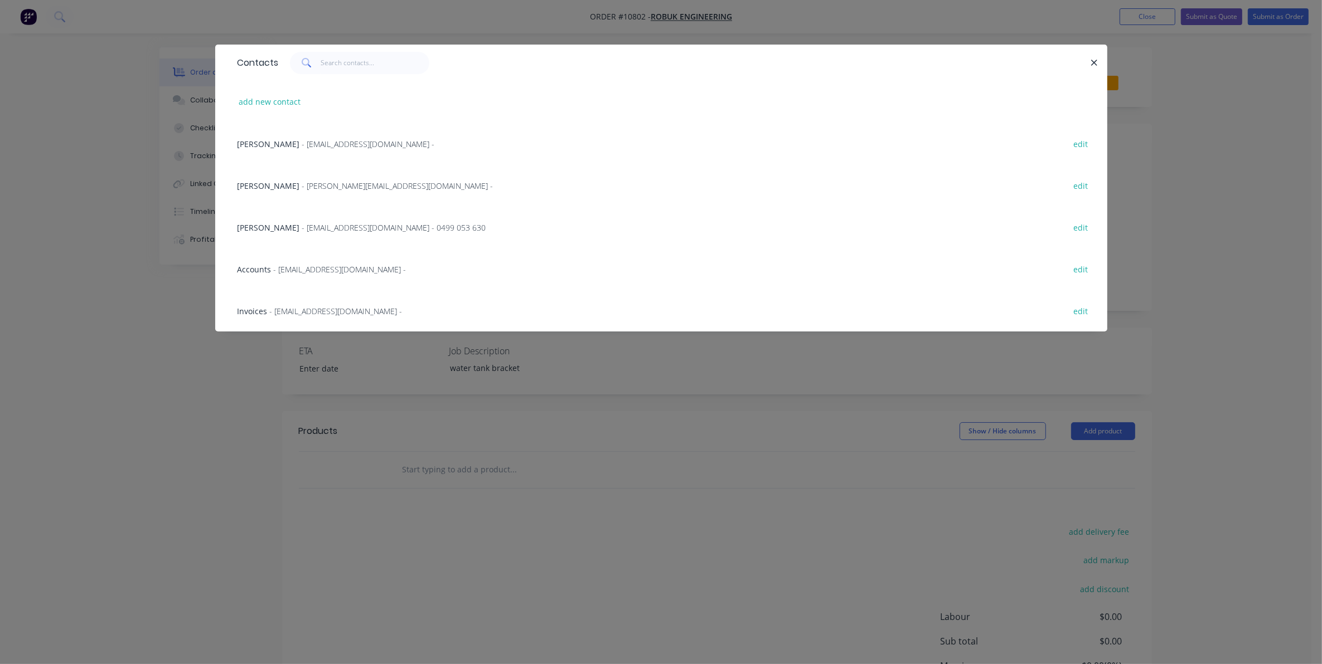
click at [293, 210] on div "[PERSON_NAME] - [EMAIL_ADDRESS][DOMAIN_NAME] - 0499 053 630 edit" at bounding box center [661, 227] width 858 height 42
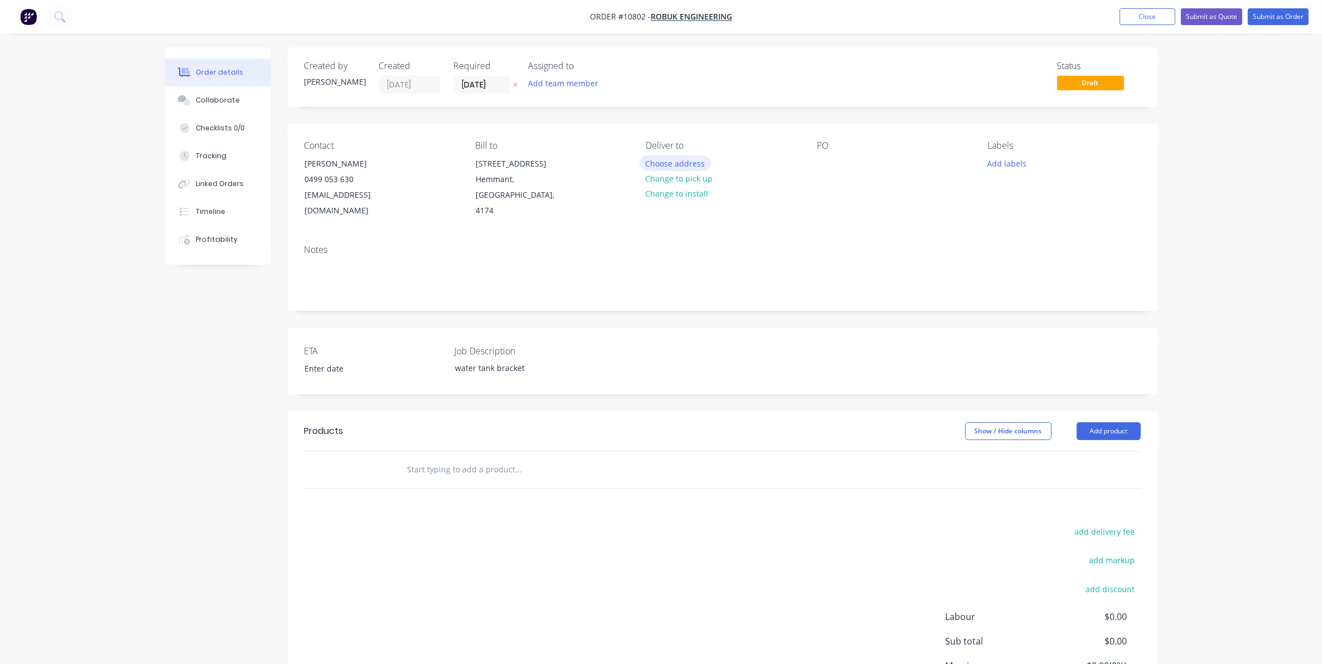
click at [690, 168] on button "Choose address" at bounding box center [674, 163] width 71 height 15
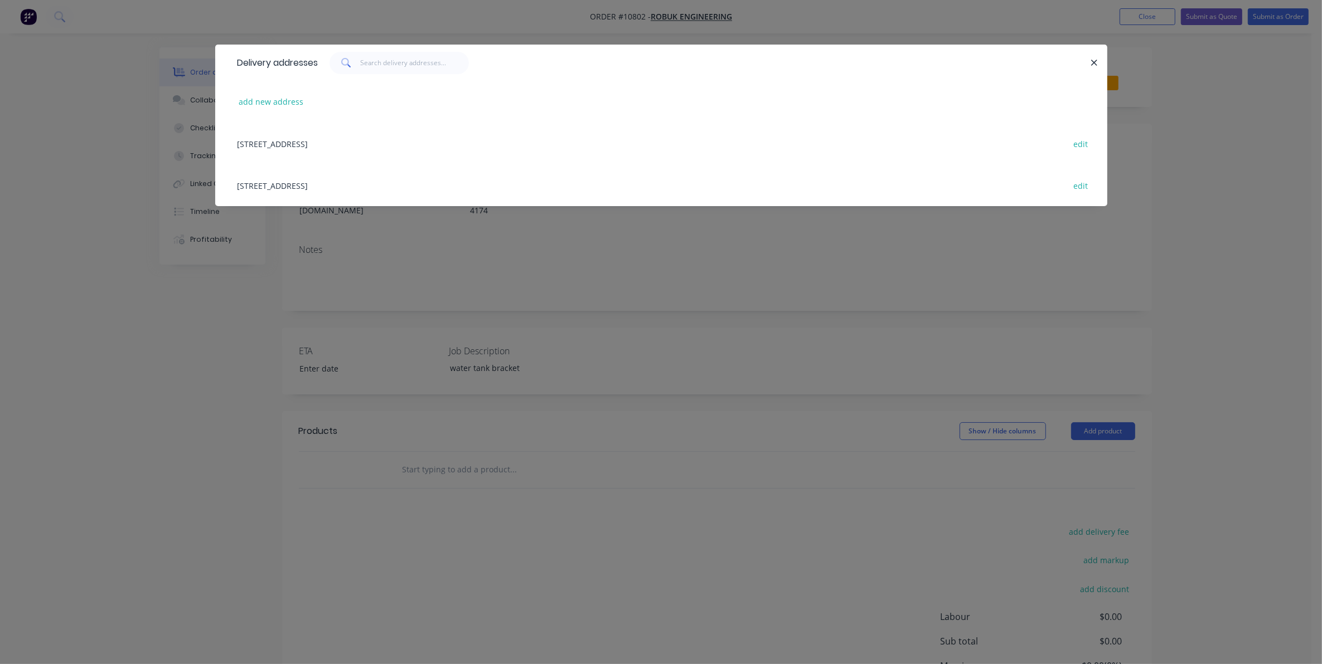
click at [433, 155] on div "[STREET_ADDRESS] edit" at bounding box center [661, 144] width 858 height 42
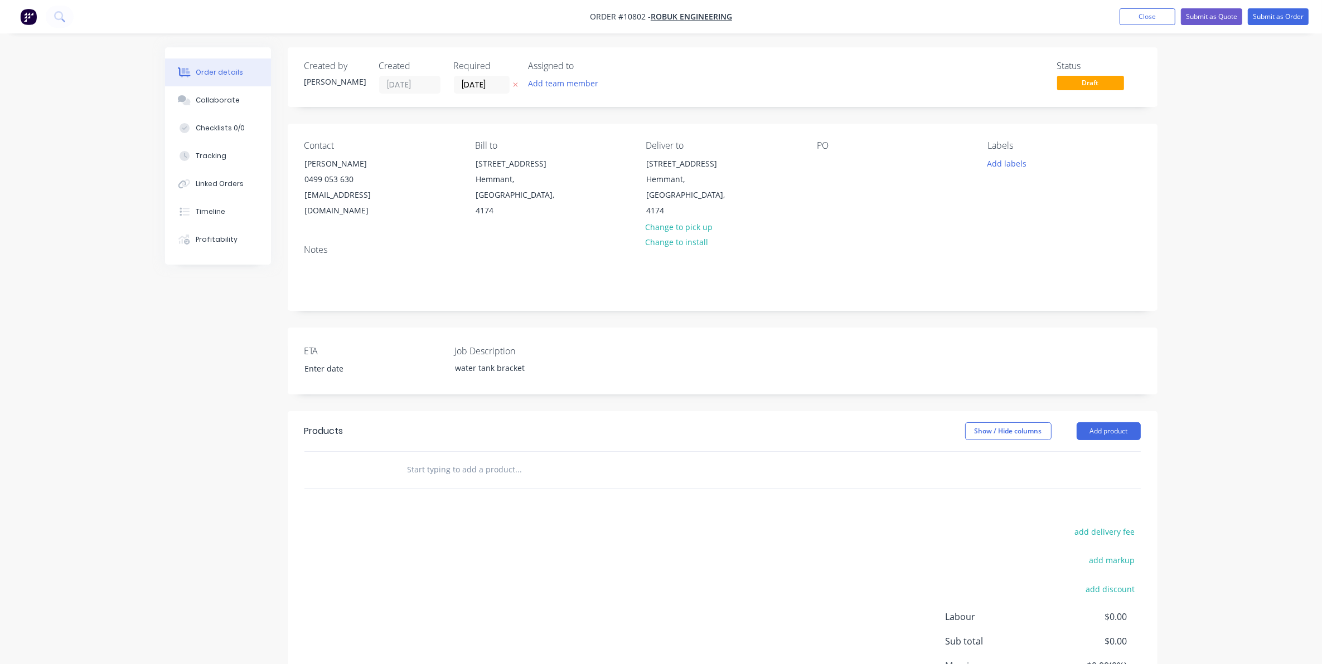
click at [819, 177] on div "PO" at bounding box center [893, 179] width 153 height 79
click at [823, 166] on div at bounding box center [826, 164] width 18 height 16
click at [488, 462] on input "text" at bounding box center [518, 470] width 223 height 22
type input "a"
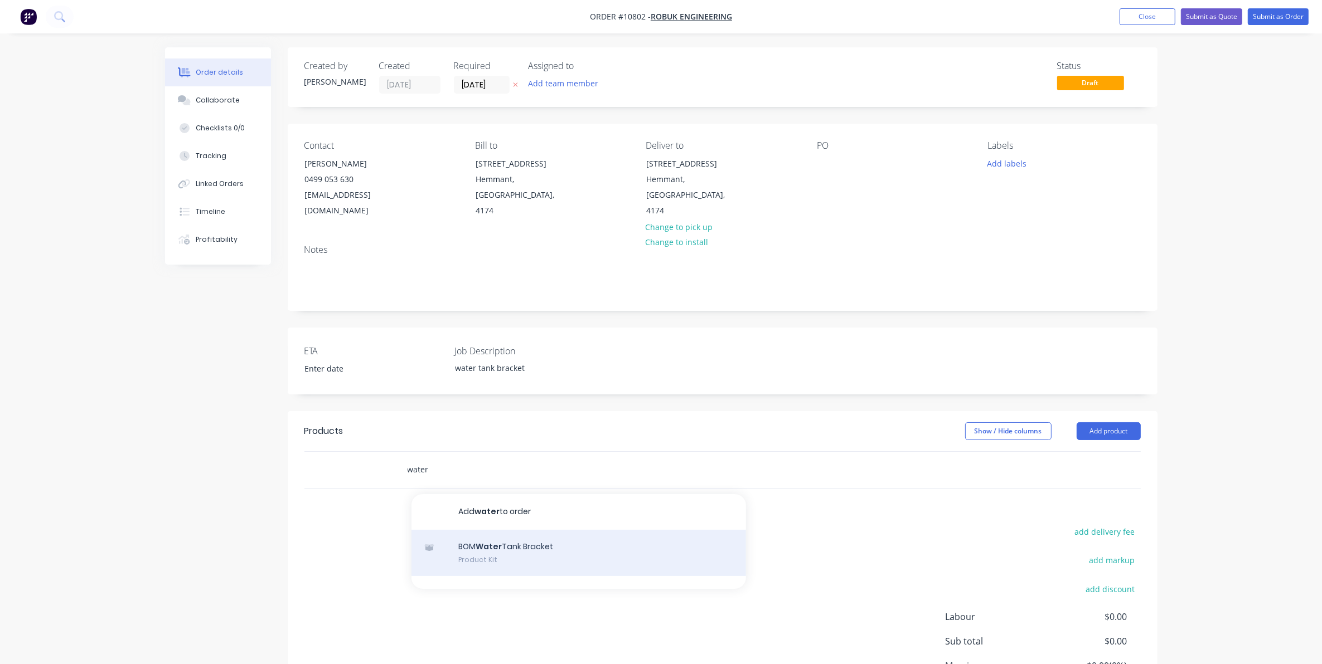
type input "water"
click at [511, 539] on div "BOM Water Tank Bracket Product Kit" at bounding box center [578, 553] width 334 height 47
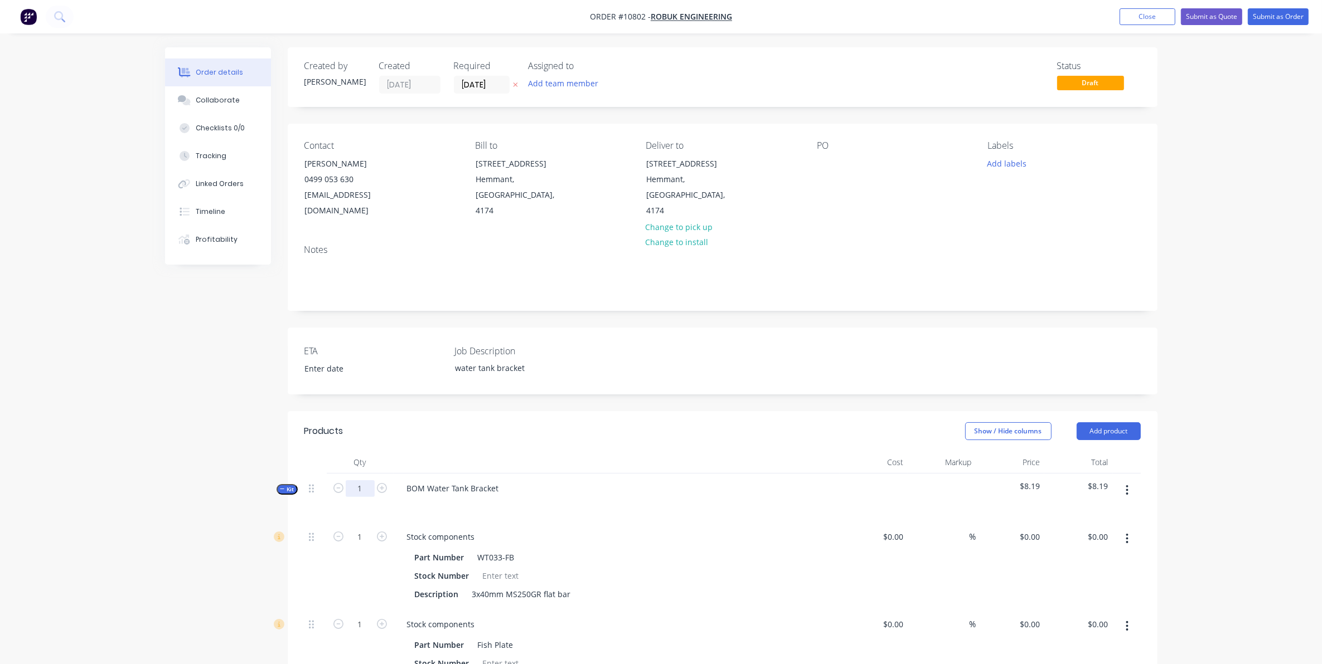
click at [368, 481] on input "1" at bounding box center [360, 489] width 29 height 17
type input "50"
type input "100"
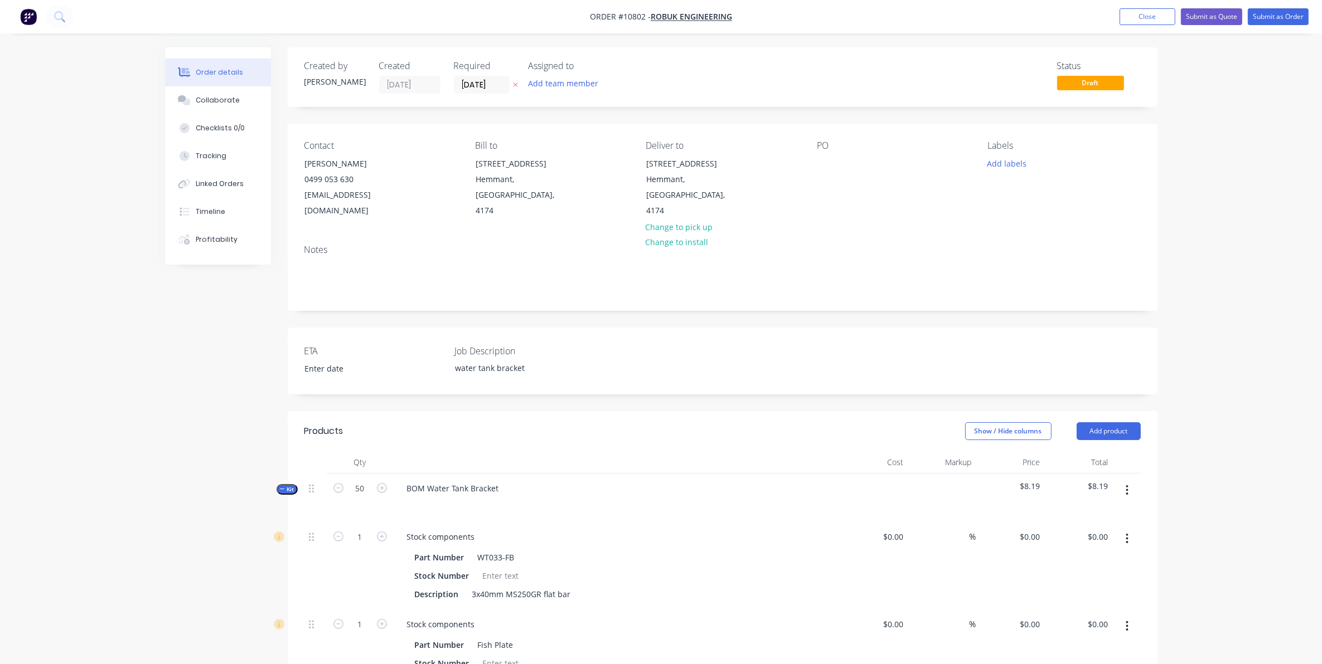
type input "50"
type input "$282.50"
type input "50"
type input "$127.00"
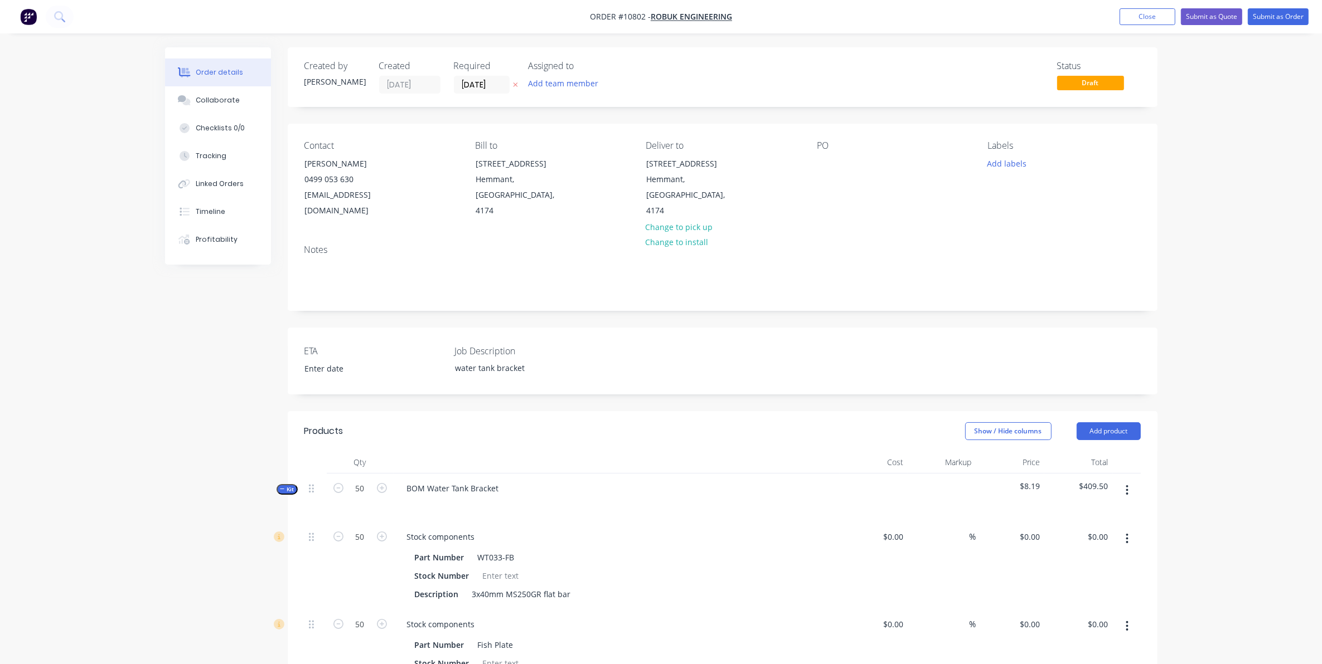
click at [505, 481] on div "BOM Water Tank Bracket" at bounding box center [453, 489] width 110 height 16
click at [289, 486] on span "Kit" at bounding box center [287, 490] width 14 height 8
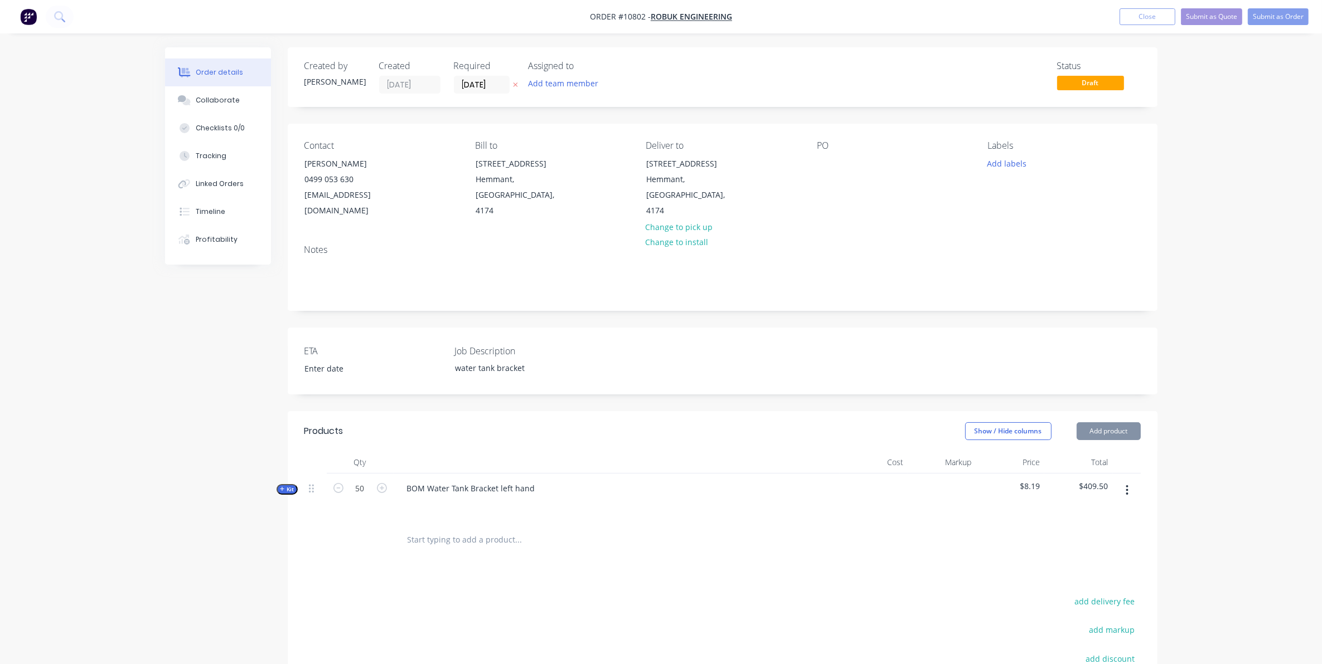
click at [453, 530] on input "text" at bounding box center [518, 540] width 223 height 22
type input "w"
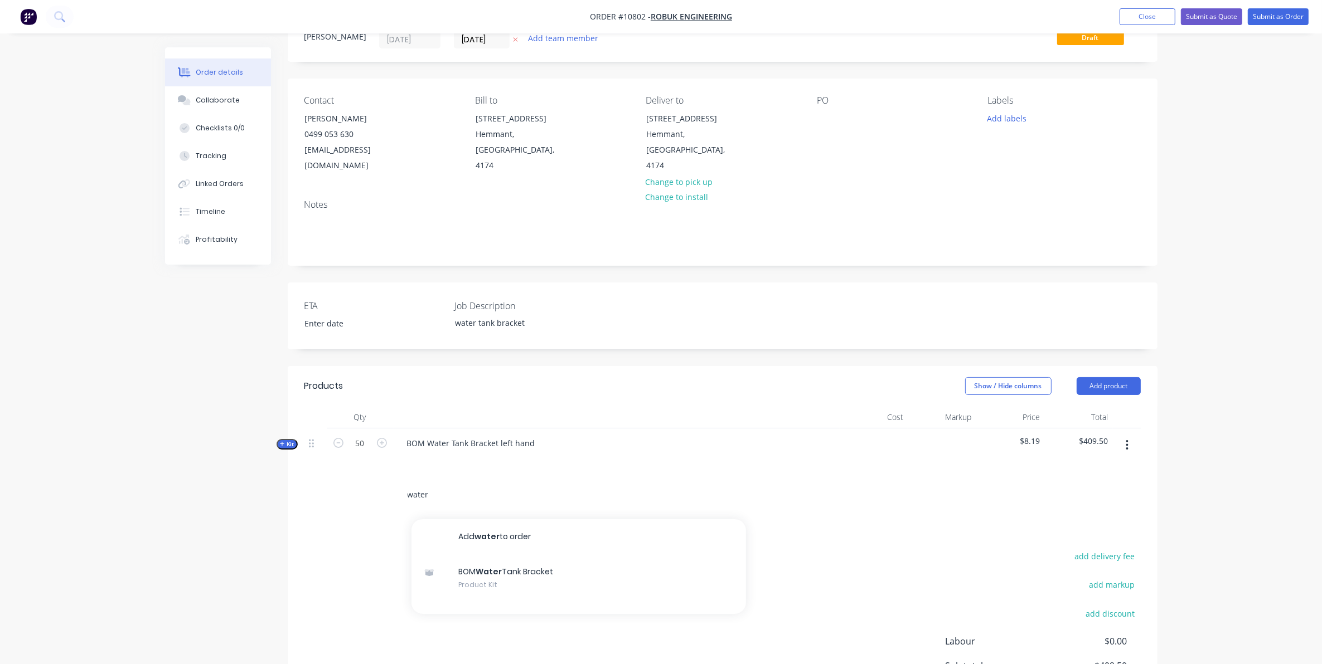
scroll to position [70, 0]
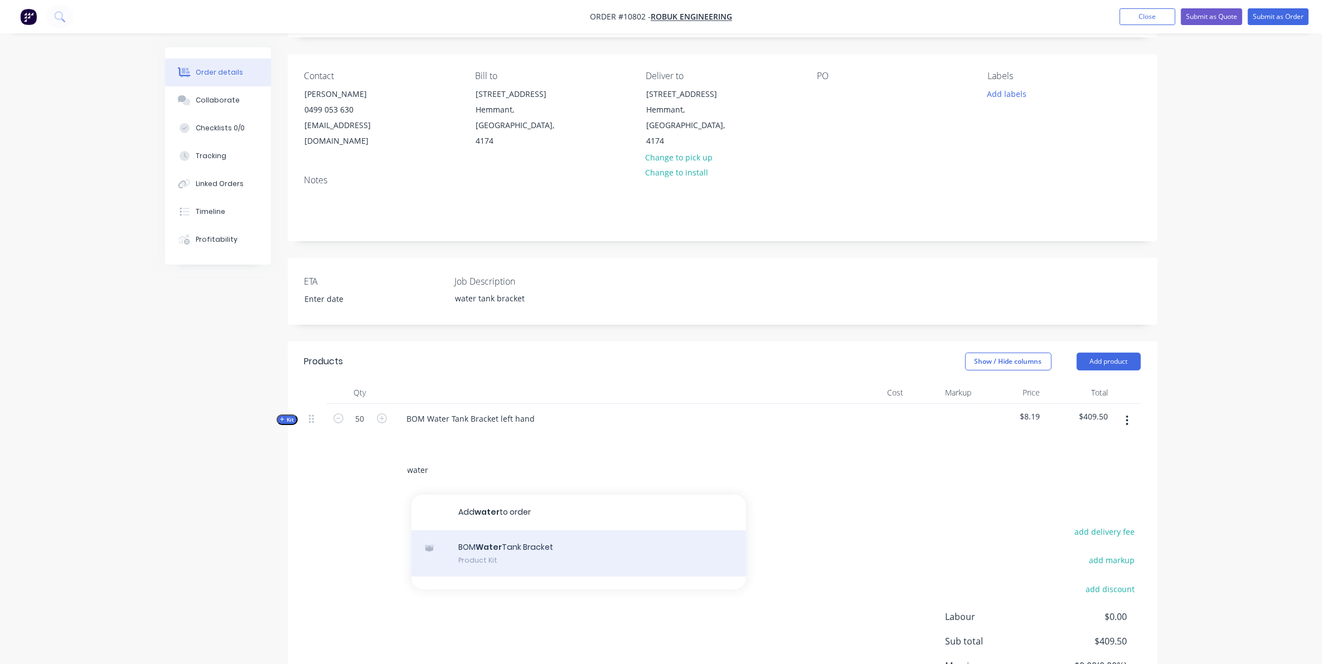
type input "water"
click at [488, 533] on div "BOM Water Tank Bracket Product Kit" at bounding box center [578, 554] width 334 height 47
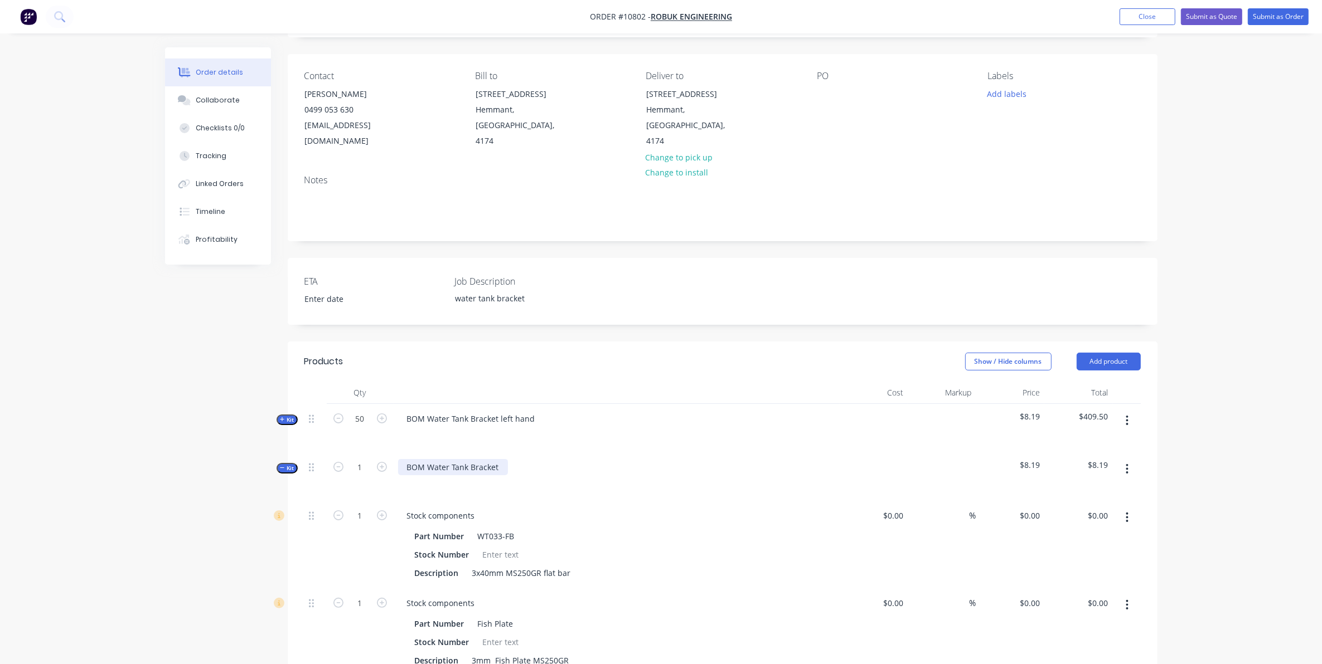
click at [503, 459] on div "BOM Water Tank Bracket" at bounding box center [453, 467] width 110 height 16
click at [358, 459] on input "1" at bounding box center [360, 467] width 29 height 17
type input "50"
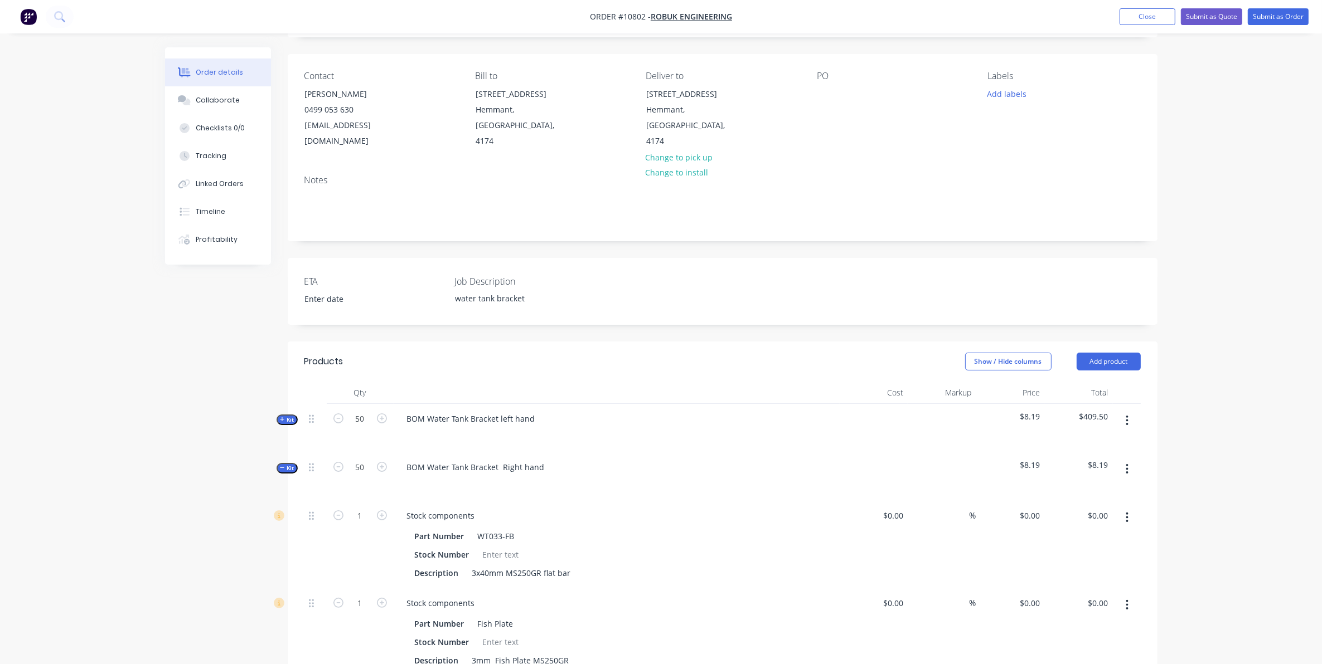
type input "100"
type input "50"
type input "$282.50"
type input "50"
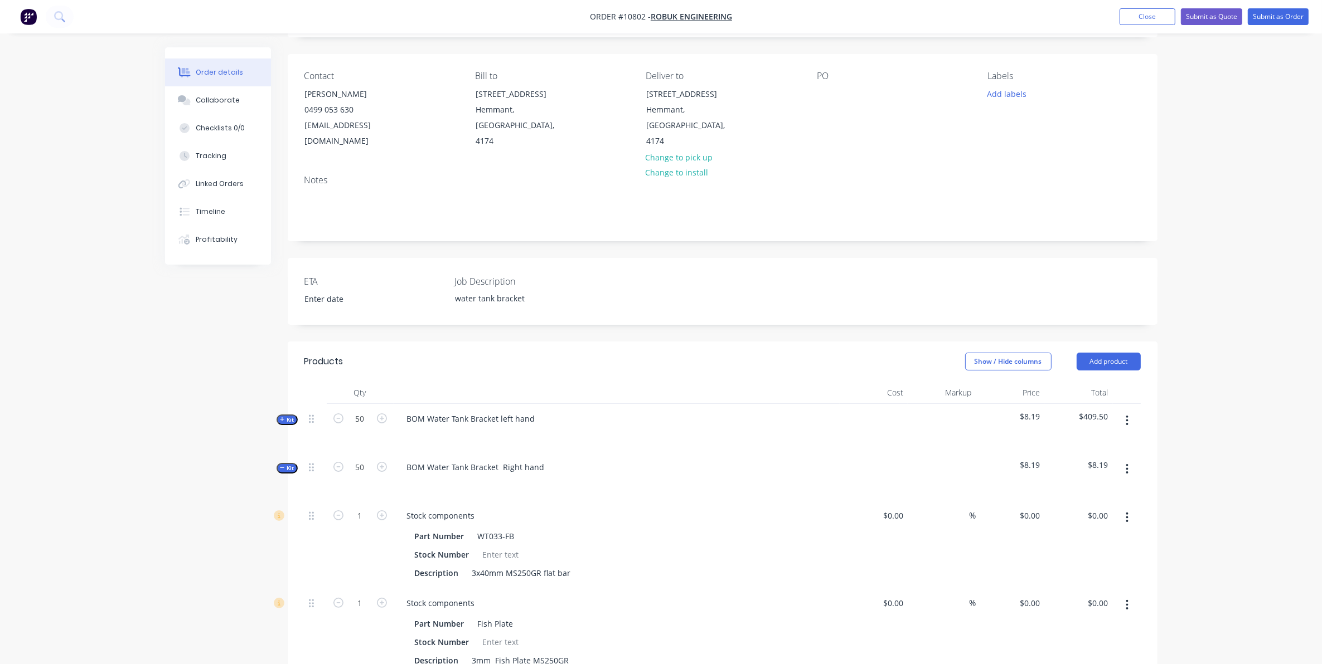
type input "$127.00"
click at [157, 578] on div "Order details Collaborate Checklists 0/0 Tracking Linked Orders Timeline Profit…" at bounding box center [661, 637] width 1015 height 1318
click at [283, 459] on div "Created by [PERSON_NAME] Created [DATE] Required [DATE] Assigned to Add team me…" at bounding box center [661, 637] width 992 height 1318
click at [282, 465] on icon "button" at bounding box center [282, 468] width 5 height 6
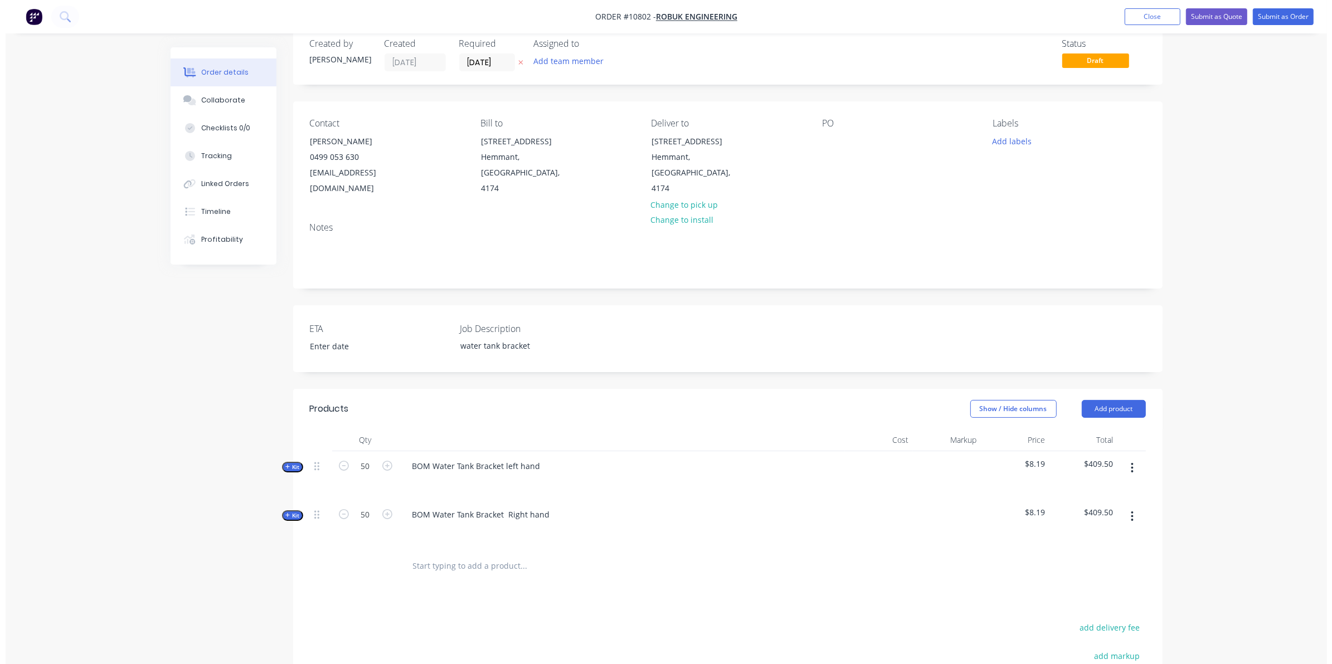
scroll to position [0, 0]
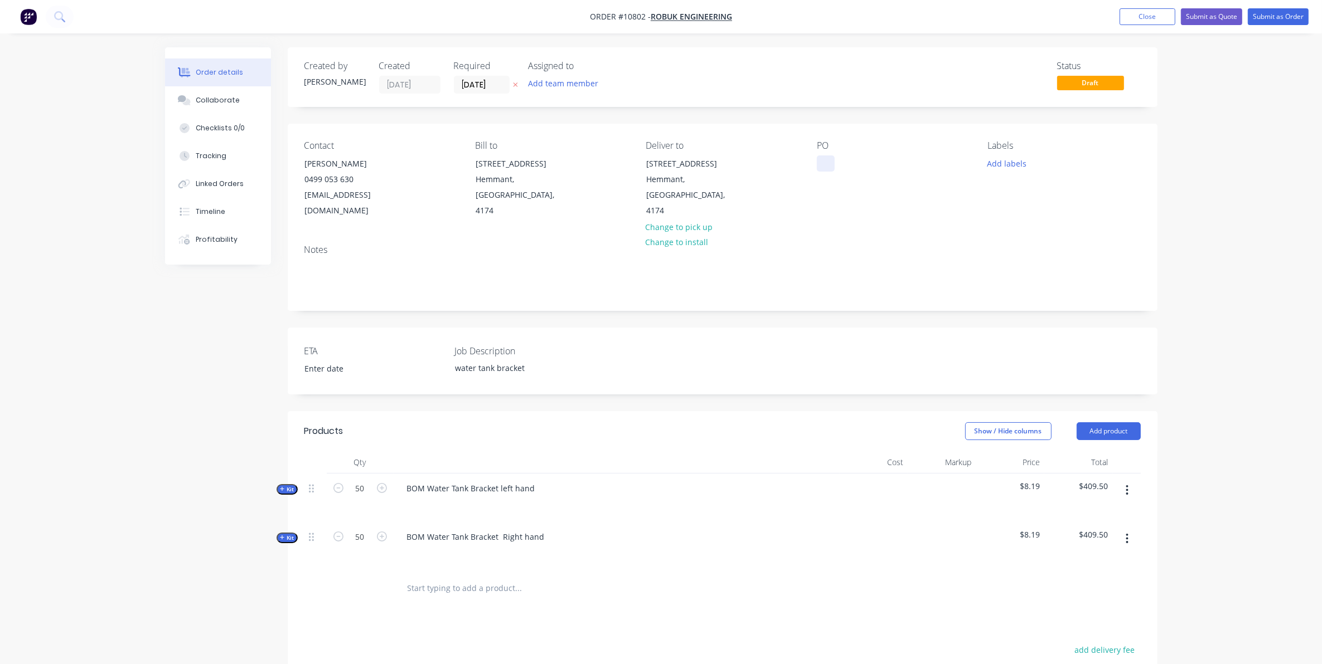
click at [823, 159] on div at bounding box center [826, 164] width 18 height 16
click at [923, 215] on div "Contact [PERSON_NAME] [PHONE_NUMBER] [EMAIL_ADDRESS][DOMAIN_NAME] Bill to [STRE…" at bounding box center [723, 180] width 870 height 112
click at [1267, 115] on div "Order details Collaborate Checklists 0/0 Tracking Linked Orders Timeline Profit…" at bounding box center [661, 445] width 1322 height 891
click at [1294, 15] on button "Submit as Order" at bounding box center [1278, 16] width 61 height 17
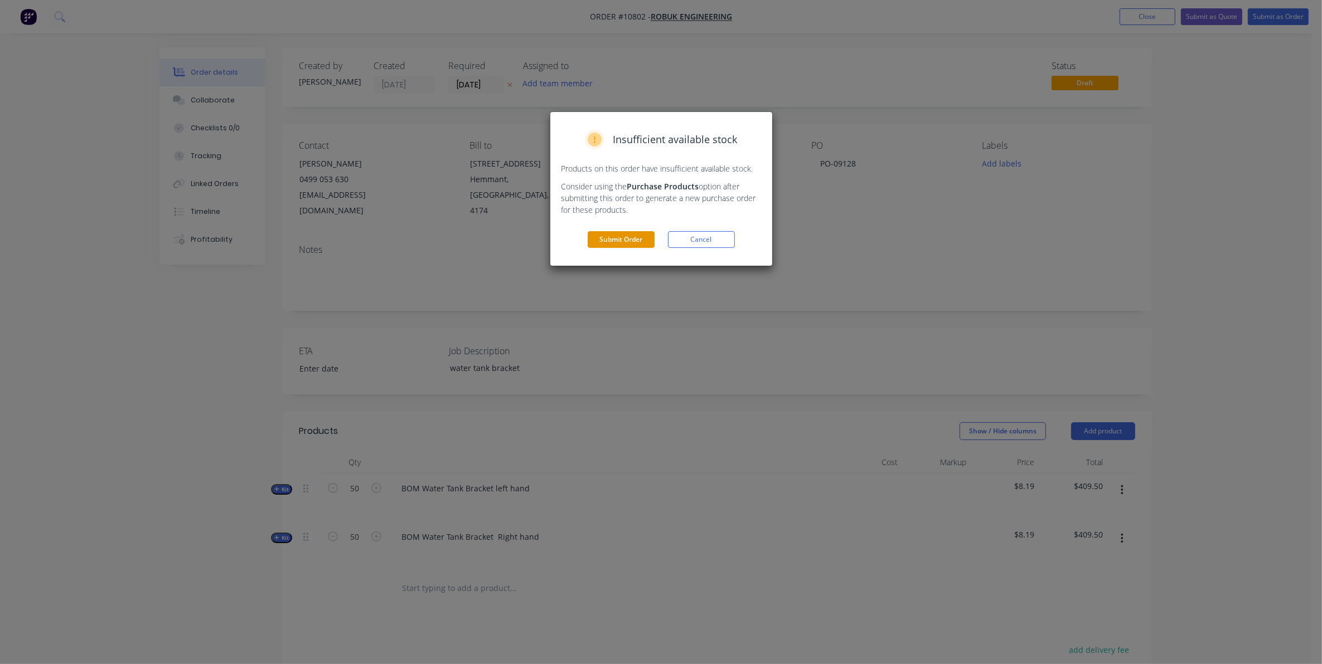
click at [637, 233] on button "Submit Order" at bounding box center [621, 239] width 67 height 17
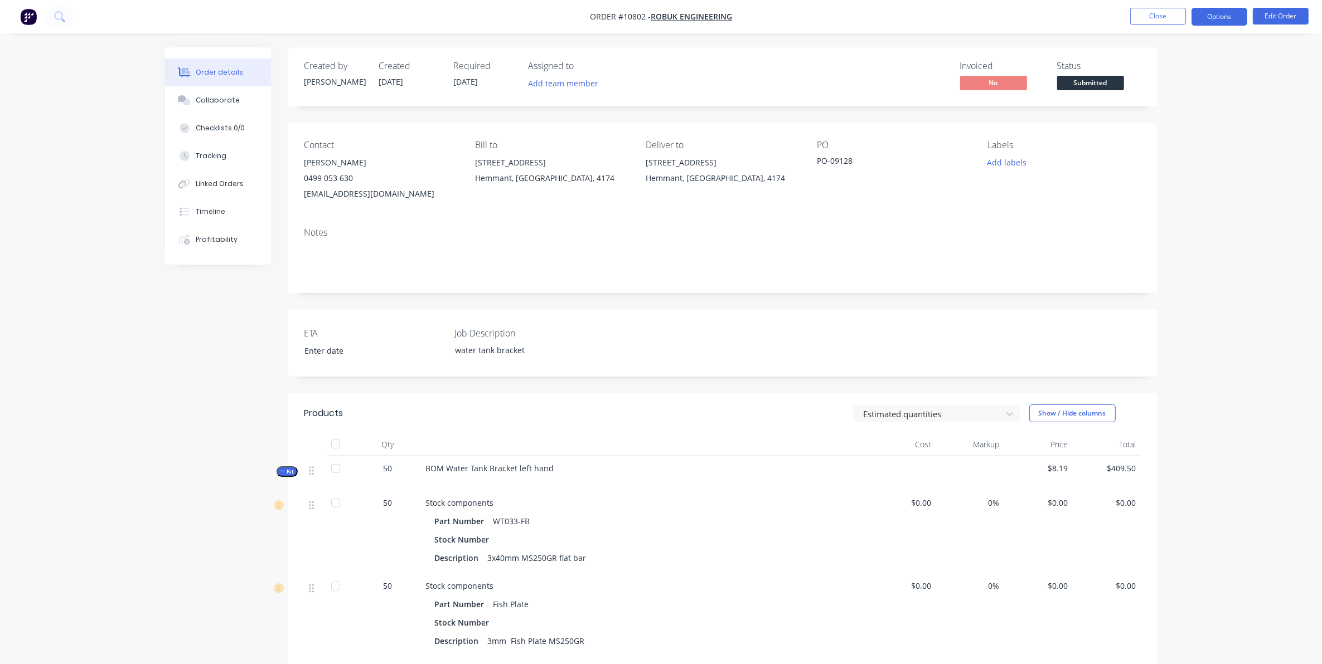
click at [1224, 14] on button "Options" at bounding box center [1219, 17] width 56 height 18
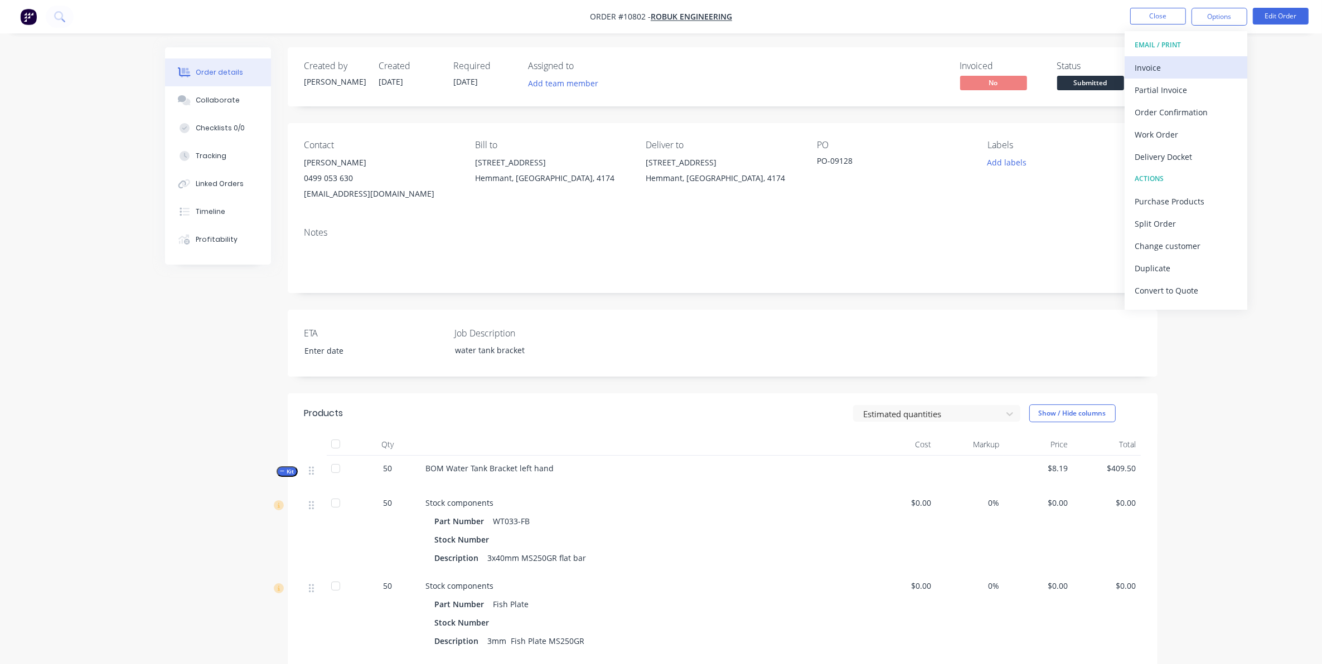
click at [1182, 61] on div "Invoice" at bounding box center [1185, 68] width 103 height 16
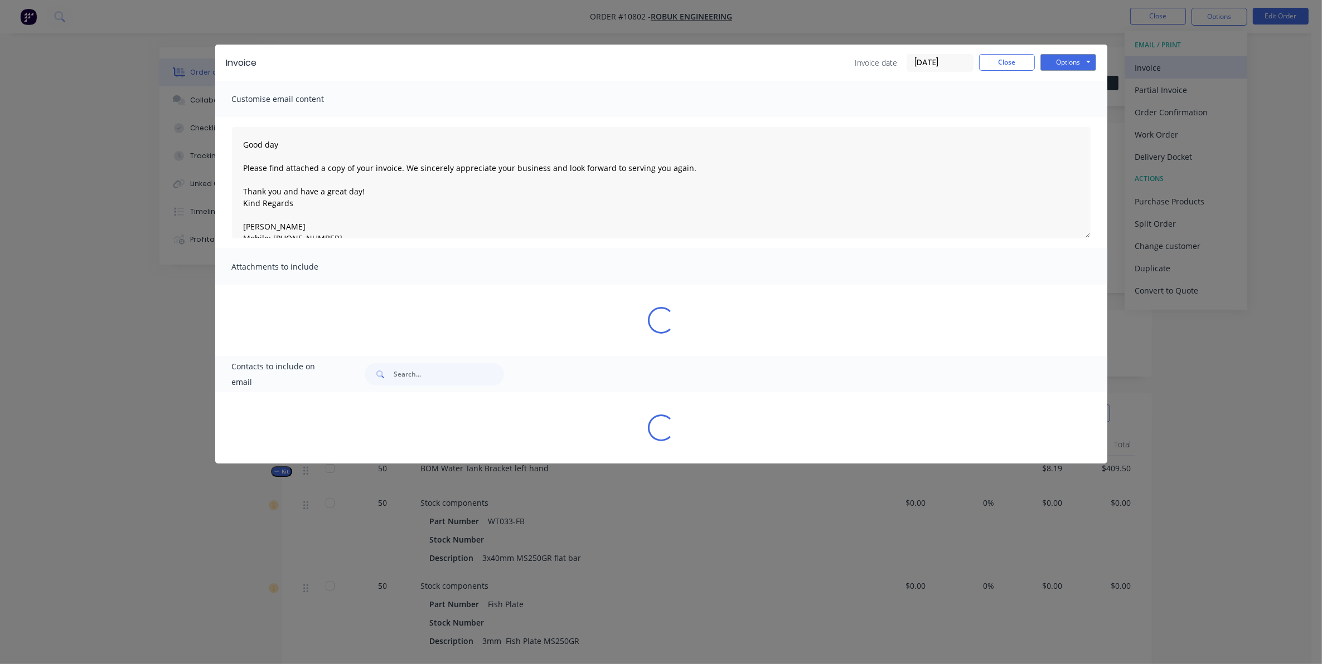
type textarea "Good day Please find attached a copy of your invoice. We sincerely appreciate y…"
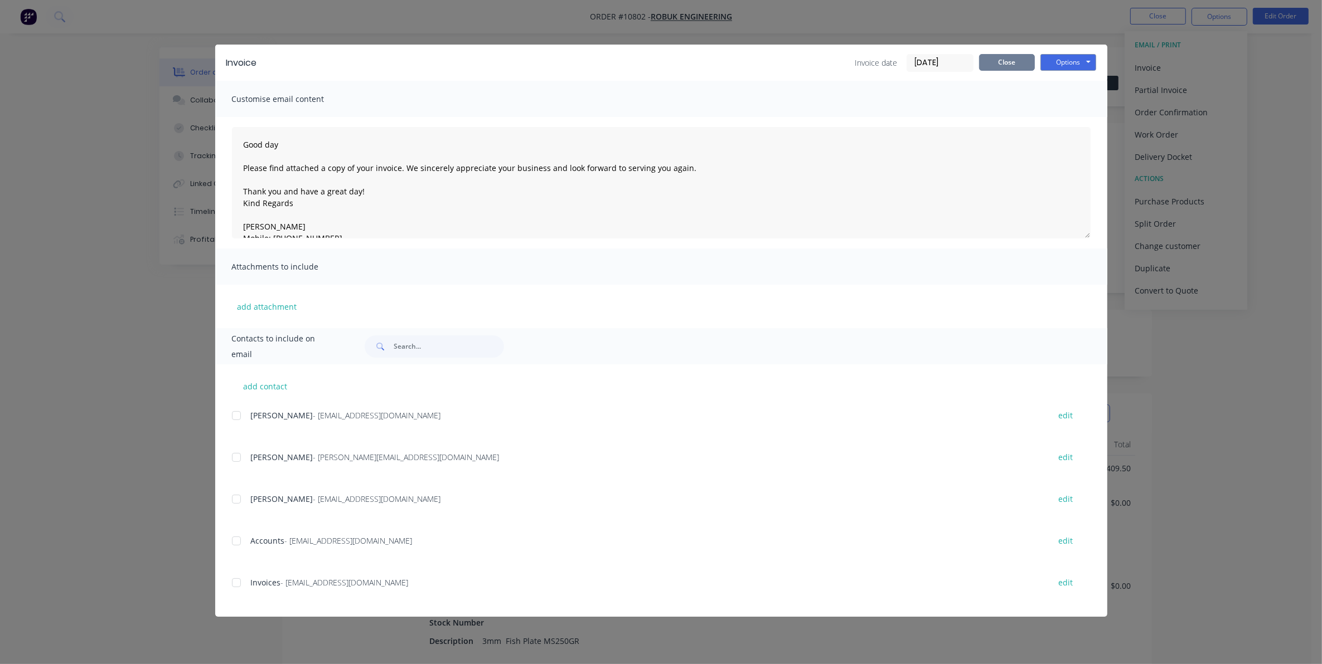
click at [1009, 57] on button "Close" at bounding box center [1007, 62] width 56 height 17
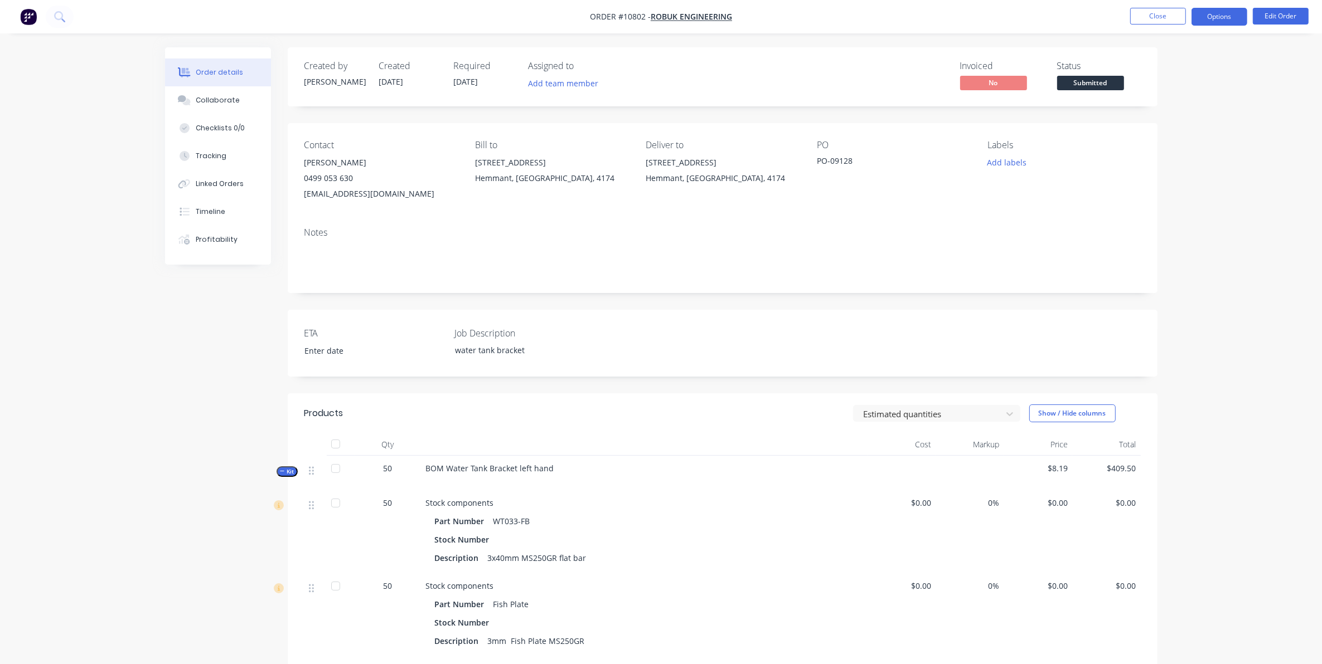
click at [1215, 13] on button "Options" at bounding box center [1219, 17] width 56 height 18
click at [1168, 140] on div "Work Order" at bounding box center [1185, 135] width 103 height 16
click at [1158, 111] on div "Without pricing" at bounding box center [1185, 112] width 103 height 16
click at [1155, 17] on button "Close" at bounding box center [1158, 16] width 56 height 17
